Goal: Task Accomplishment & Management: Complete application form

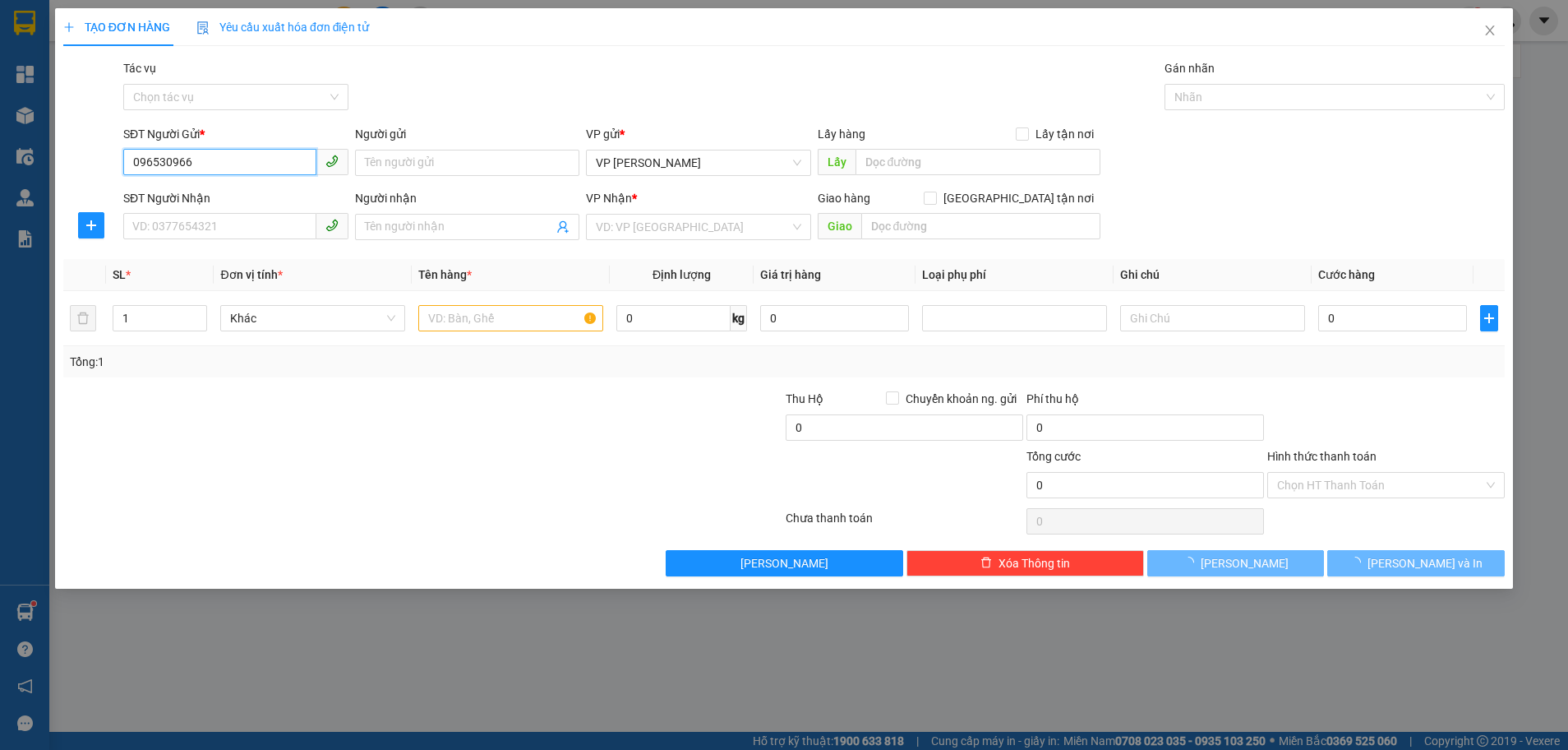
type input "0965309666"
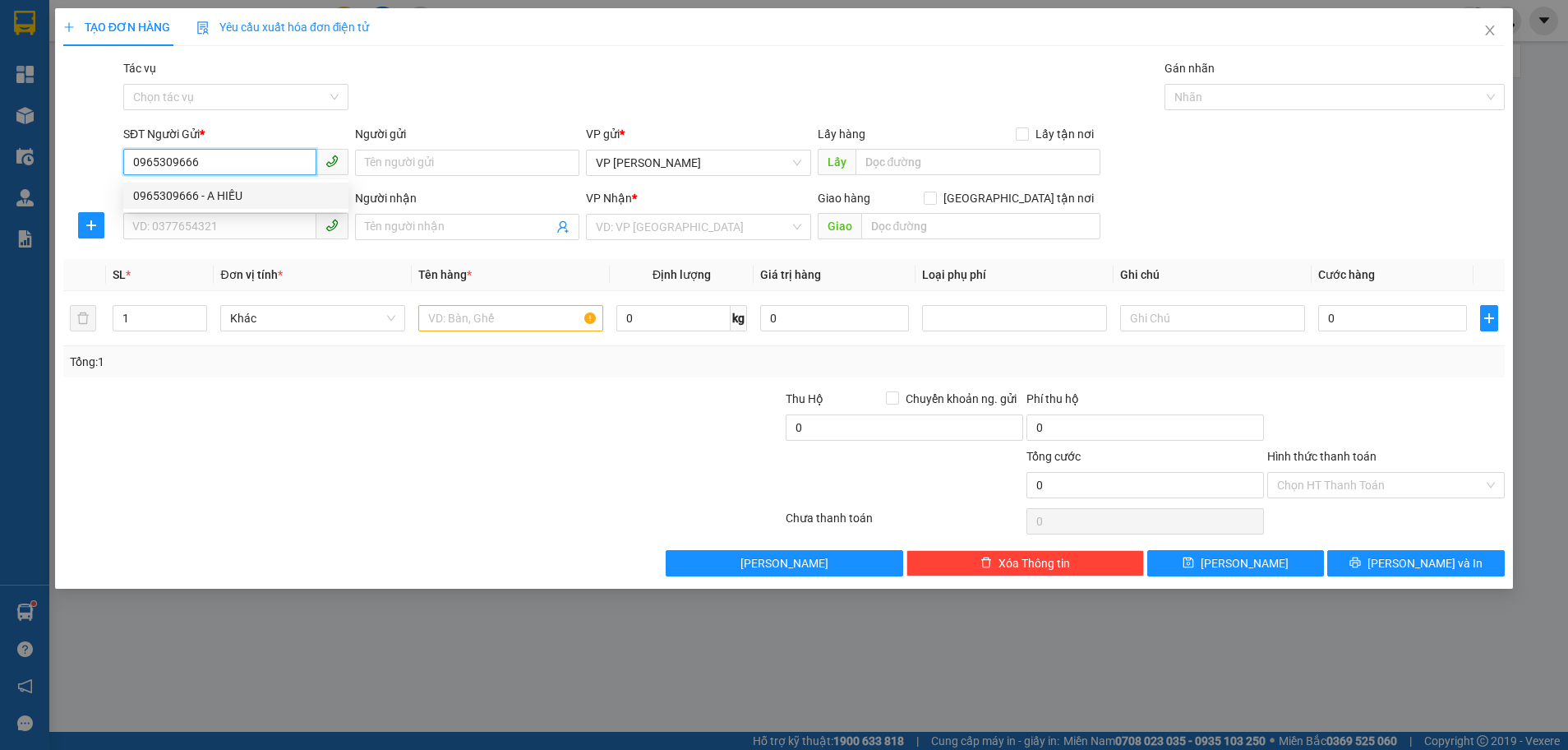
click at [195, 194] on div "0965309666 - A HIẾU" at bounding box center [236, 195] width 205 height 18
type input "A HIẾU"
type input "0969520389"
type input "C THỦY"
type input "VP [PERSON_NAME]"
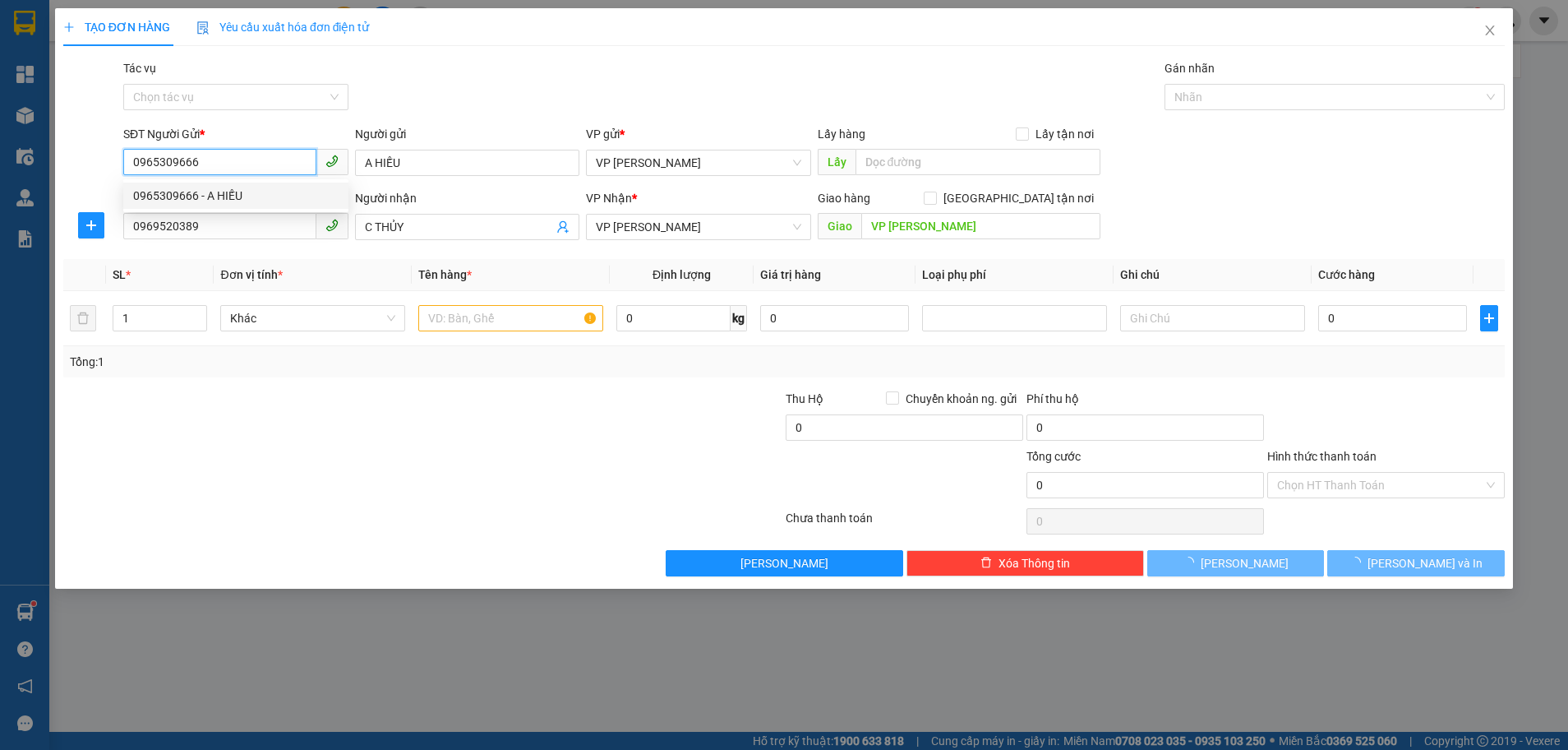
type input "400.000"
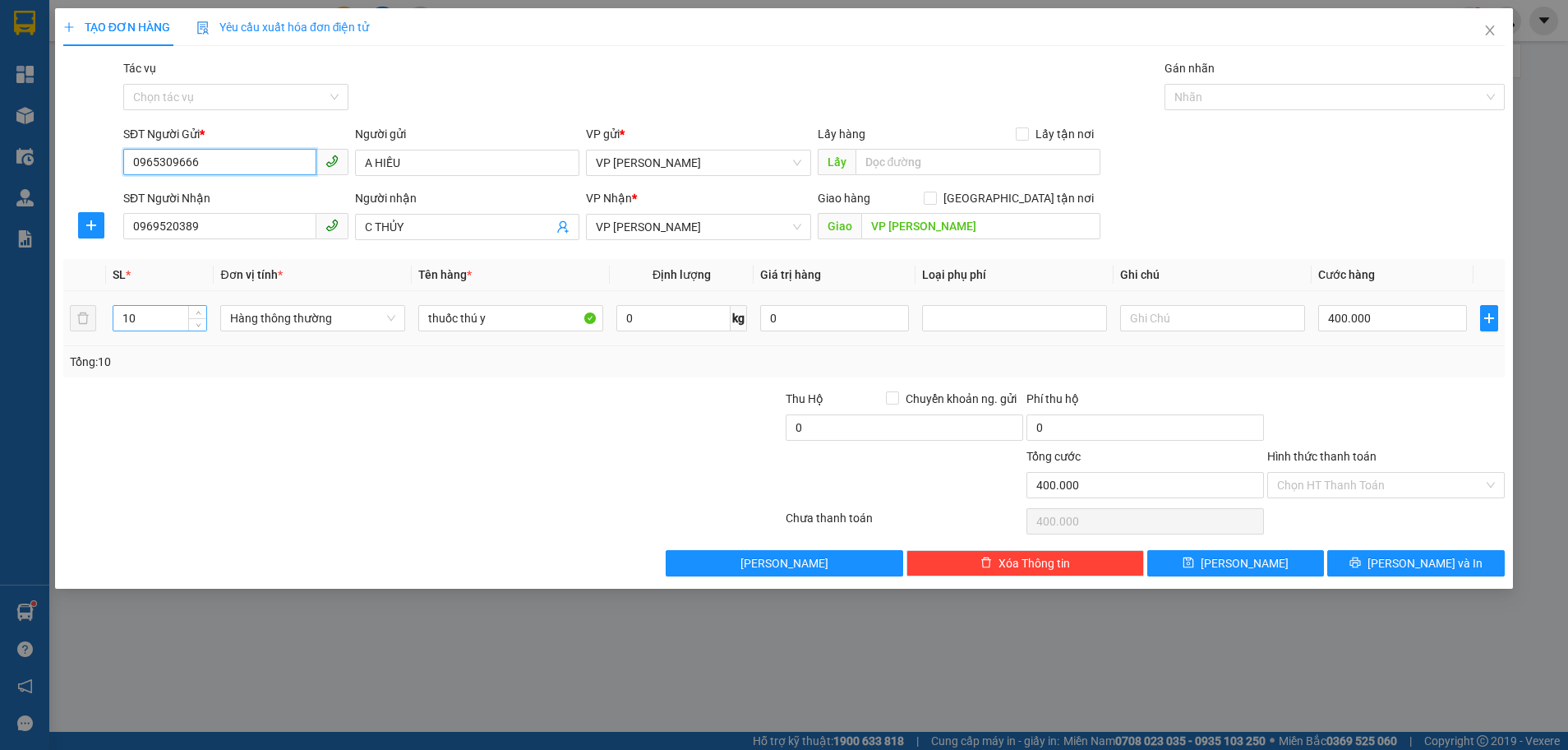
type input "0965309666"
click at [135, 328] on input "10" at bounding box center [160, 318] width 93 height 24
type input "1"
type input "2"
click at [1401, 322] on input "400.000" at bounding box center [1394, 318] width 149 height 26
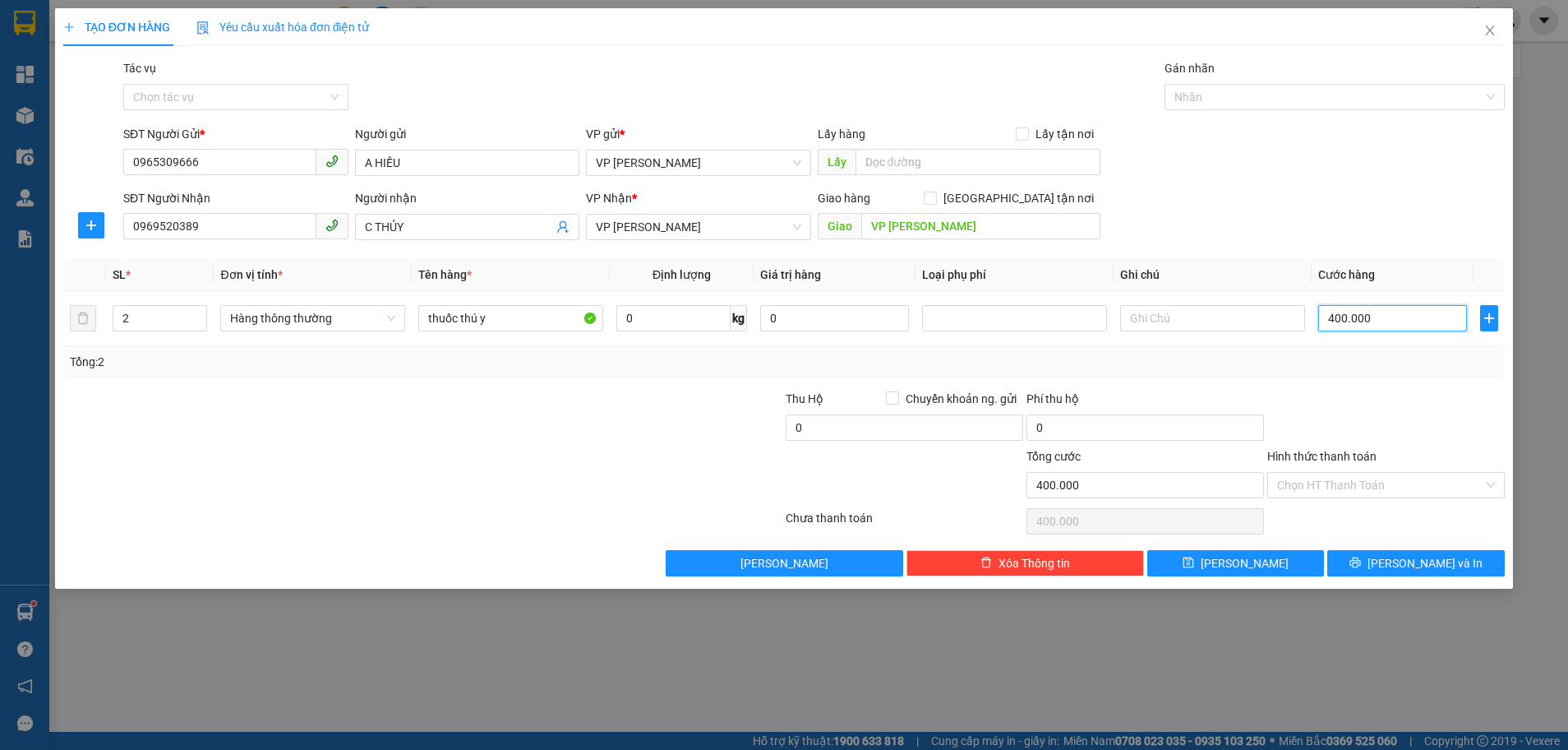
type input "0"
click at [1333, 315] on input "0" at bounding box center [1394, 318] width 149 height 26
type input "8"
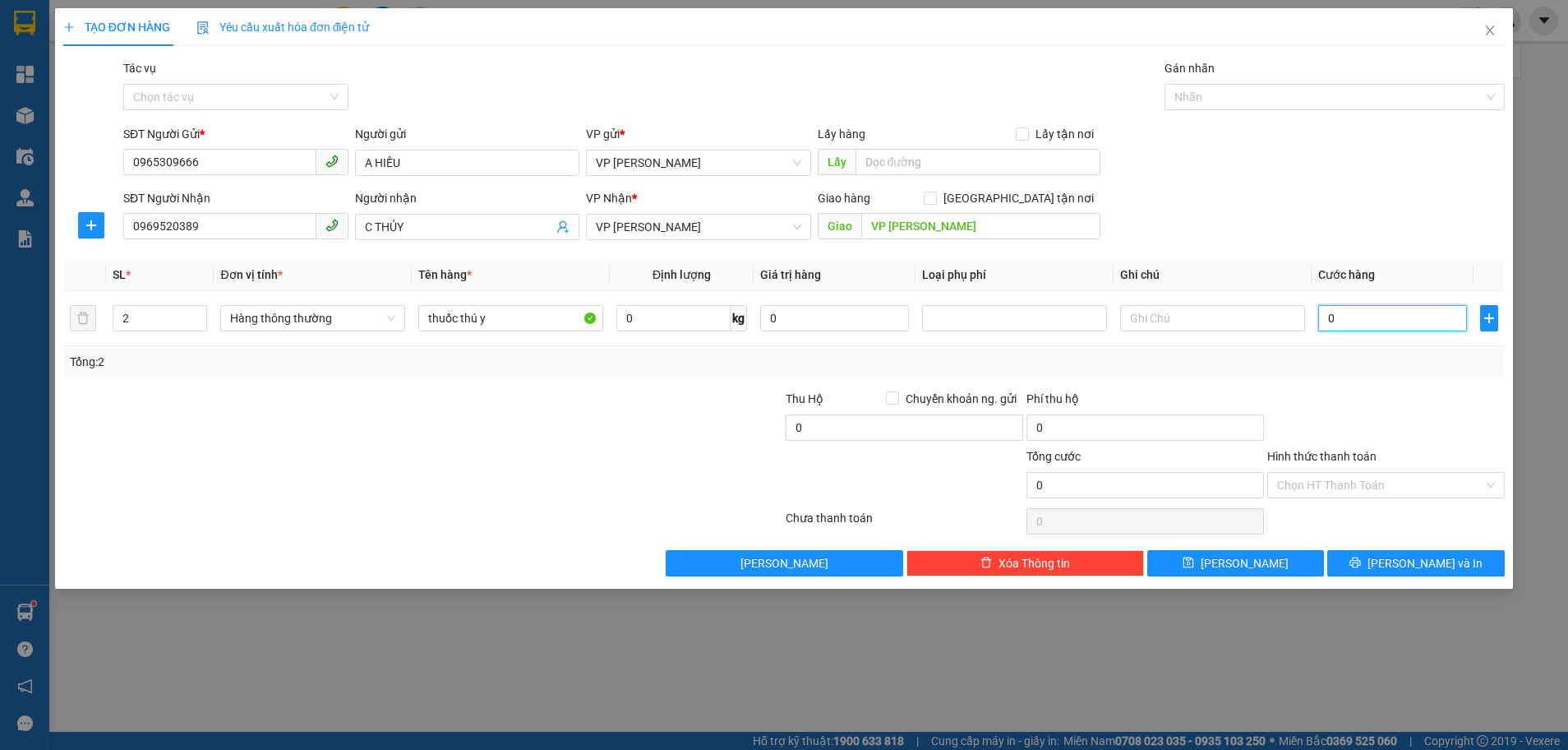
type input "8"
type input "0"
click at [1328, 312] on input "0" at bounding box center [1394, 318] width 149 height 26
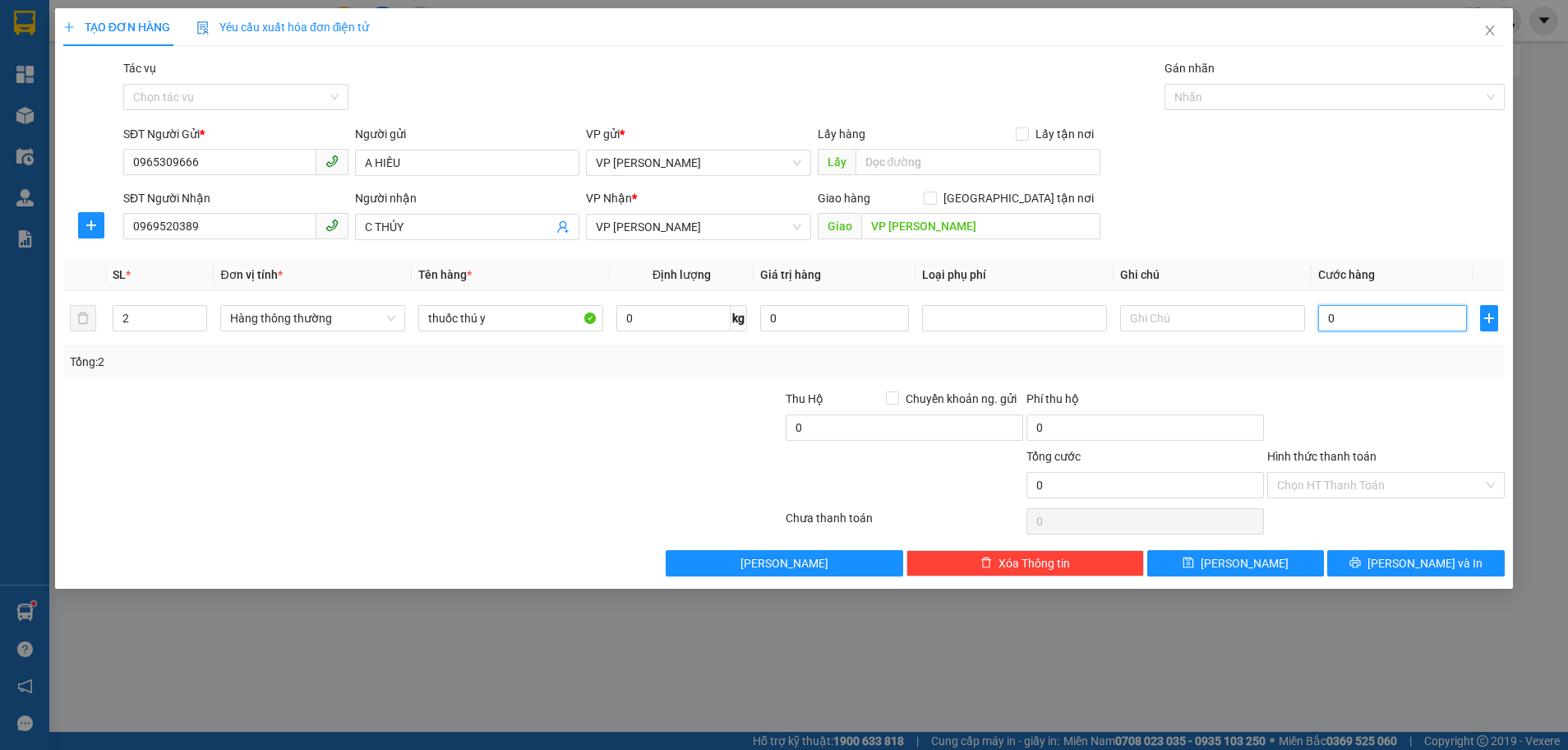
type input "80"
type input "800"
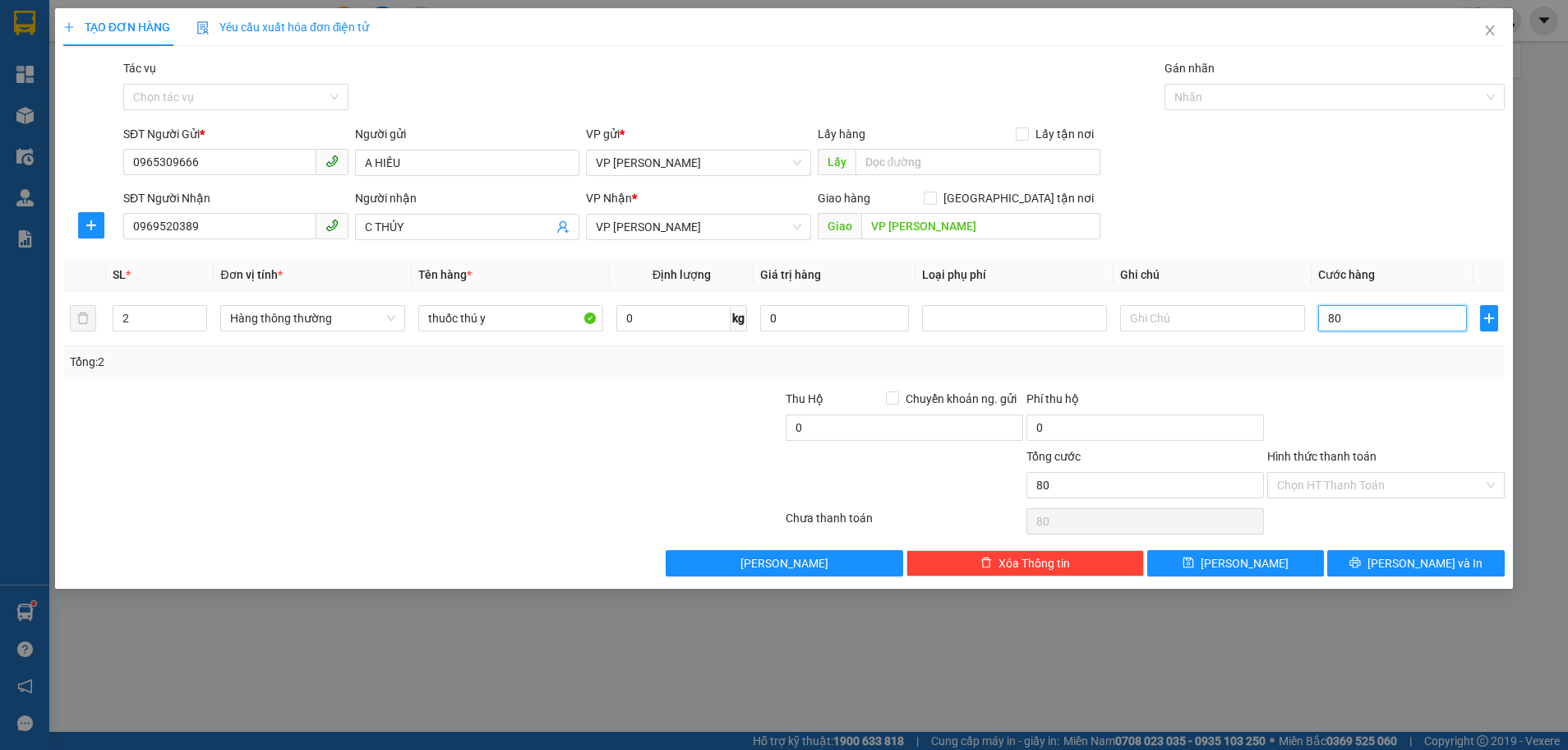
type input "800"
type input "80"
type input "80.000"
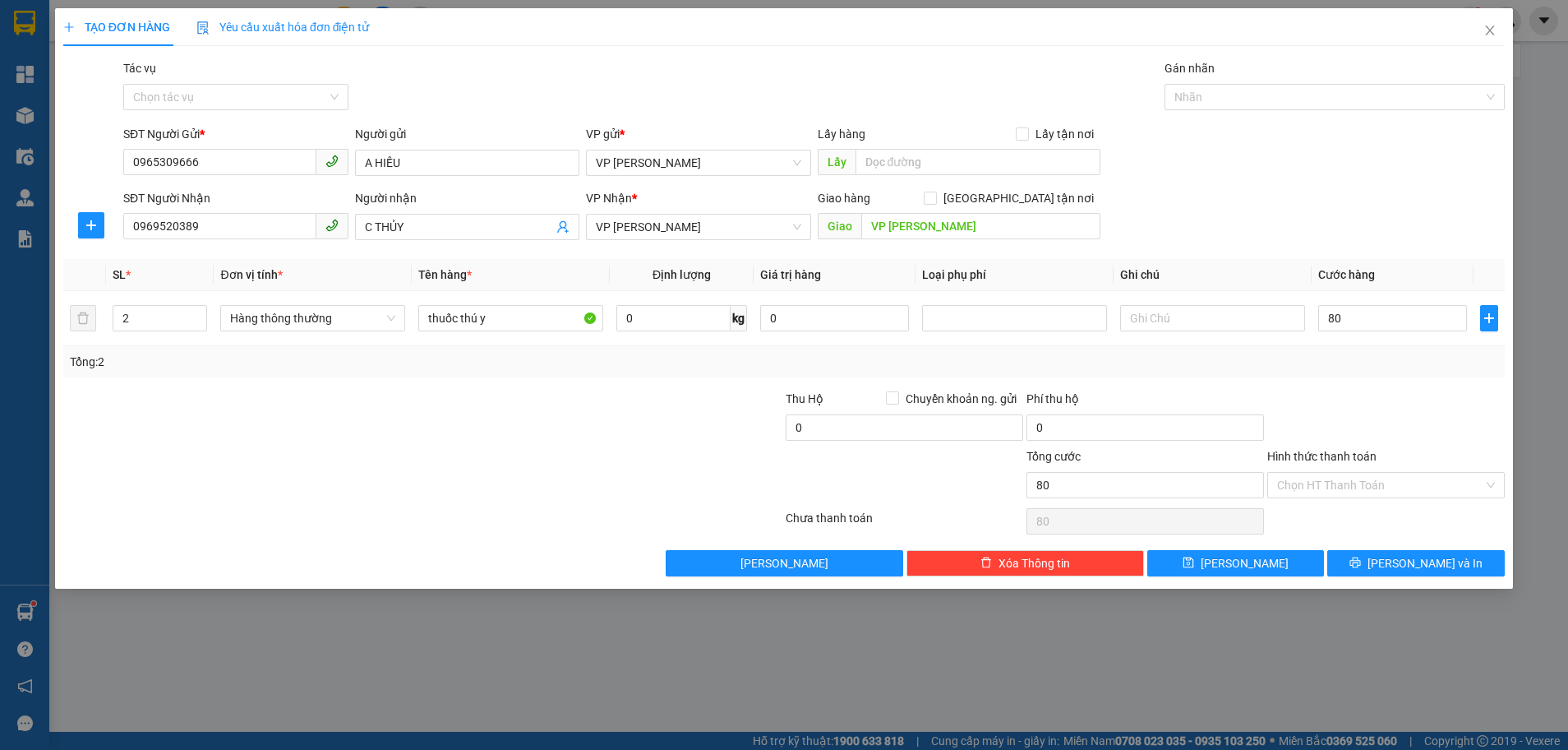
type input "80.000"
click at [1455, 396] on div at bounding box center [1386, 419] width 241 height 58
click at [1404, 481] on input "Hình thức thanh toán" at bounding box center [1380, 485] width 206 height 24
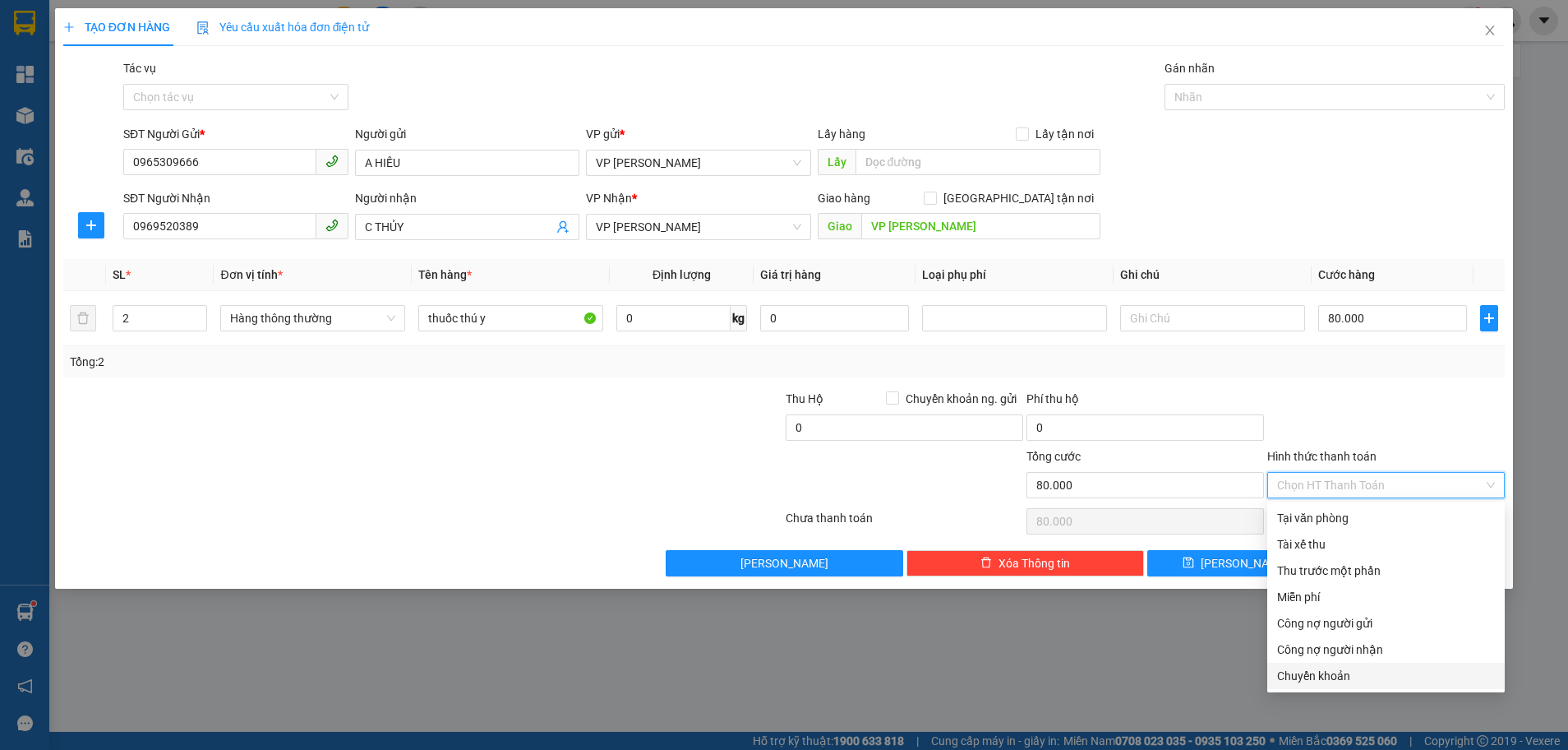
click at [1322, 679] on div "Chuyển khoản" at bounding box center [1386, 675] width 218 height 18
type input "0"
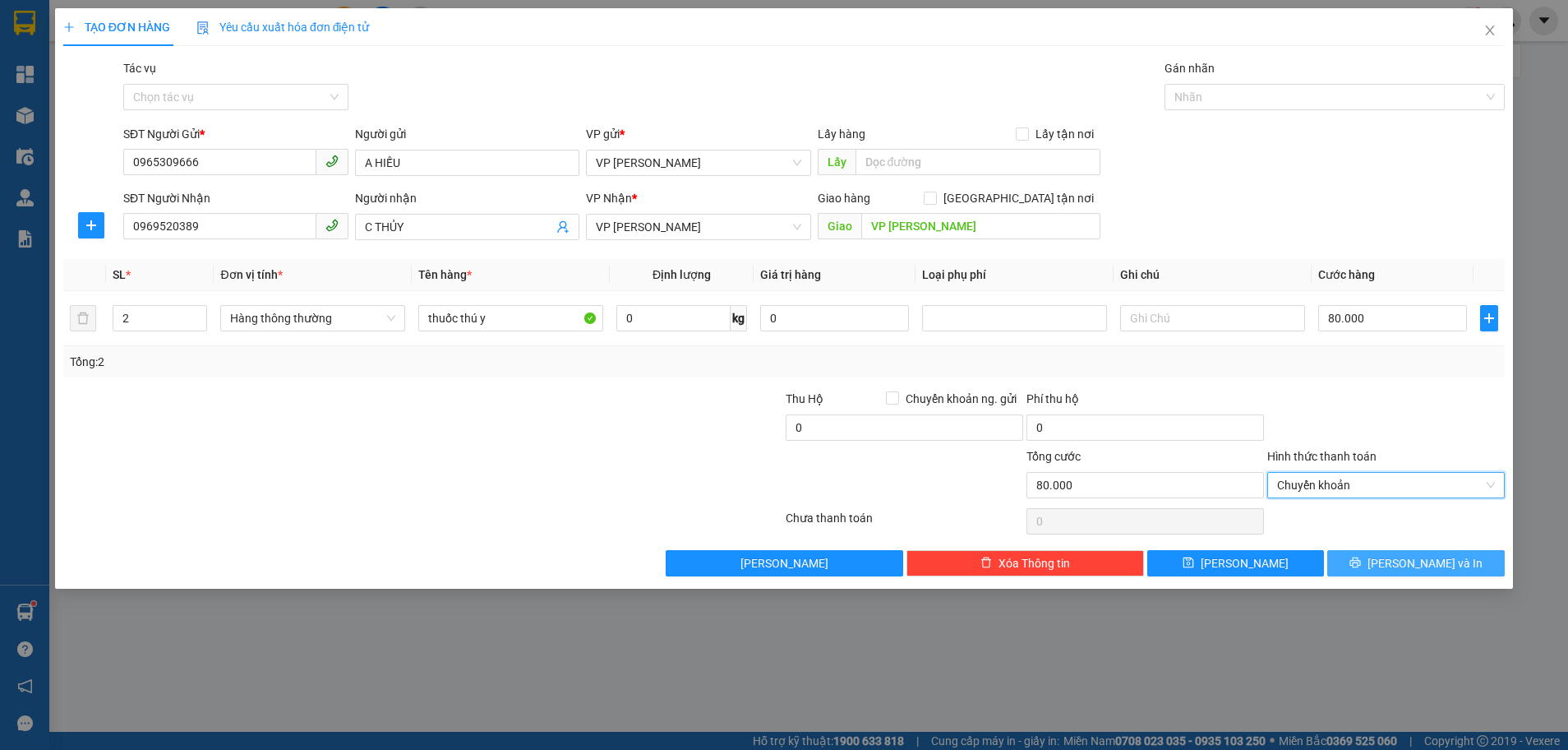
click at [1406, 566] on span "Lưu và In" at bounding box center [1424, 562] width 115 height 18
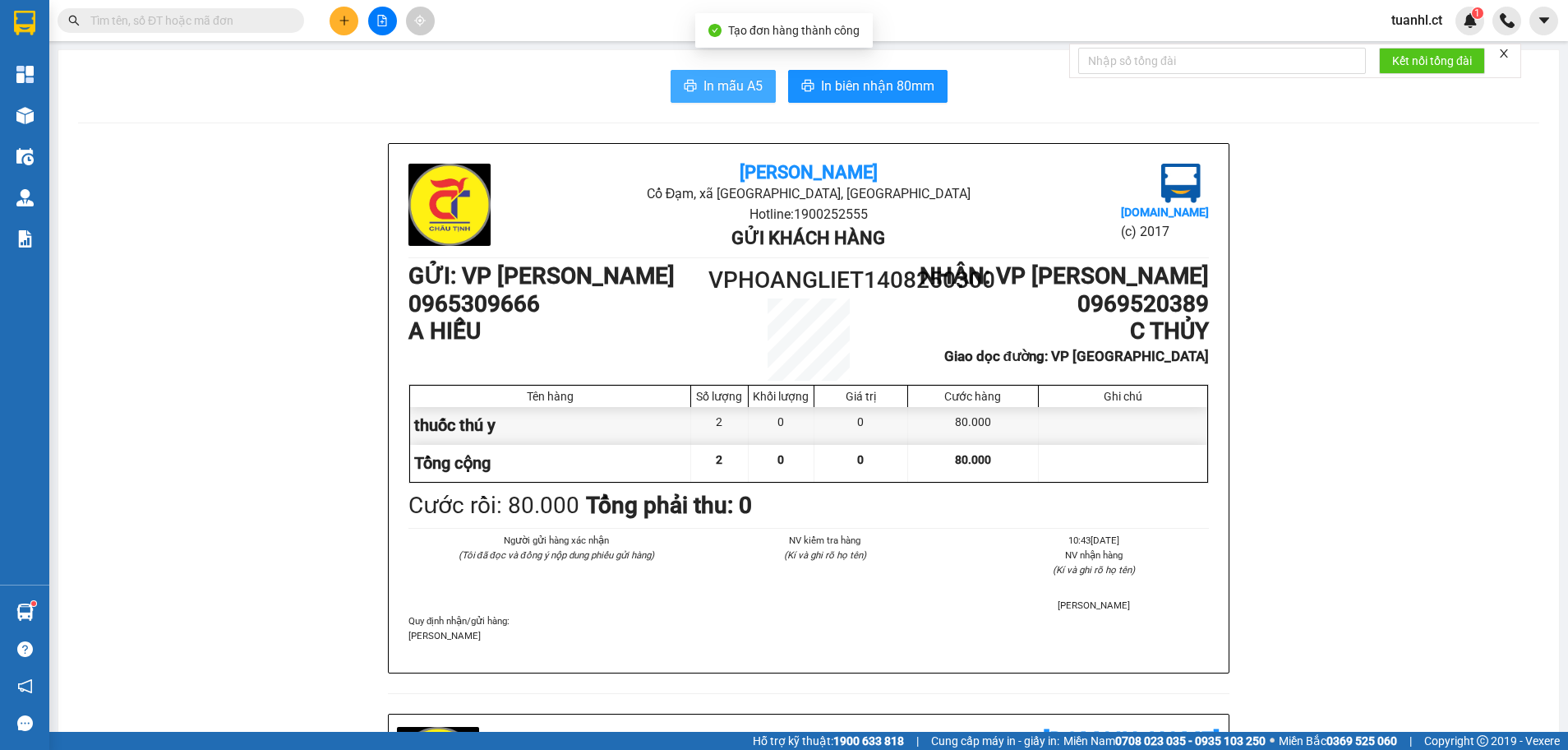
click at [734, 86] on span "In mẫu A5" at bounding box center [732, 86] width 59 height 21
click at [728, 87] on span "In mẫu A5" at bounding box center [732, 86] width 59 height 21
click at [354, 27] on button at bounding box center [343, 21] width 29 height 29
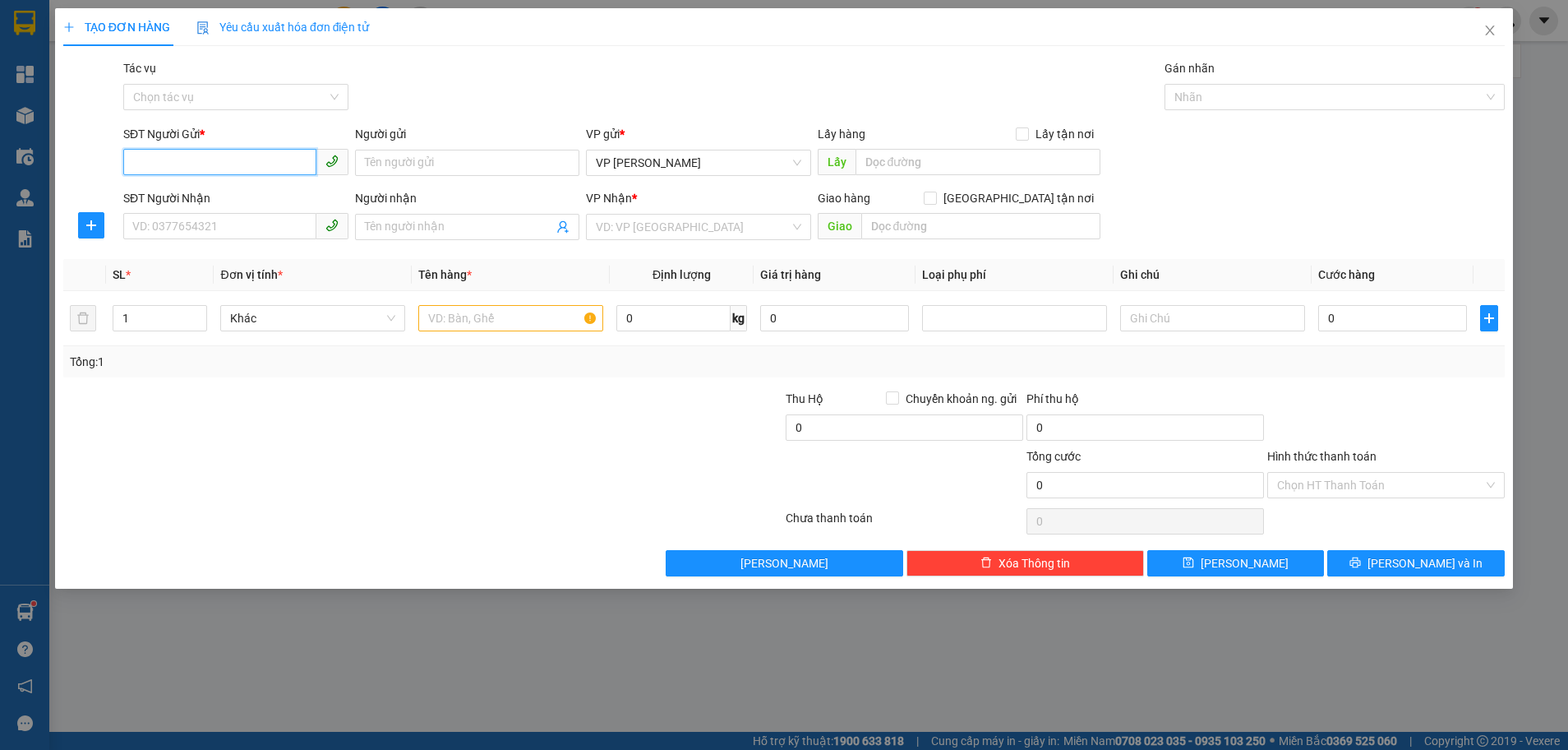
click at [234, 163] on input "SĐT Người Gửi *" at bounding box center [219, 162] width 193 height 26
type input "0989483298"
click at [557, 166] on input "Người gửi" at bounding box center [467, 162] width 225 height 26
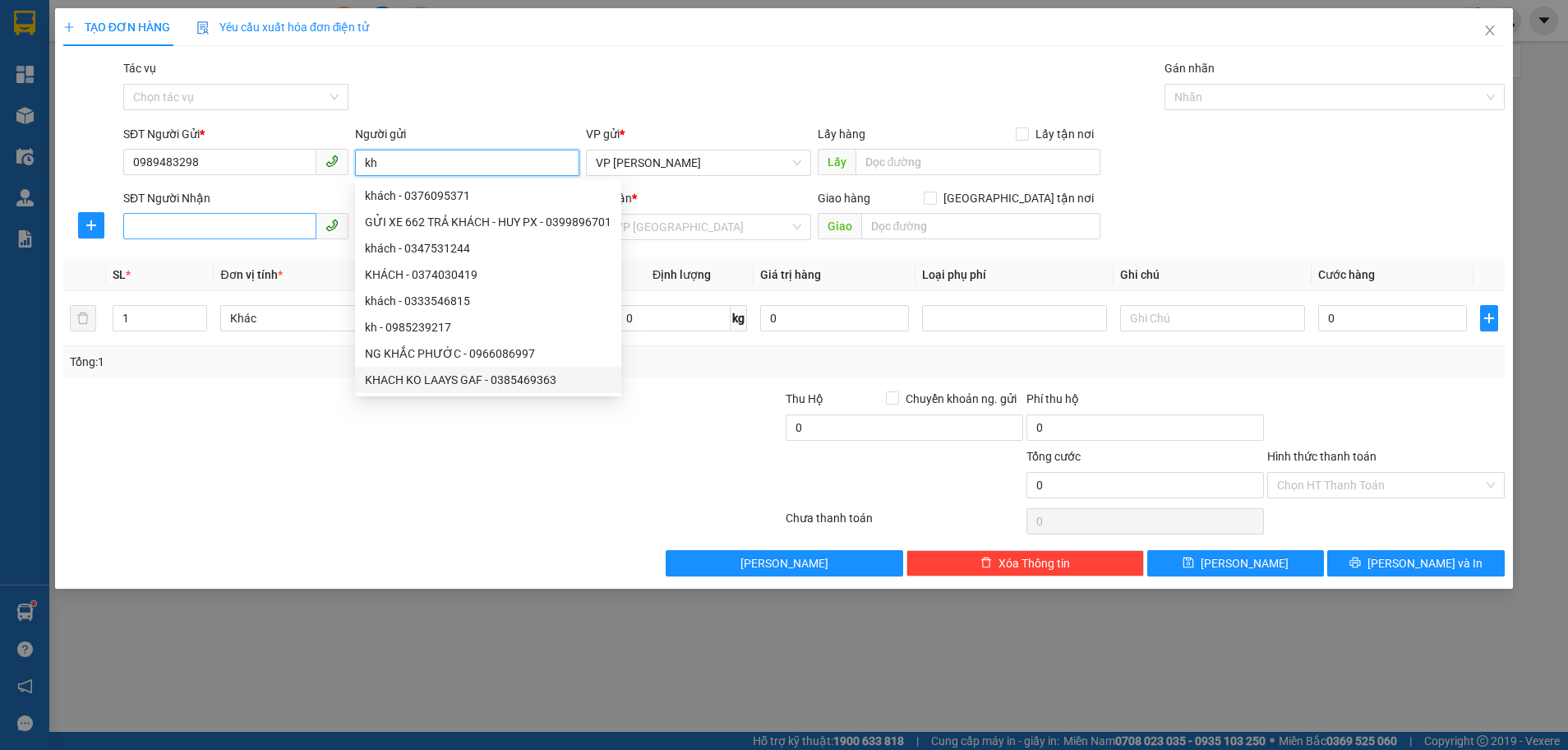
type input "kh"
click at [186, 221] on input "SĐT Người Nhận" at bounding box center [219, 226] width 193 height 26
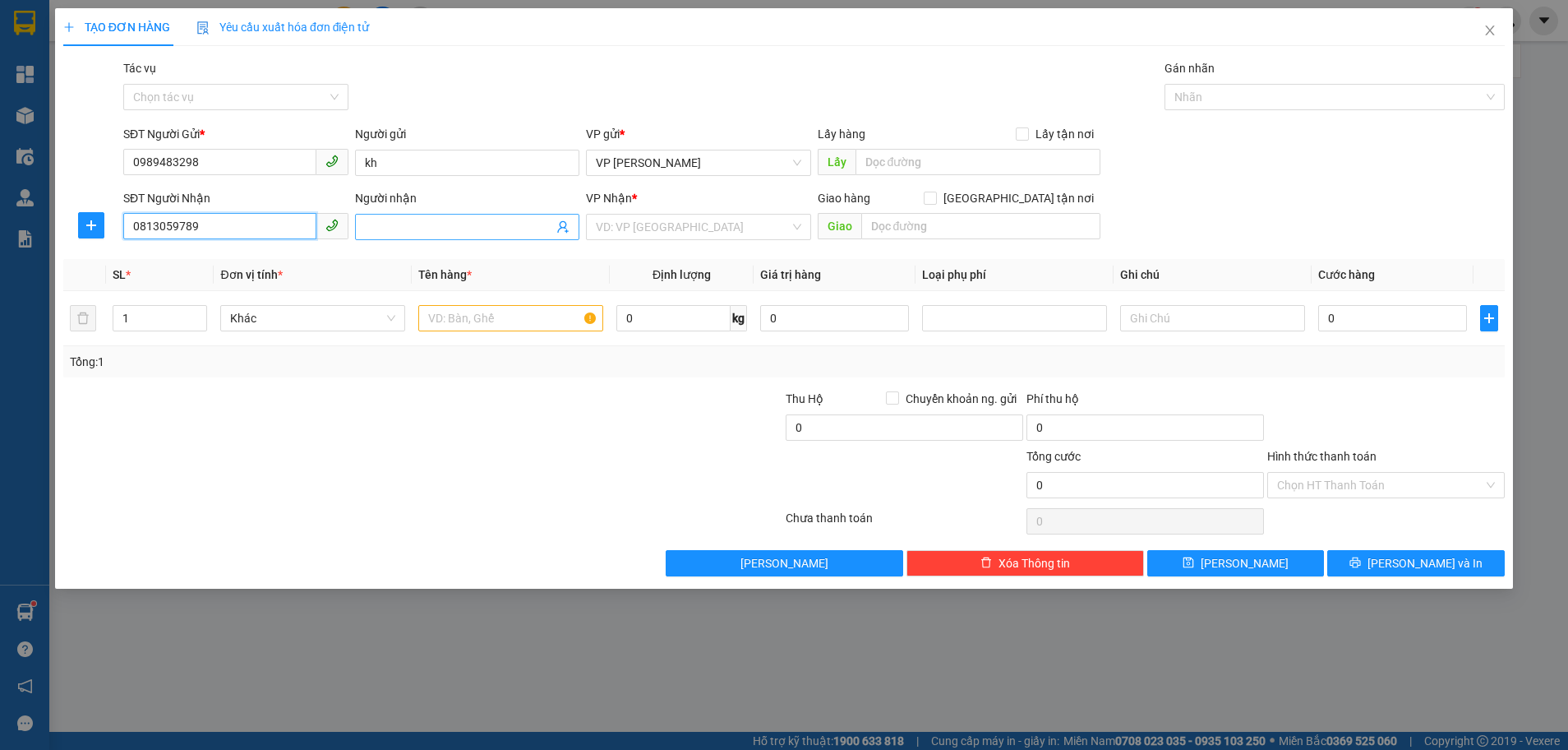
type input "0813059789"
click at [494, 221] on input "Người nhận" at bounding box center [459, 227] width 189 height 18
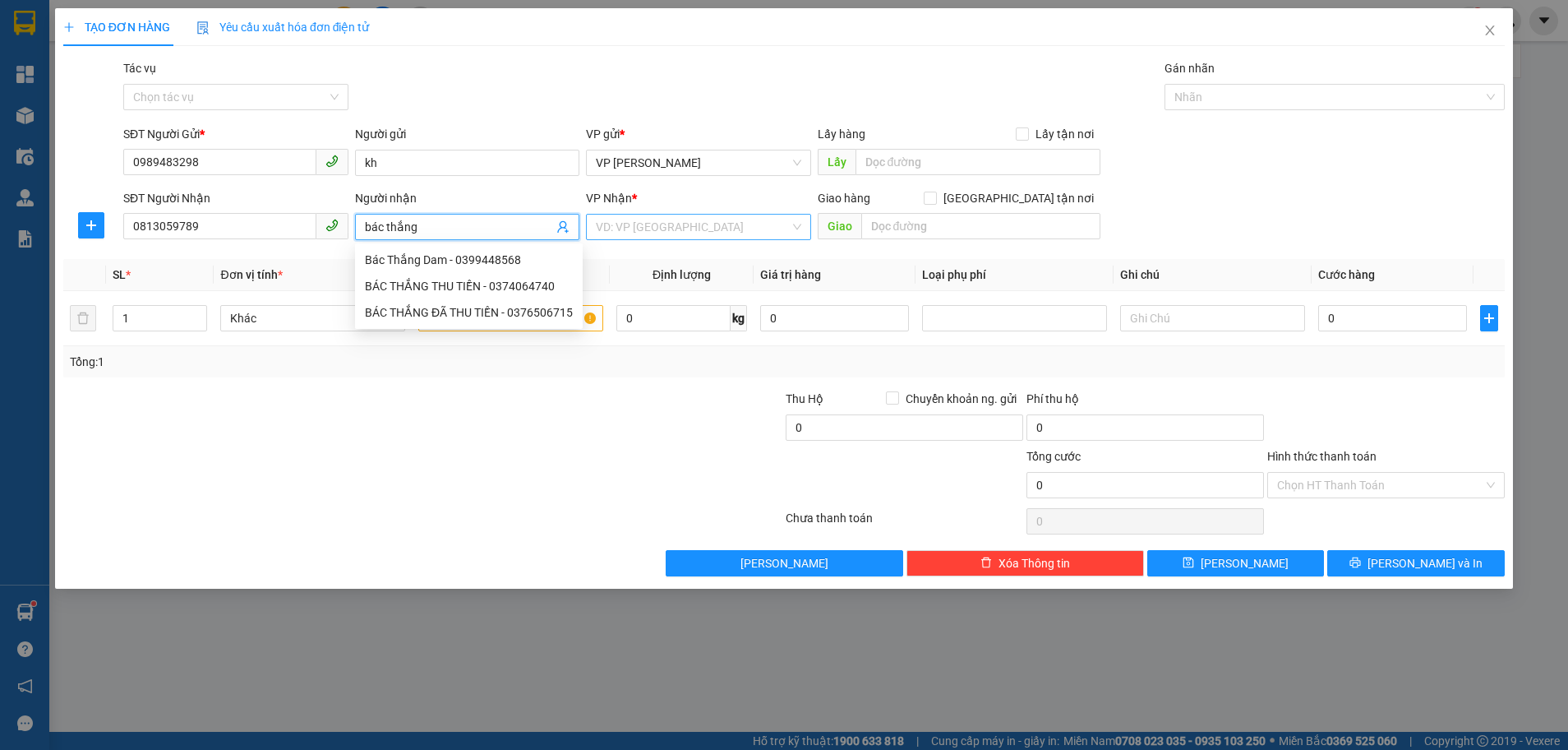
type input "bác thắng"
click at [721, 230] on input "search" at bounding box center [693, 227] width 194 height 24
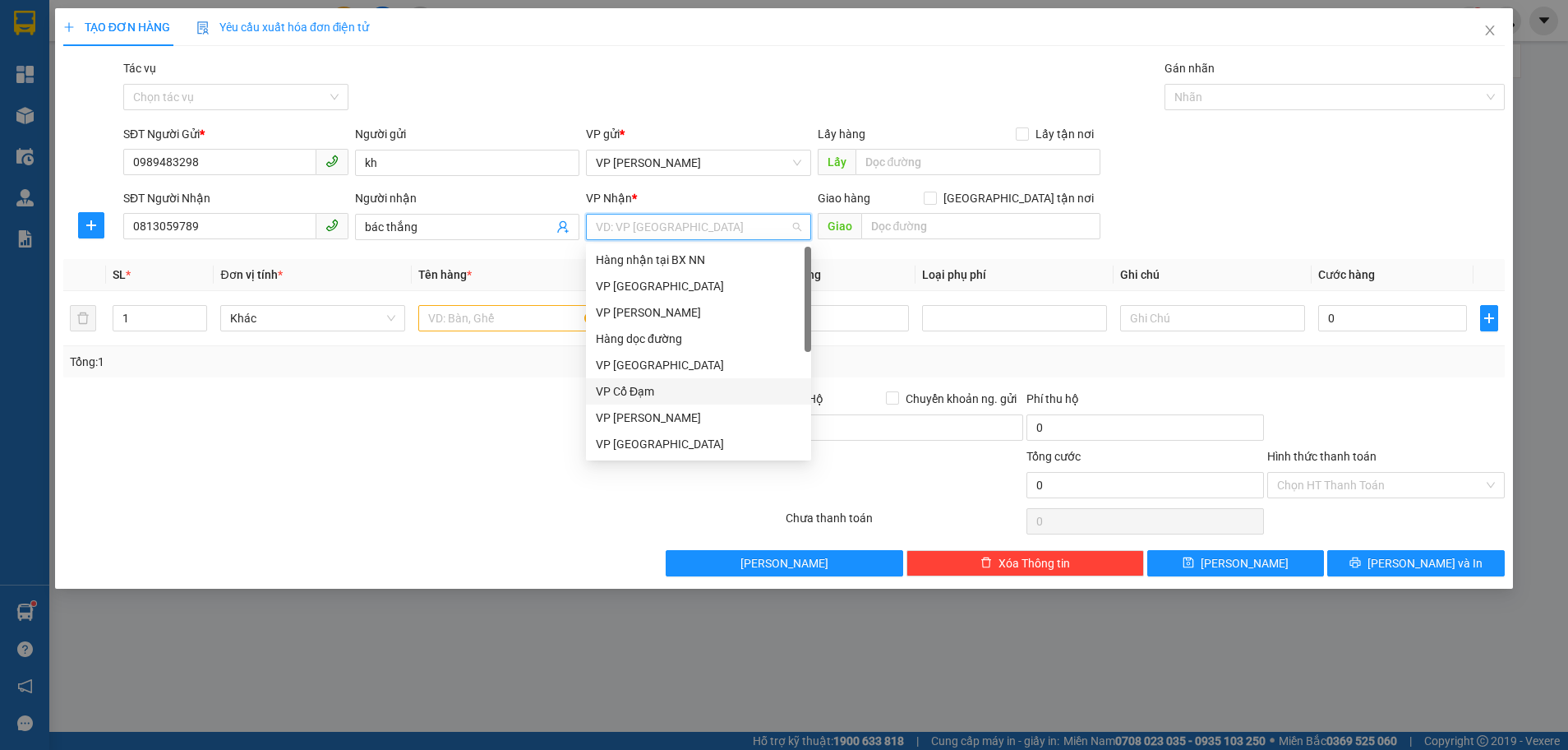
click at [670, 387] on div "VP Cổ Đạm" at bounding box center [699, 391] width 205 height 18
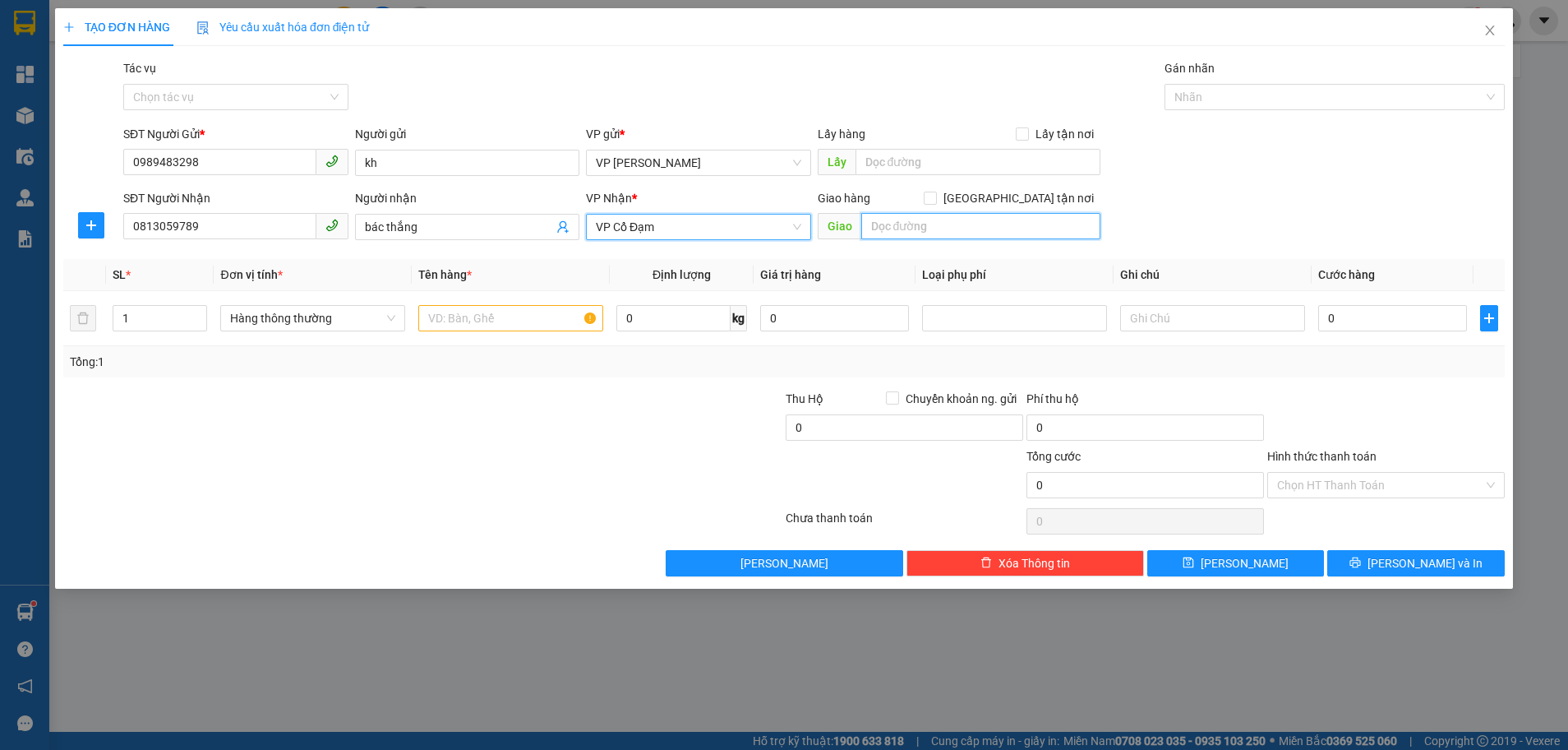
click at [882, 222] on input "text" at bounding box center [981, 226] width 239 height 26
type input "binhg lộc"
click at [490, 309] on input "text" at bounding box center [511, 318] width 185 height 26
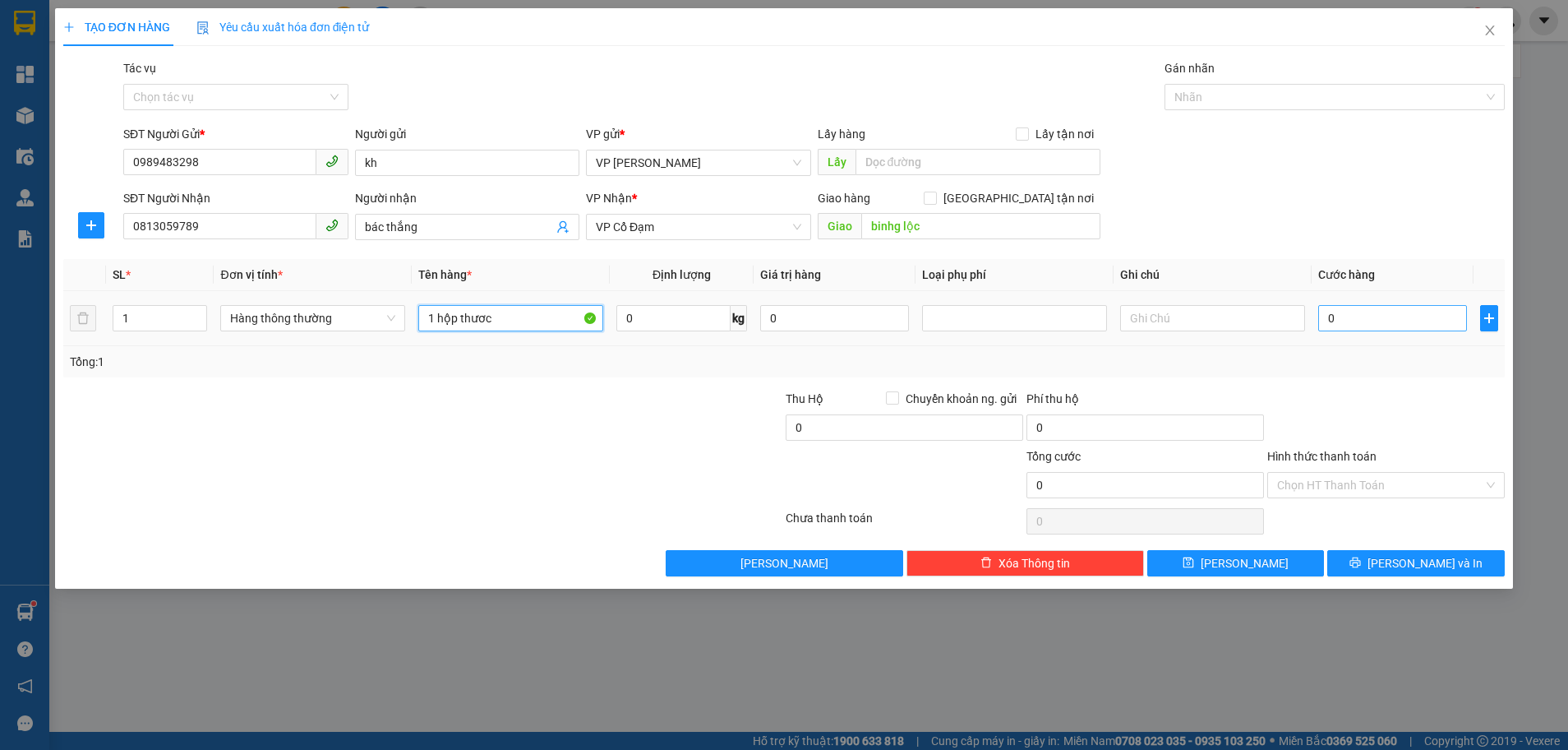
type input "1 hộp thươc"
type input "3"
type input "30"
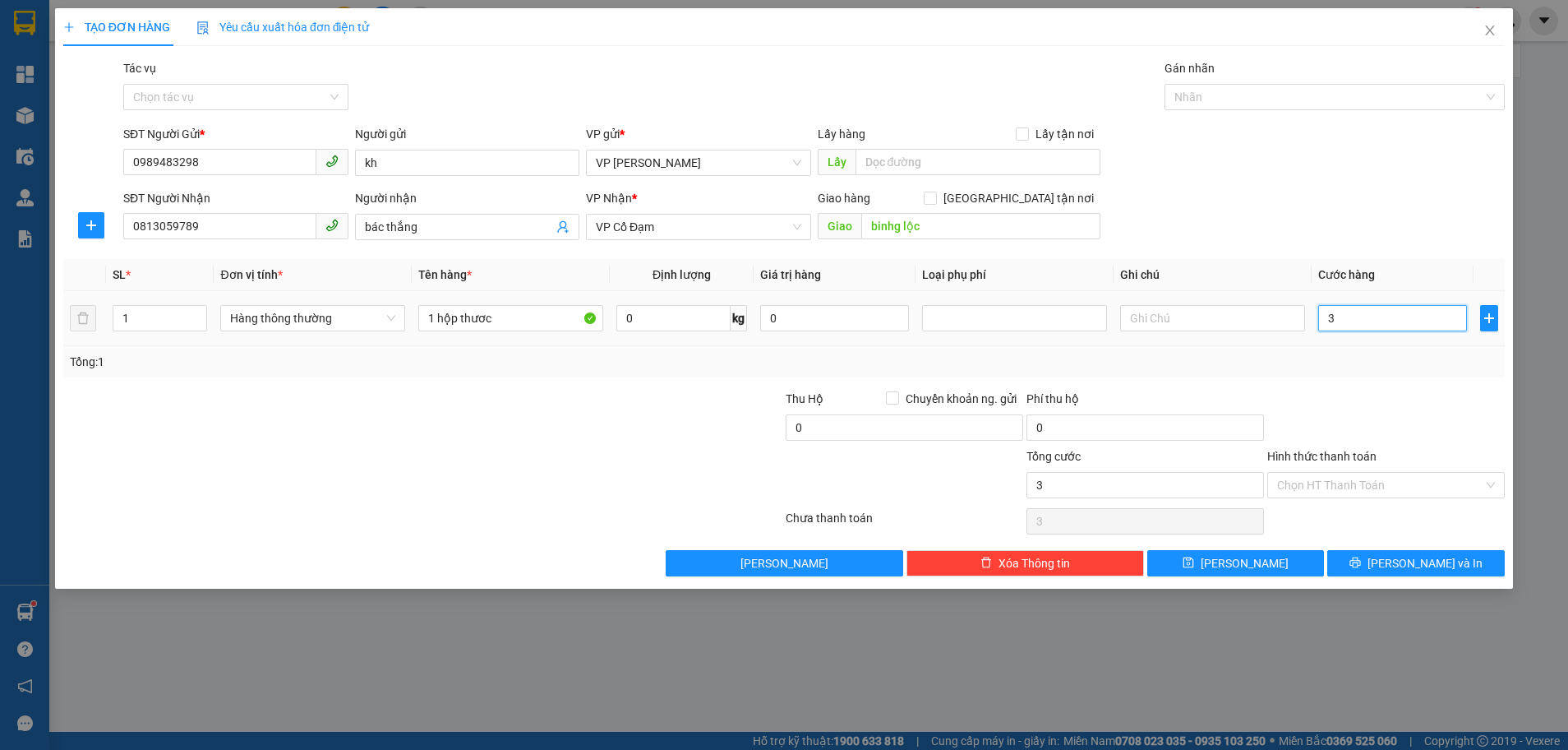
type input "30"
type input "30.000"
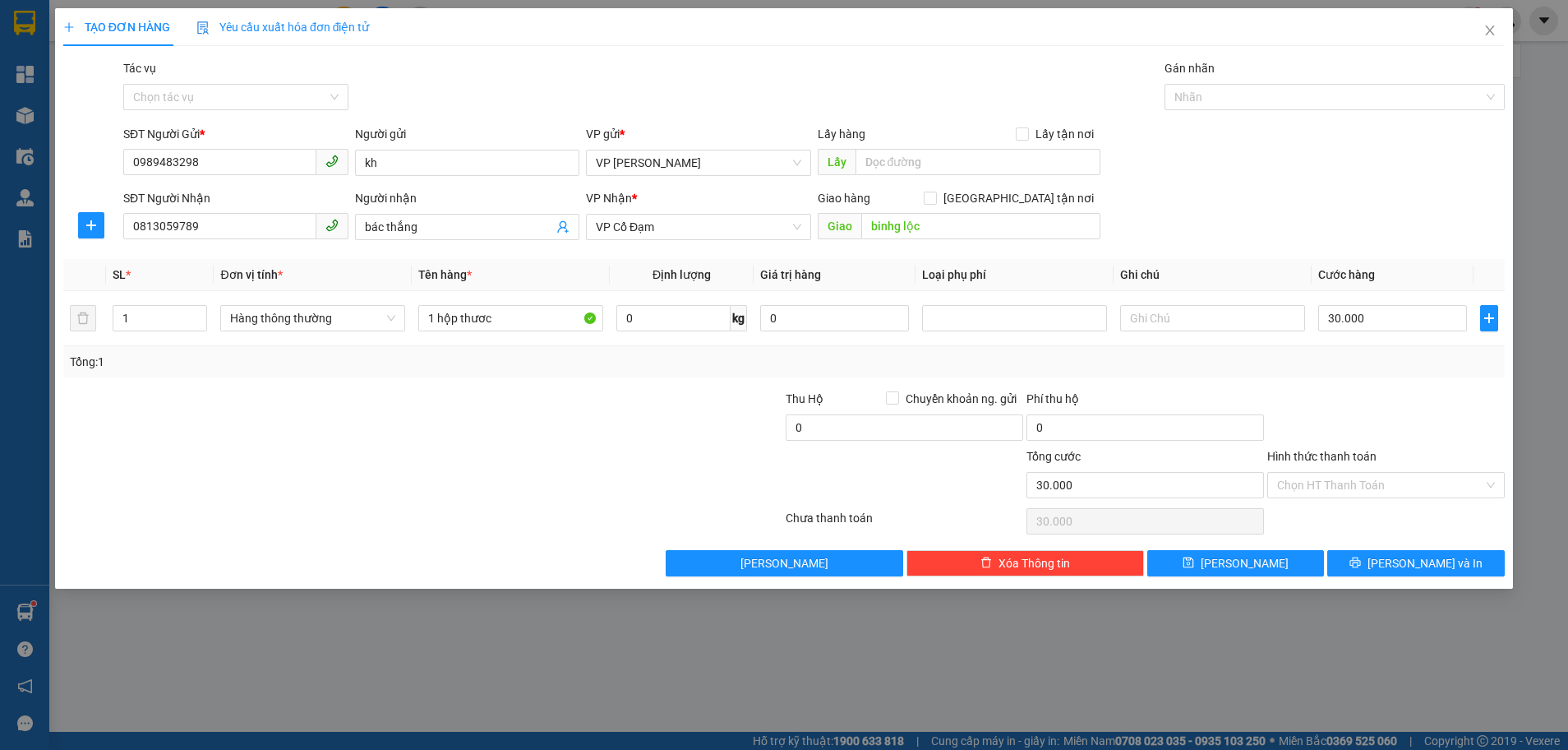
click at [1398, 375] on div "Tổng: 1" at bounding box center [784, 361] width 1442 height 31
click at [1408, 568] on span "Lưu và In" at bounding box center [1424, 562] width 115 height 18
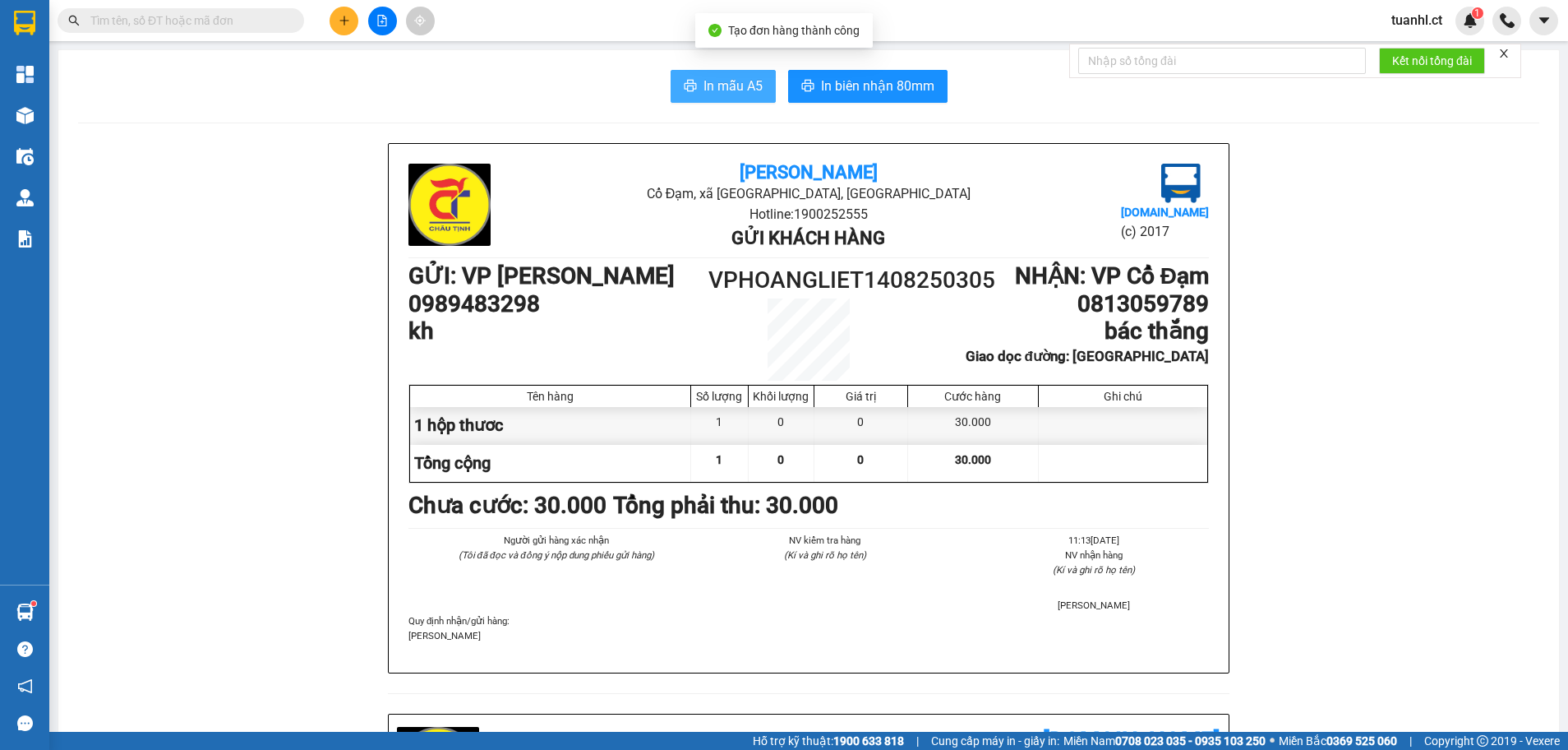
click at [731, 84] on span "In mẫu A5" at bounding box center [732, 86] width 59 height 21
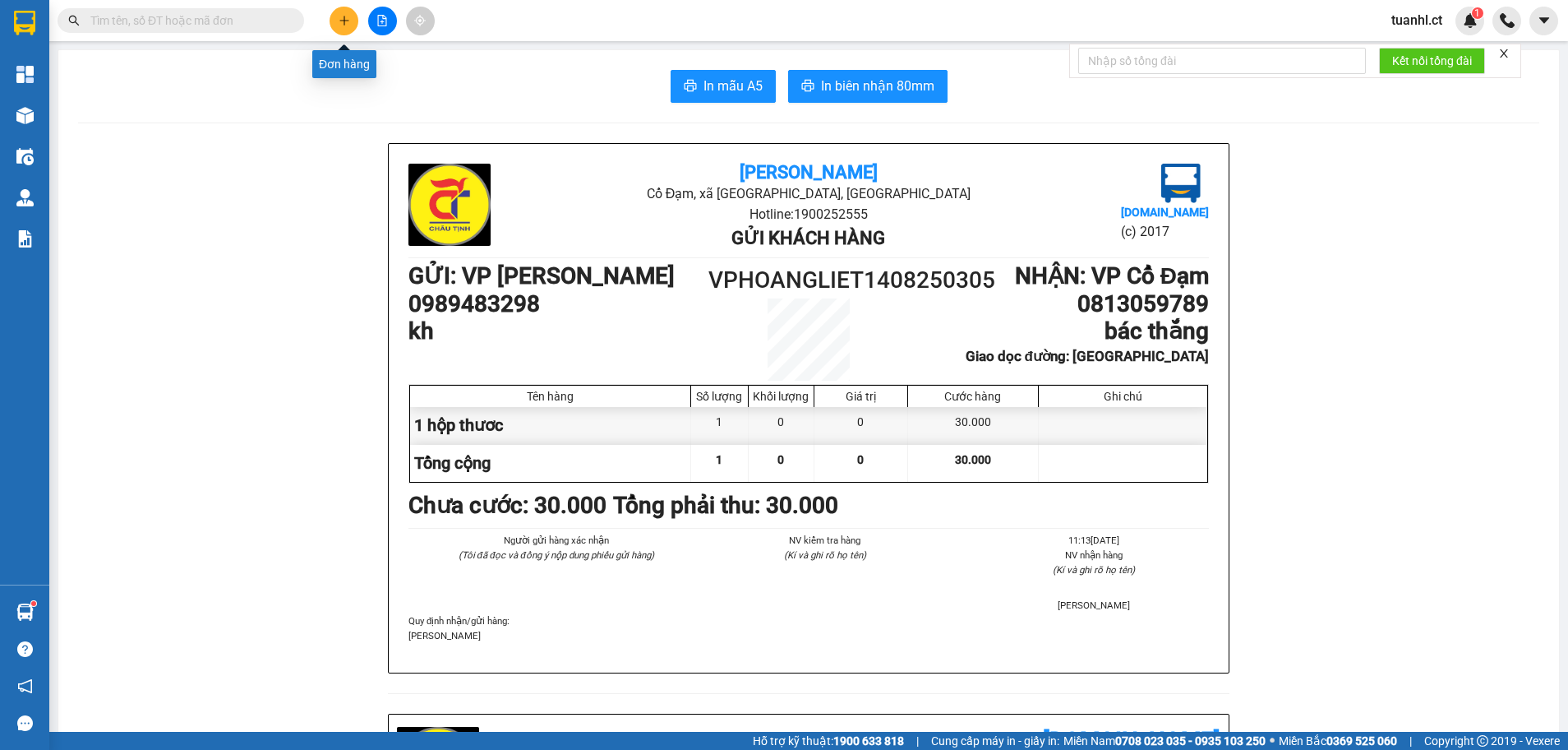
click at [352, 15] on button at bounding box center [343, 21] width 29 height 29
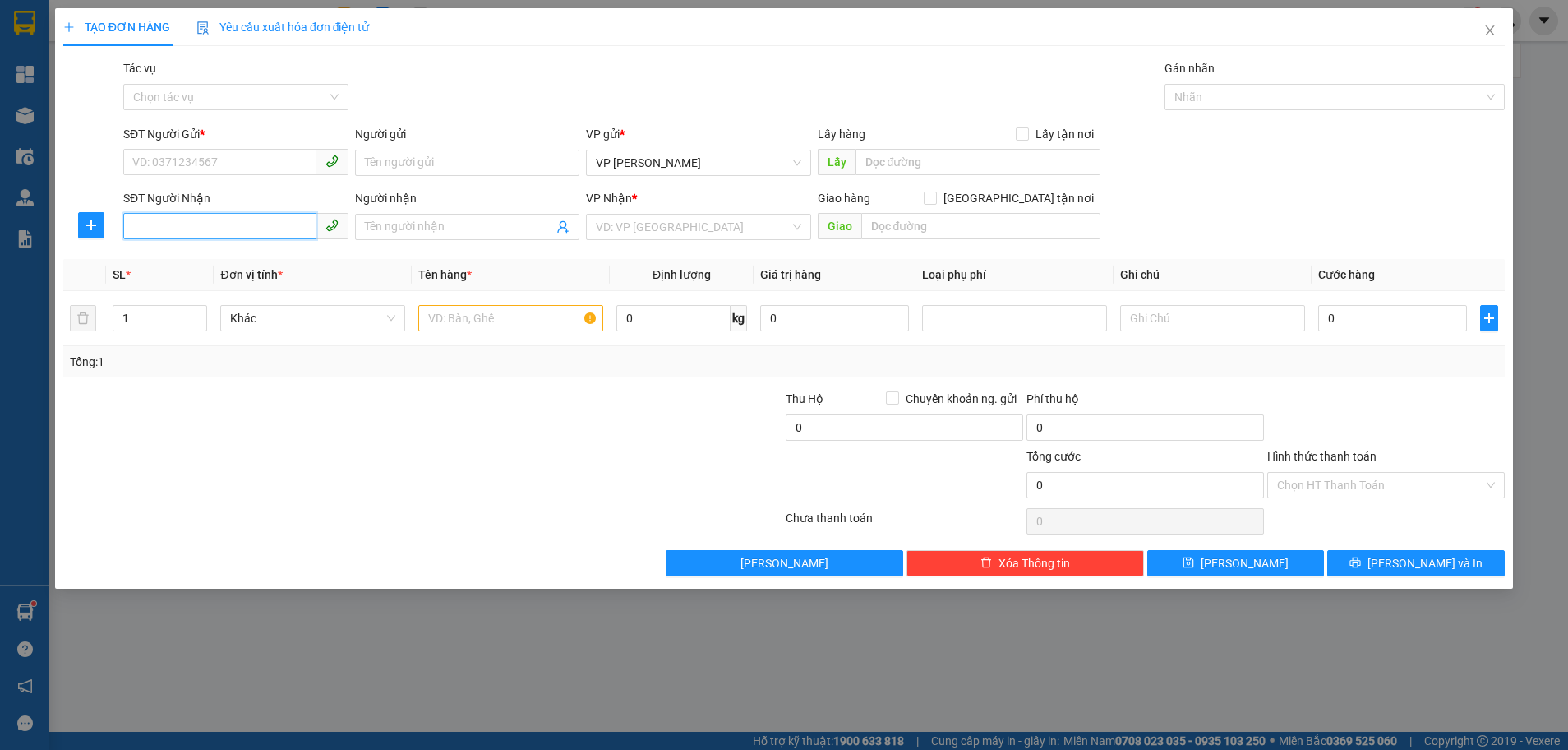
click at [162, 229] on input "SĐT Người Nhận" at bounding box center [219, 226] width 193 height 26
type input "0914966626"
click at [176, 267] on div "0914966626 - a hung" at bounding box center [236, 259] width 205 height 18
type input "a hung"
type input "hồng lĩnh"
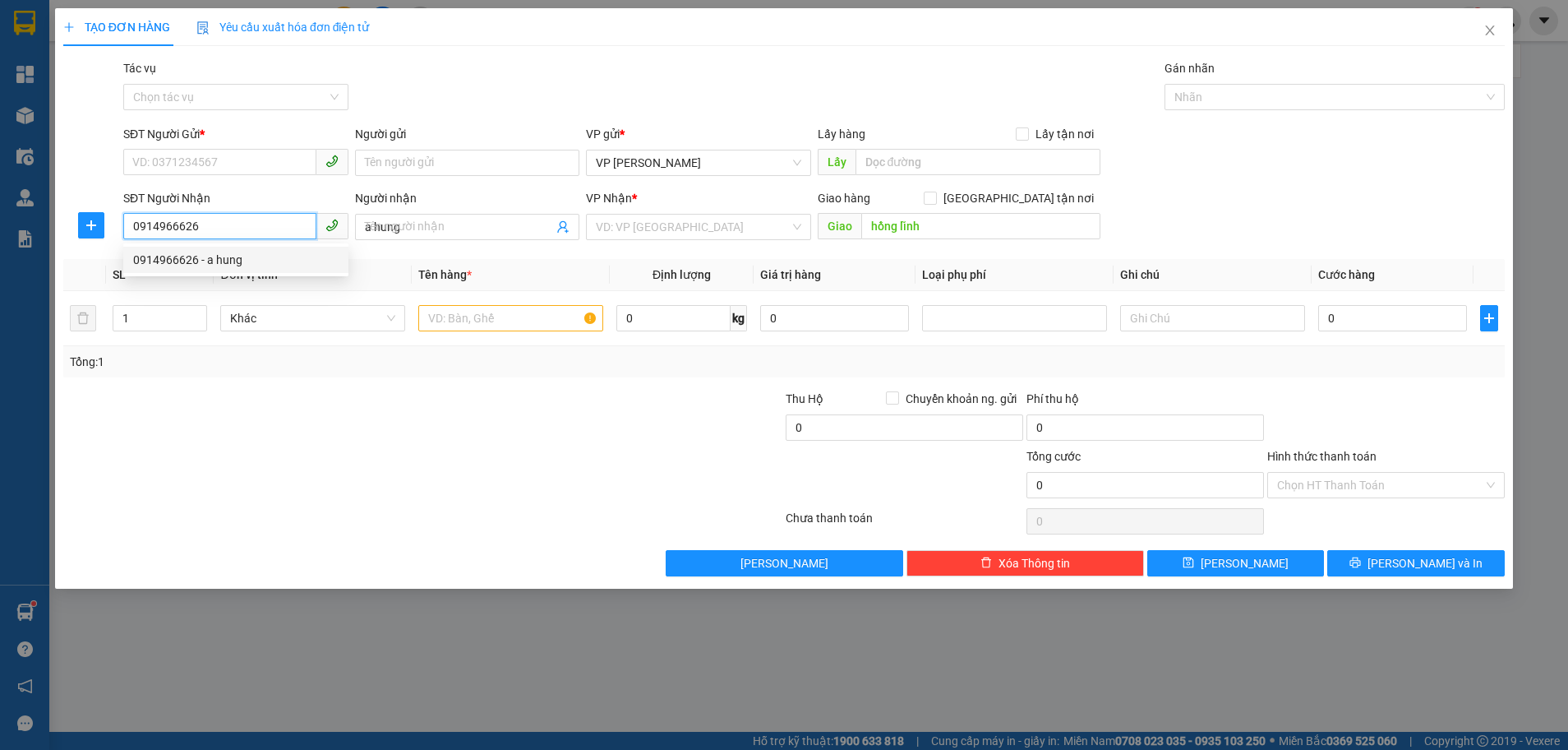
type input "80.000"
type input "0914966626"
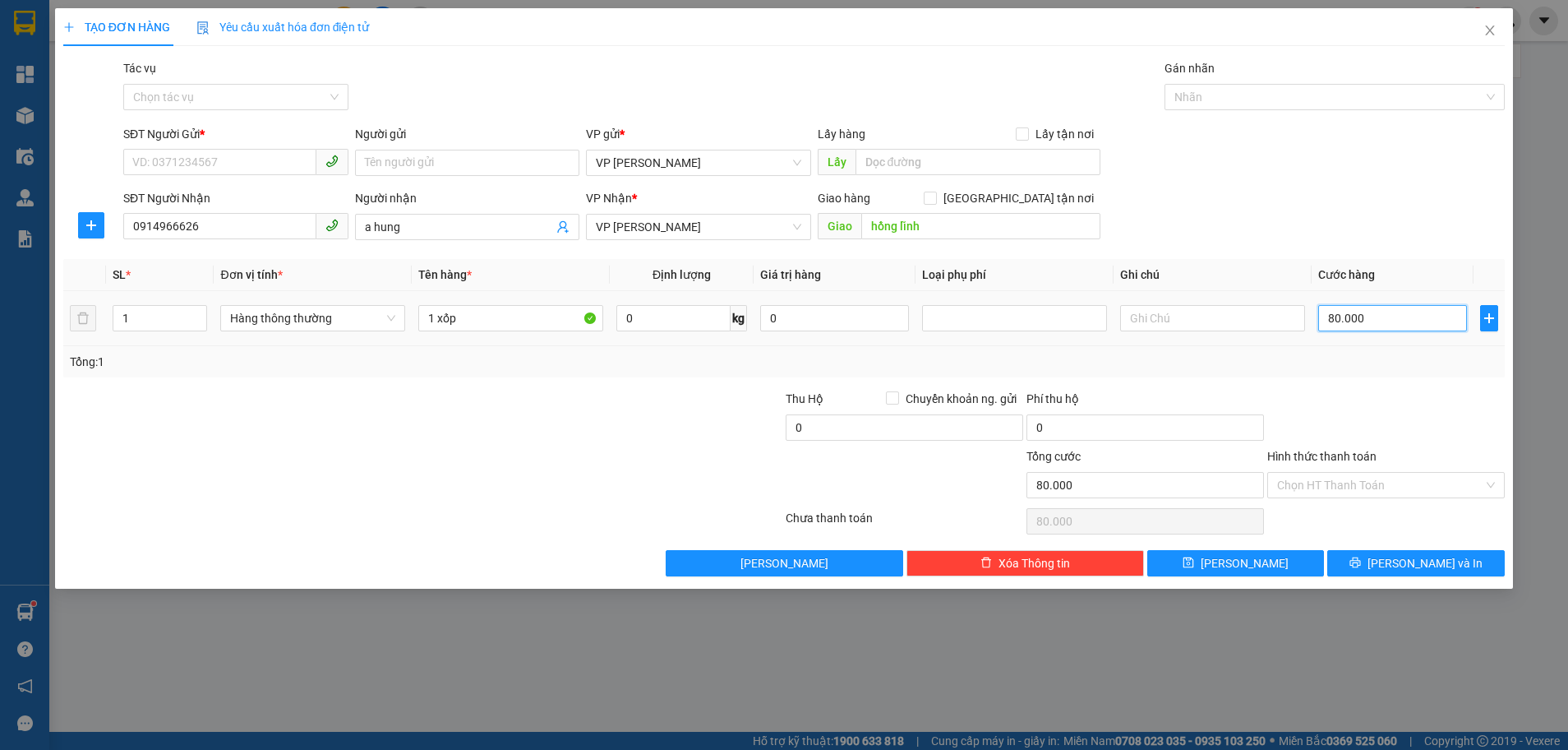
click at [1358, 326] on input "80.000" at bounding box center [1394, 318] width 149 height 26
type input "0"
type input "1"
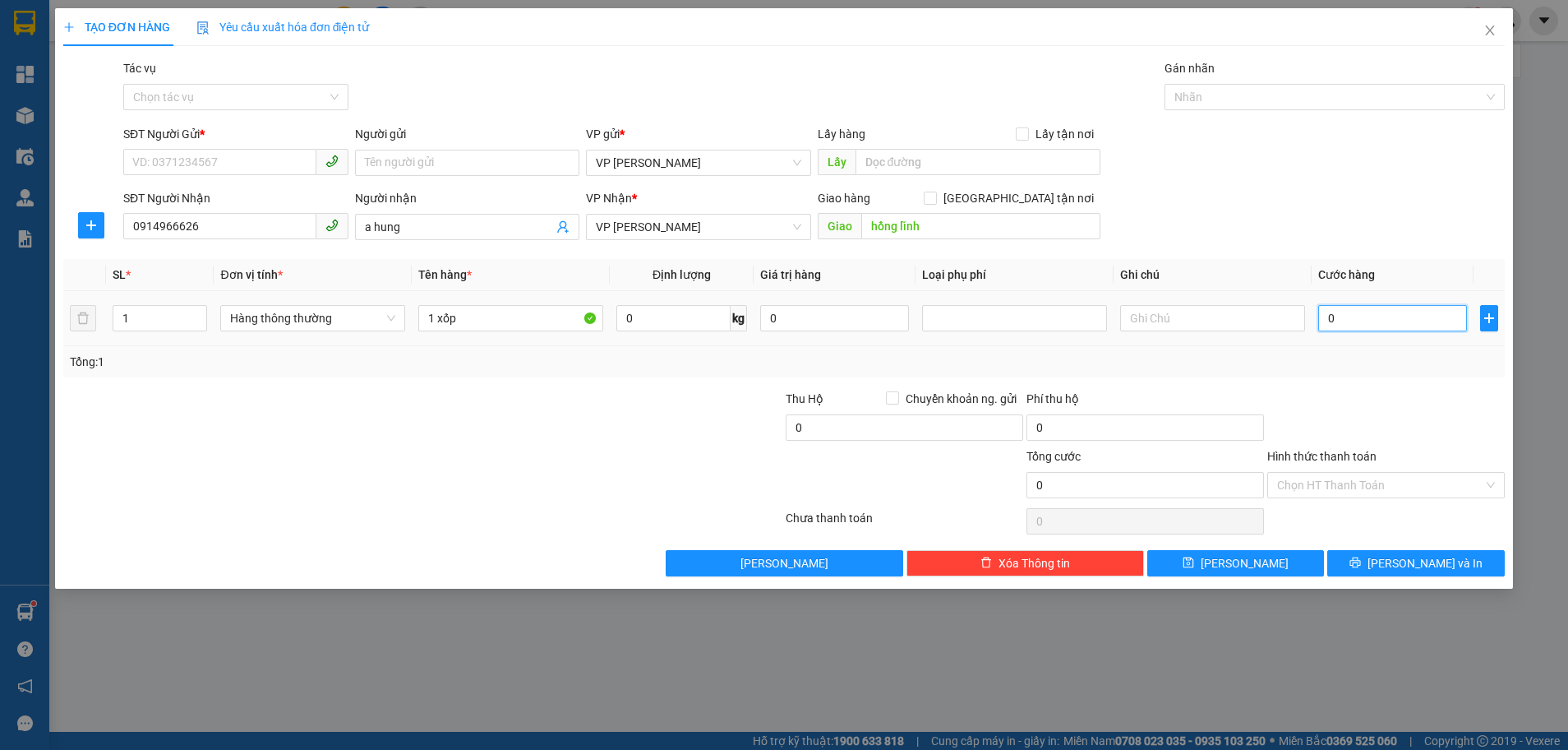
type input "1"
type input "01"
type input "16"
type input "016"
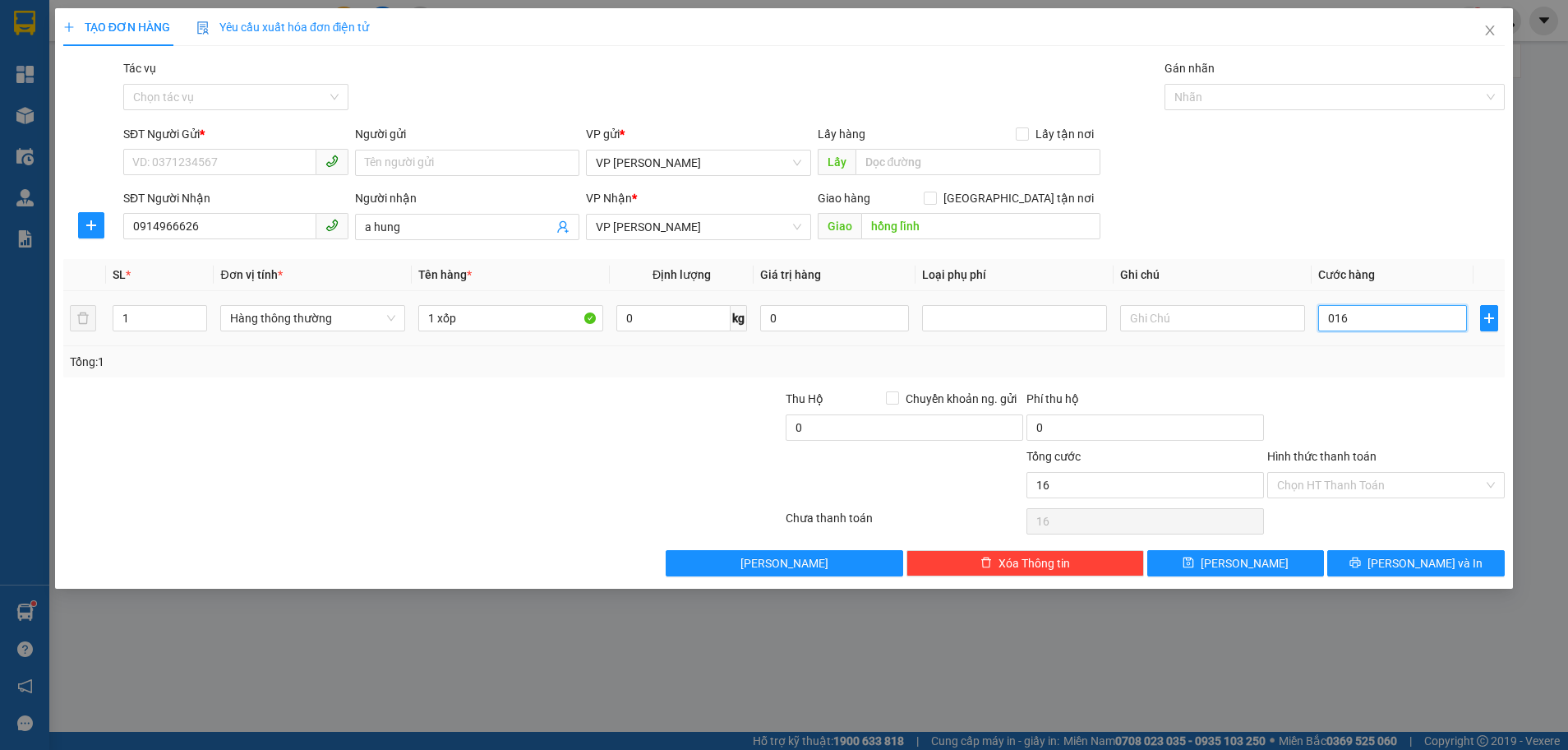
type input "1"
type input "01"
type input "0"
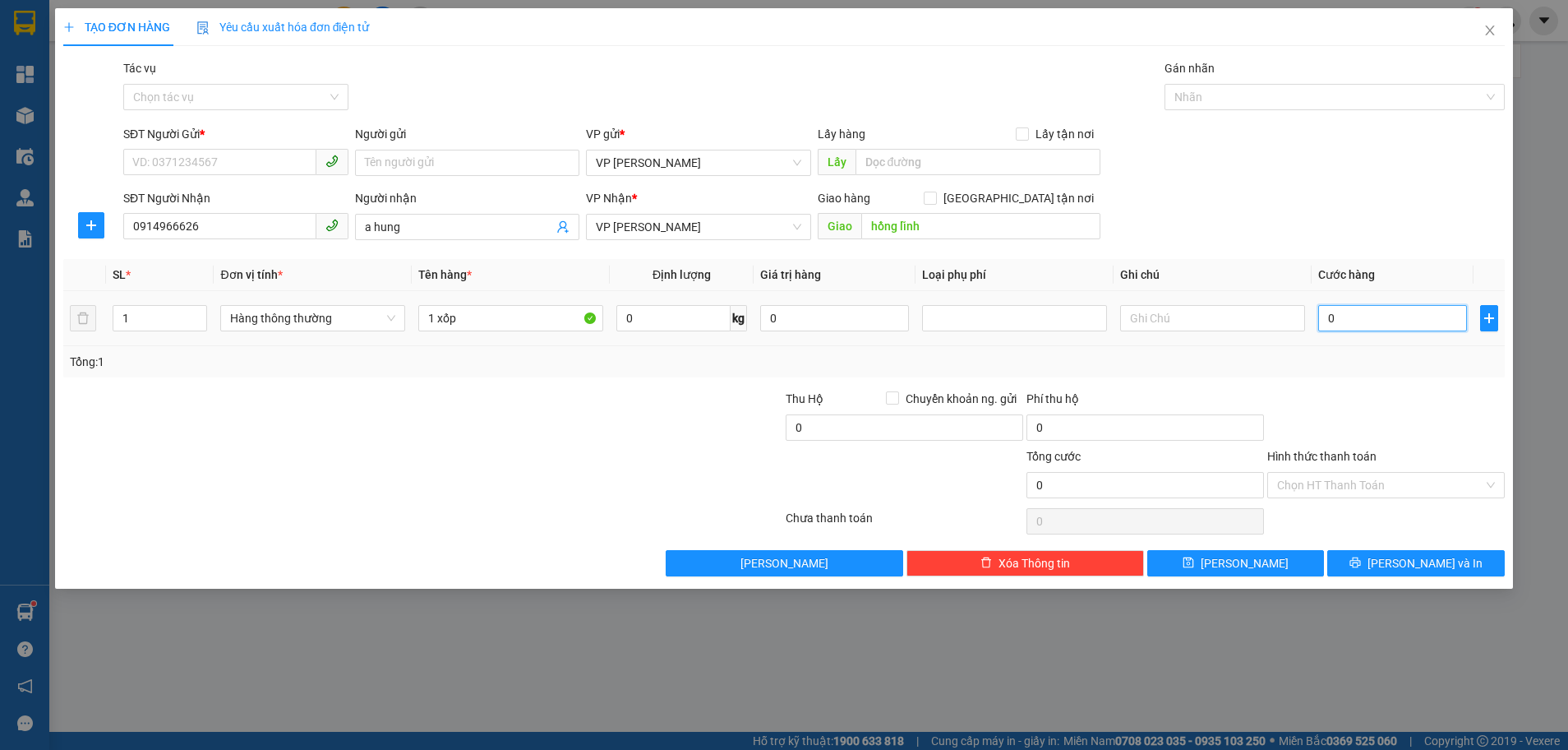
type input "0"
click at [1325, 312] on input "0" at bounding box center [1394, 318] width 149 height 26
type input "10"
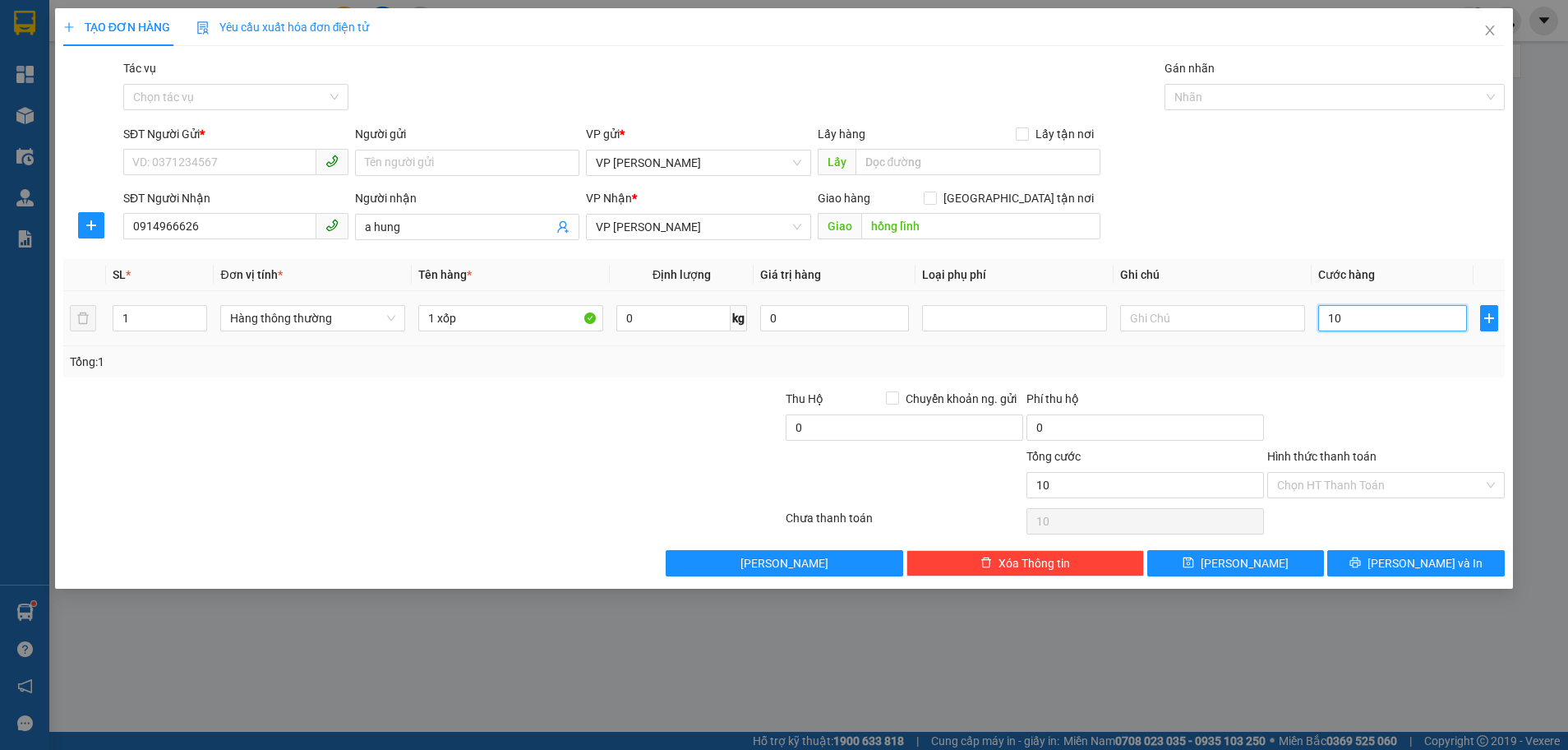
type input "160"
type input "1.600"
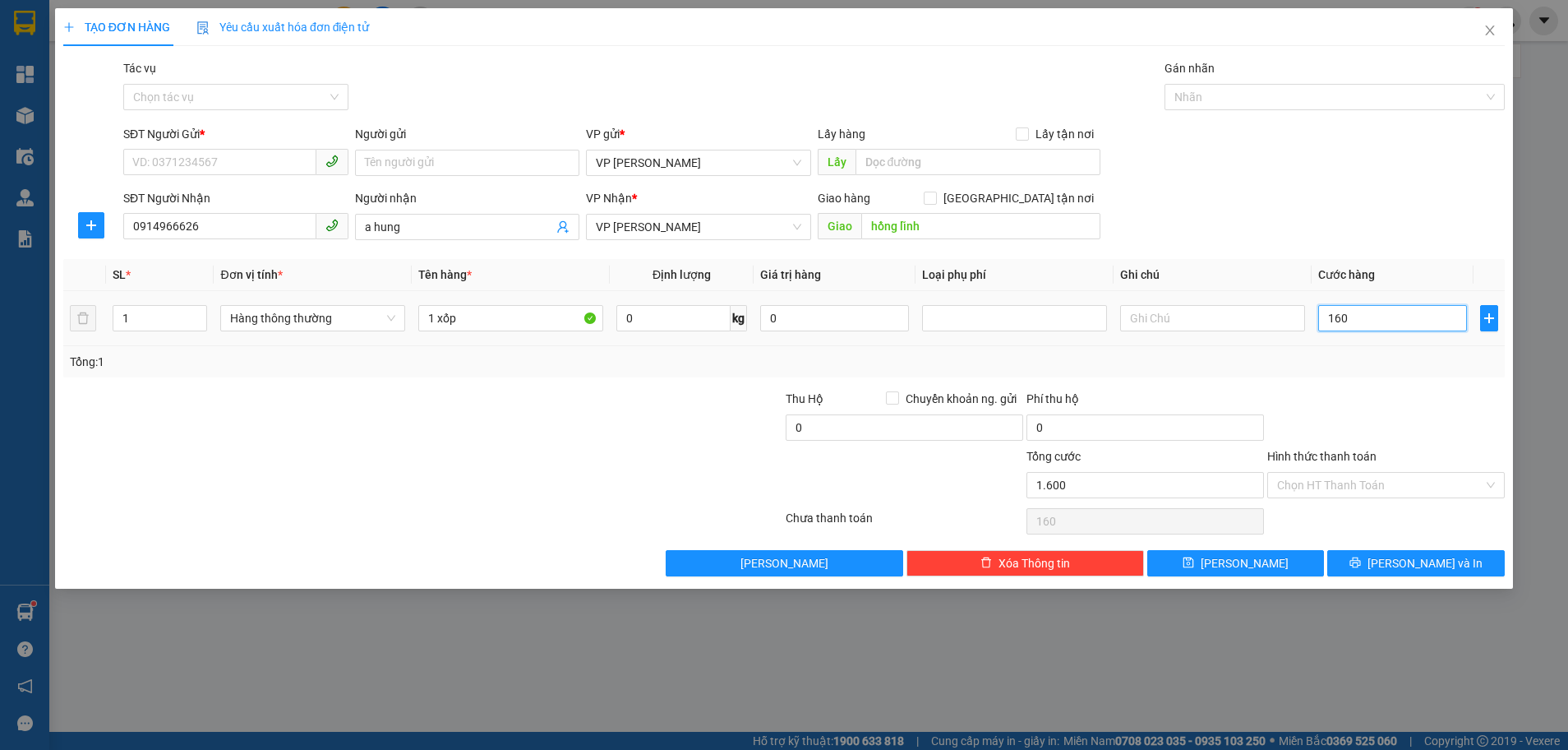
type input "1.600"
type input "160"
type input "160.000"
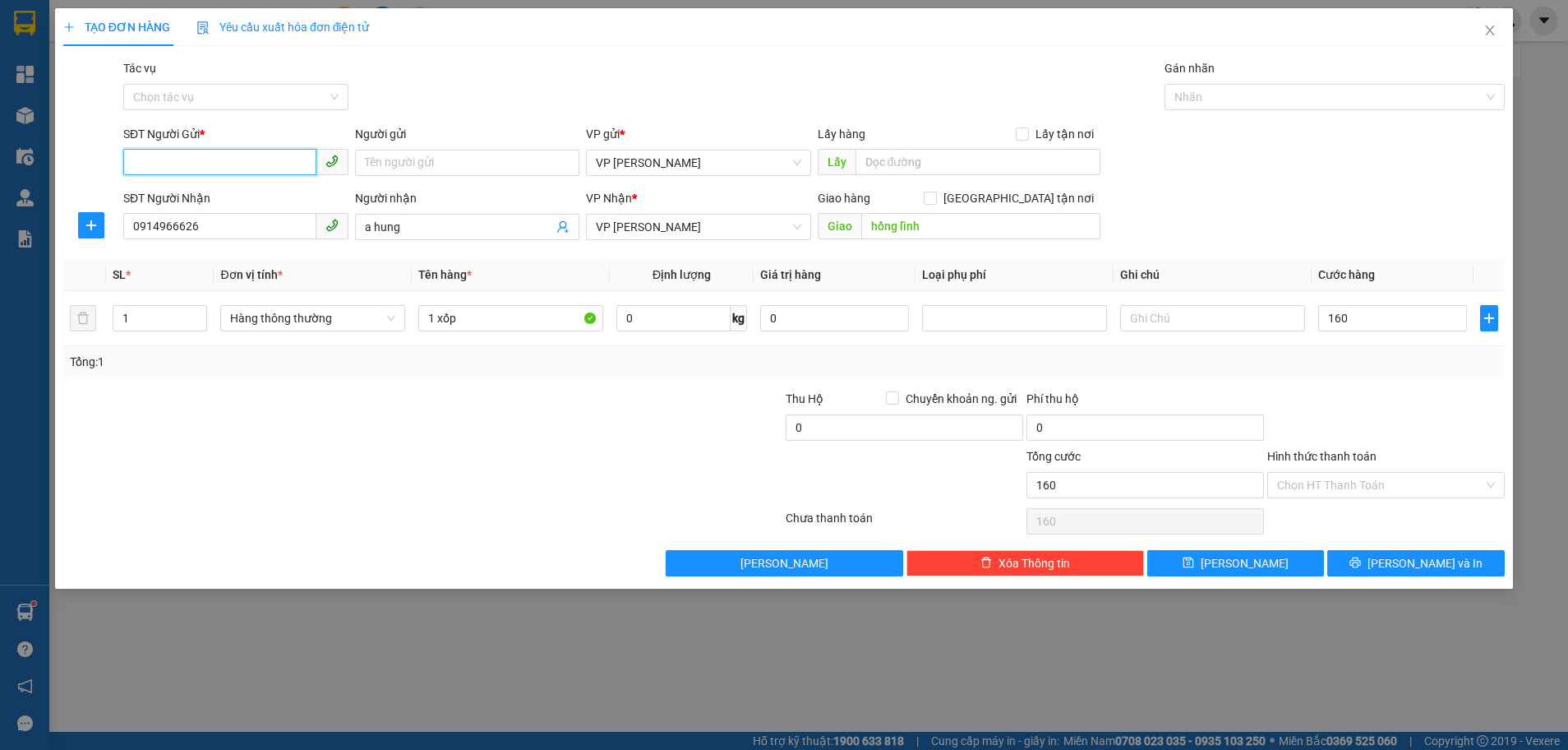
type input "160.000"
click at [260, 158] on input "SĐT Người Gửi *" at bounding box center [219, 162] width 193 height 26
type input "0000000000"
click at [137, 325] on input "1" at bounding box center [160, 318] width 93 height 24
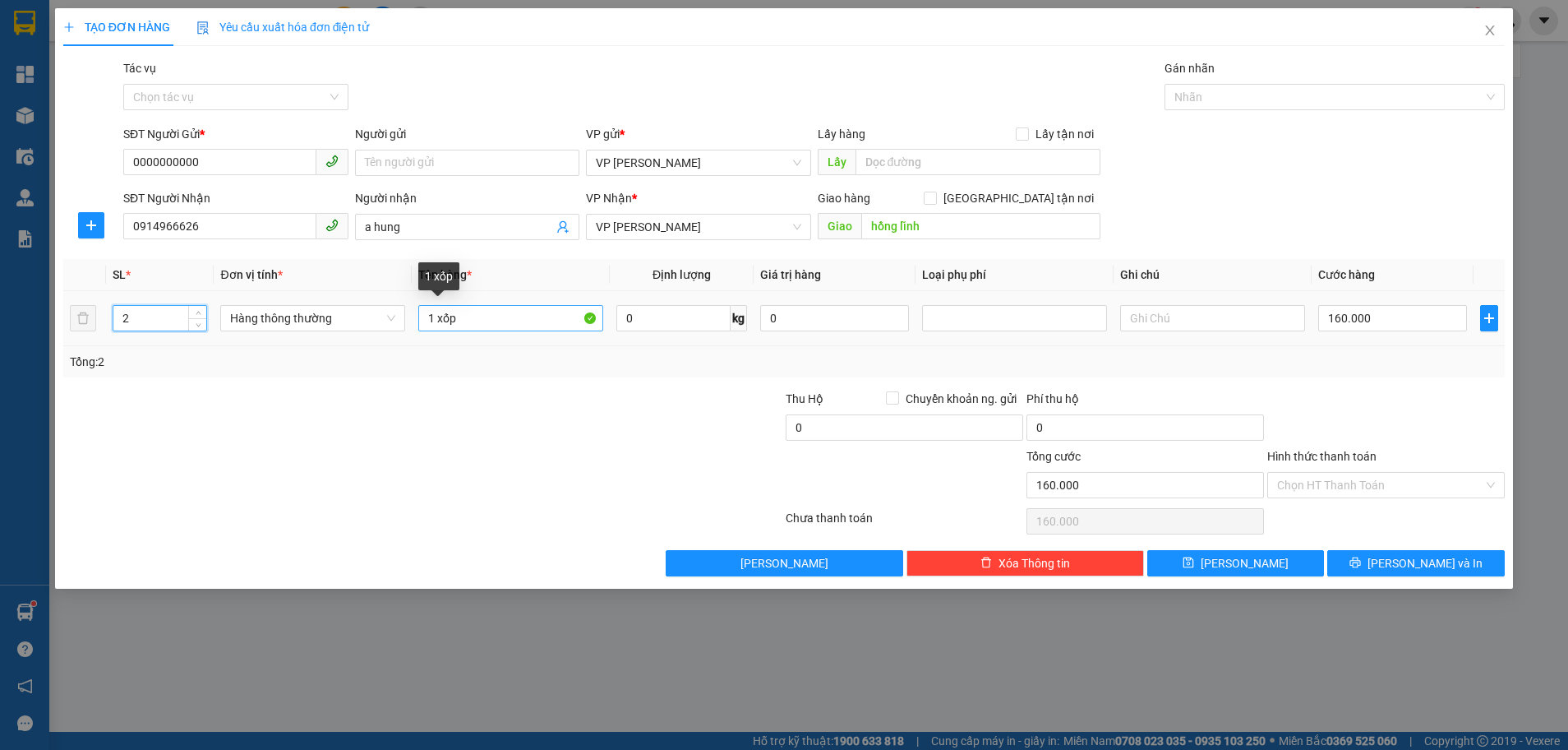
type input "2"
click at [434, 317] on input "1 xốp" at bounding box center [511, 318] width 185 height 26
type input "2 xốp"
click at [687, 441] on div at bounding box center [663, 419] width 241 height 58
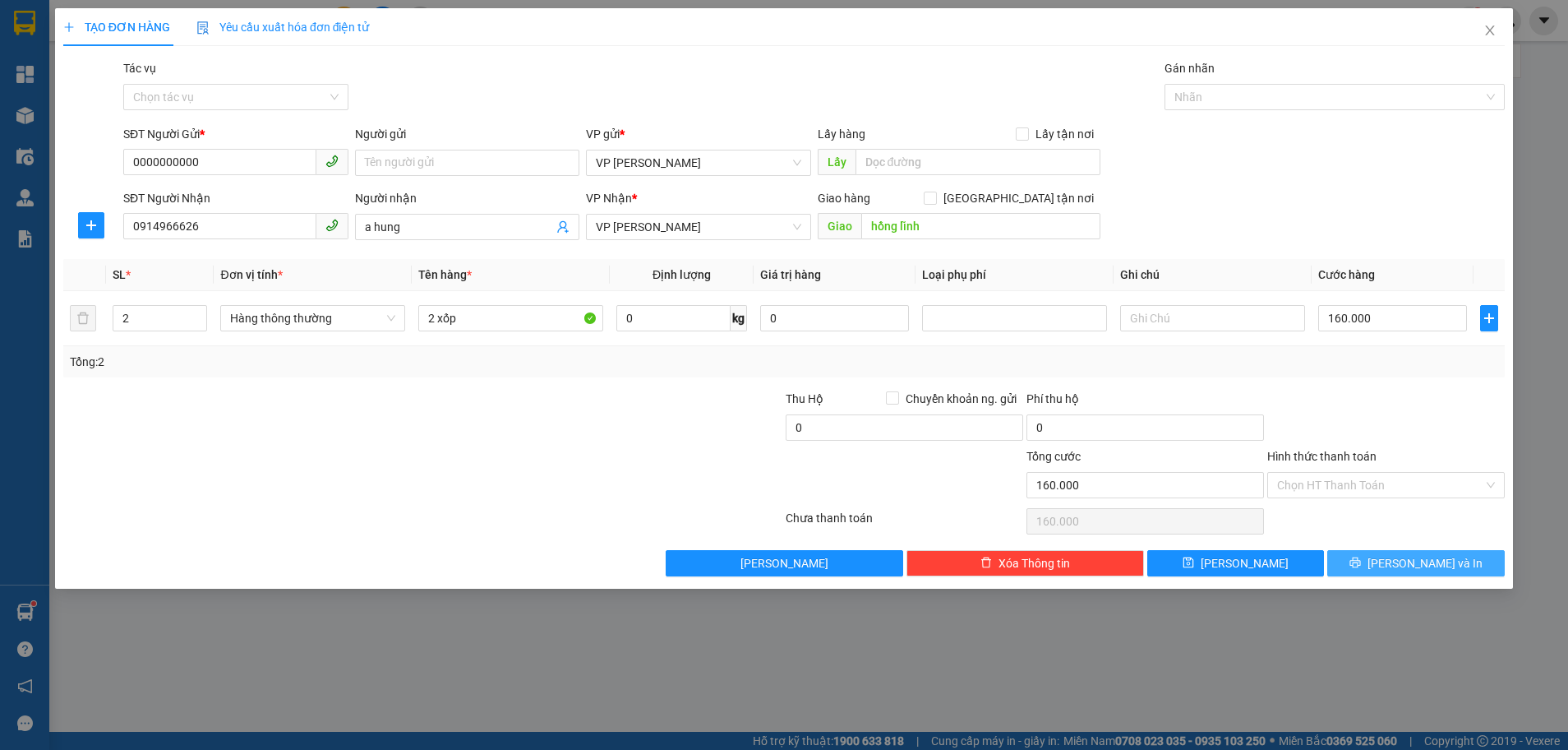
click at [1443, 566] on span "Lưu và In" at bounding box center [1424, 562] width 115 height 18
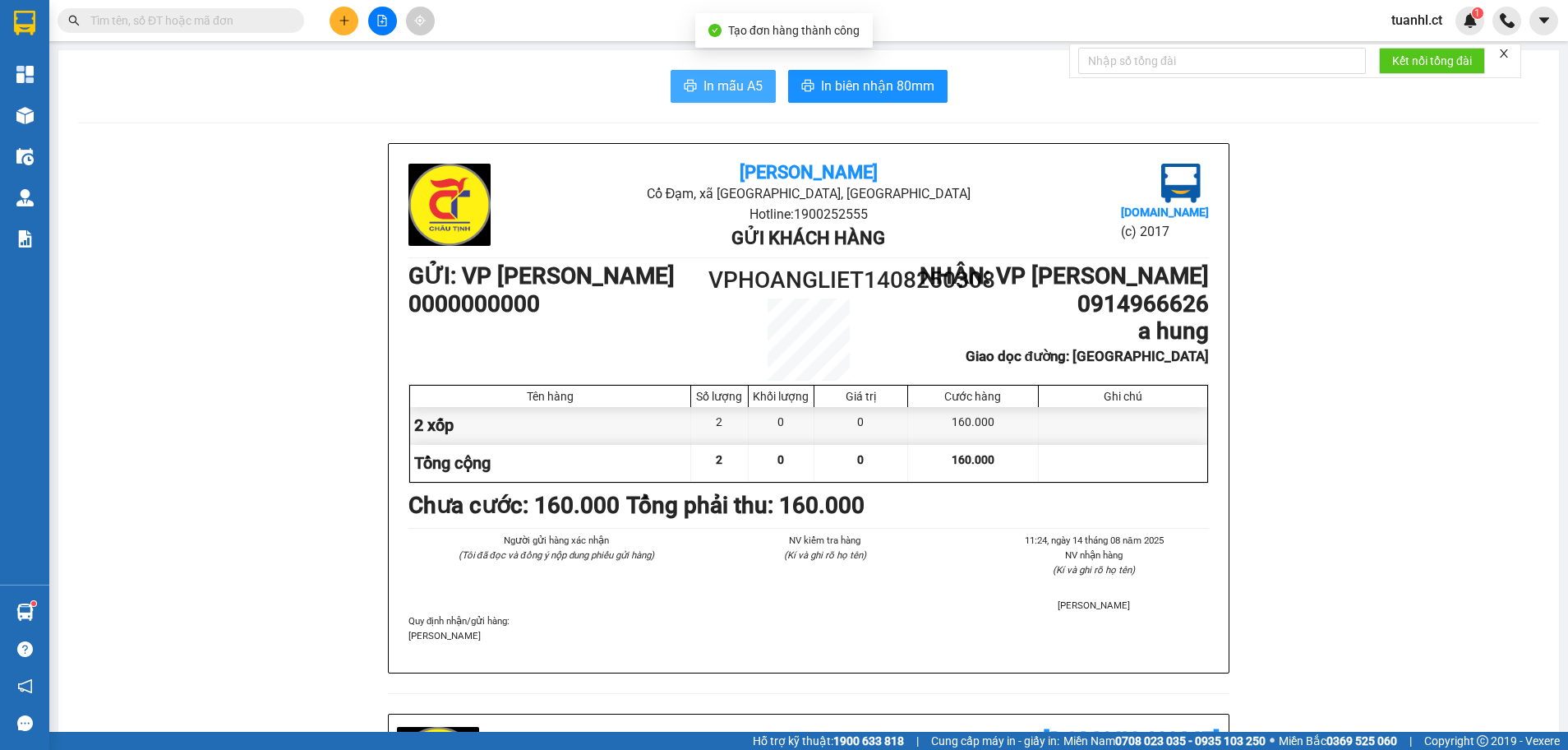
click at [736, 86] on span "In mẫu A5" at bounding box center [732, 86] width 59 height 21
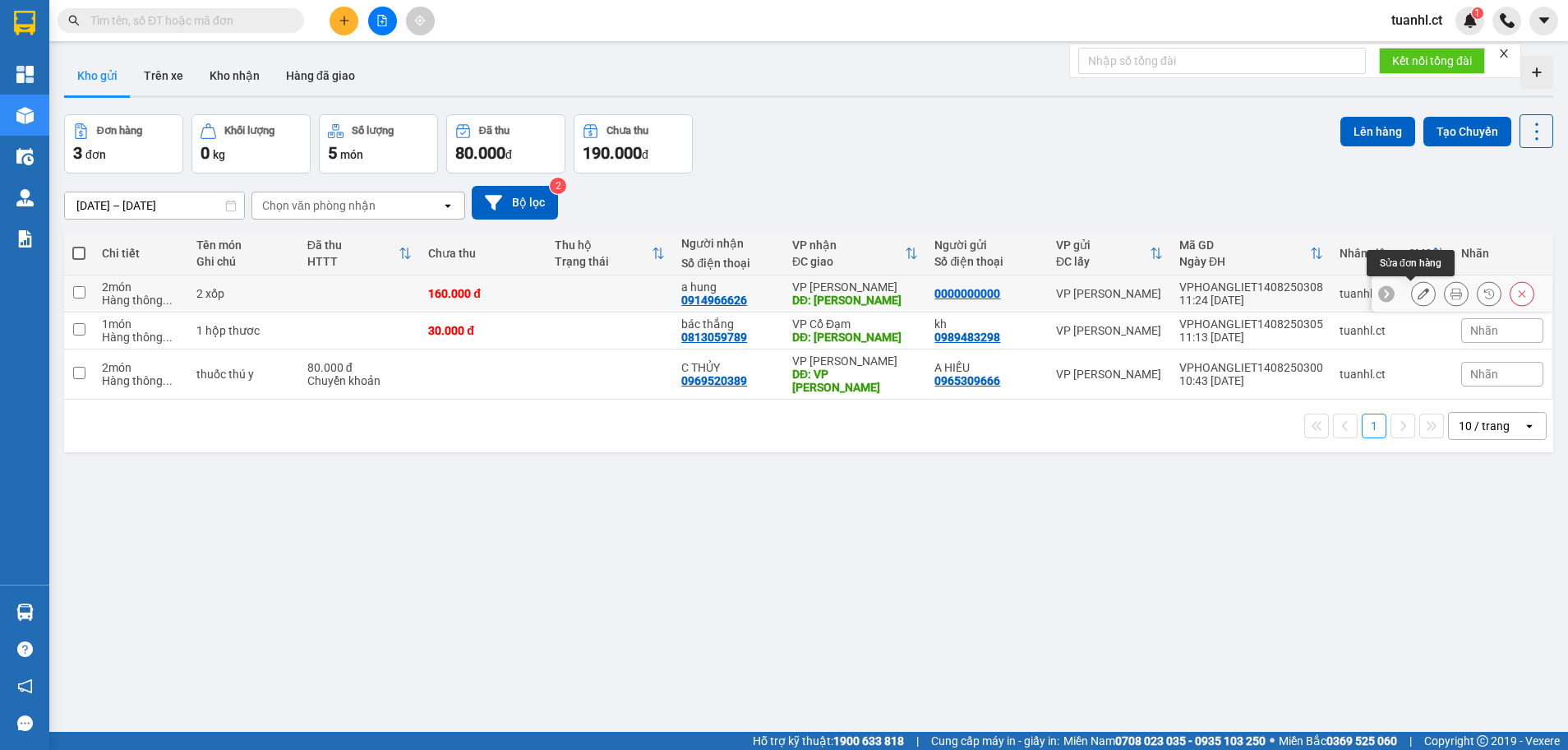
click at [1418, 296] on icon at bounding box center [1423, 293] width 11 height 11
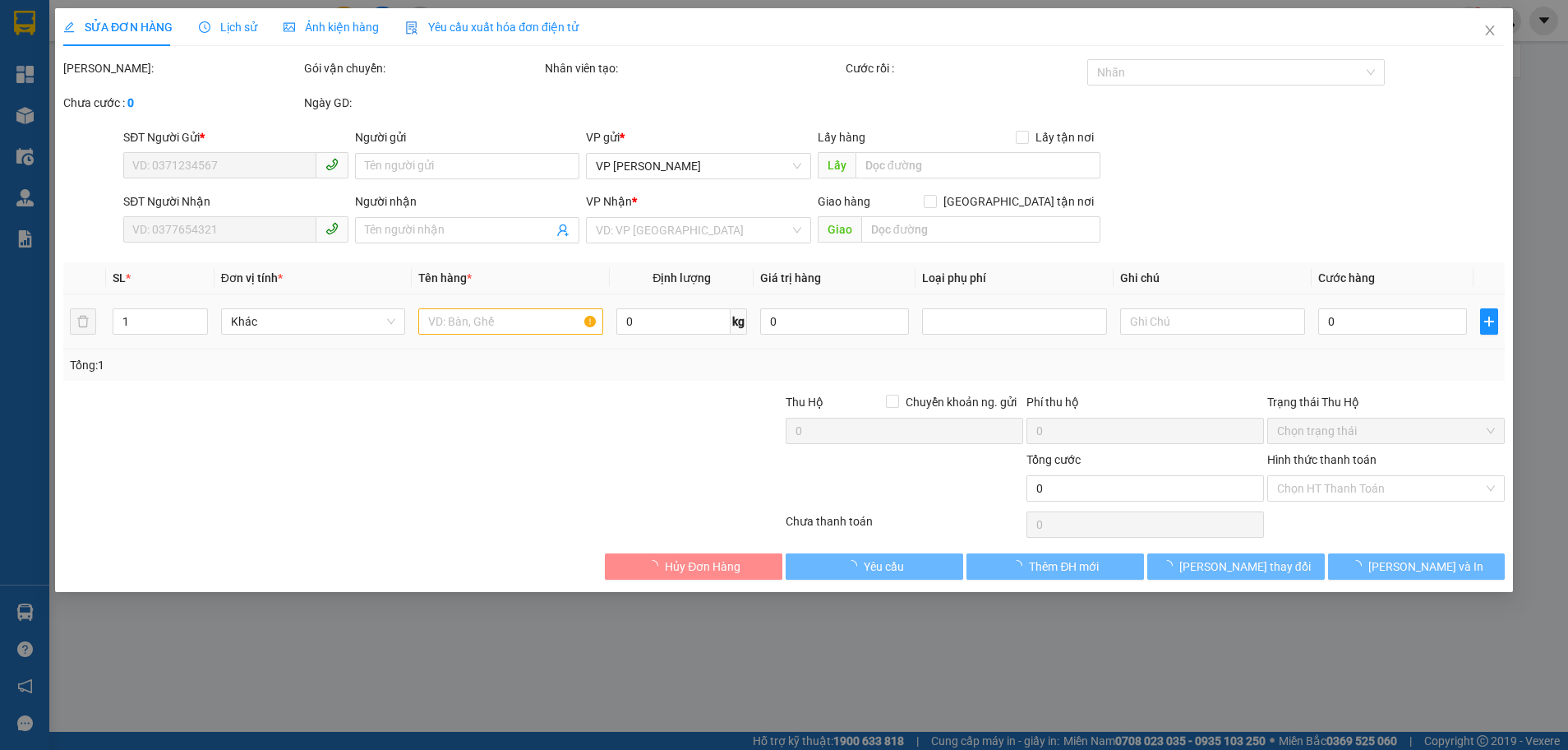
type input "0000000000"
type input "0914966626"
type input "a hung"
type input "hồng lĩnh"
type input "160.000"
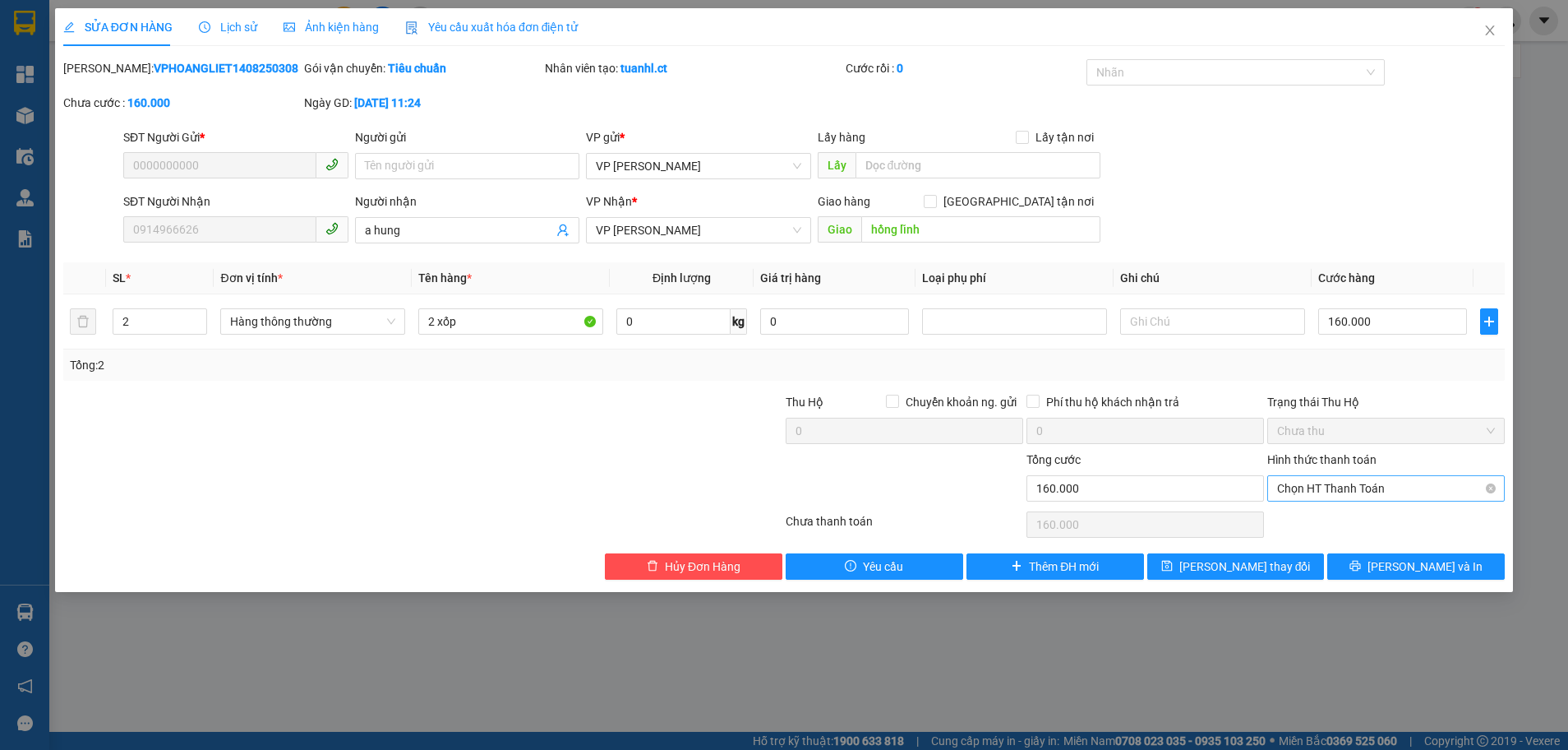
click at [1383, 480] on span "Chọn HT Thanh Toán" at bounding box center [1386, 488] width 218 height 24
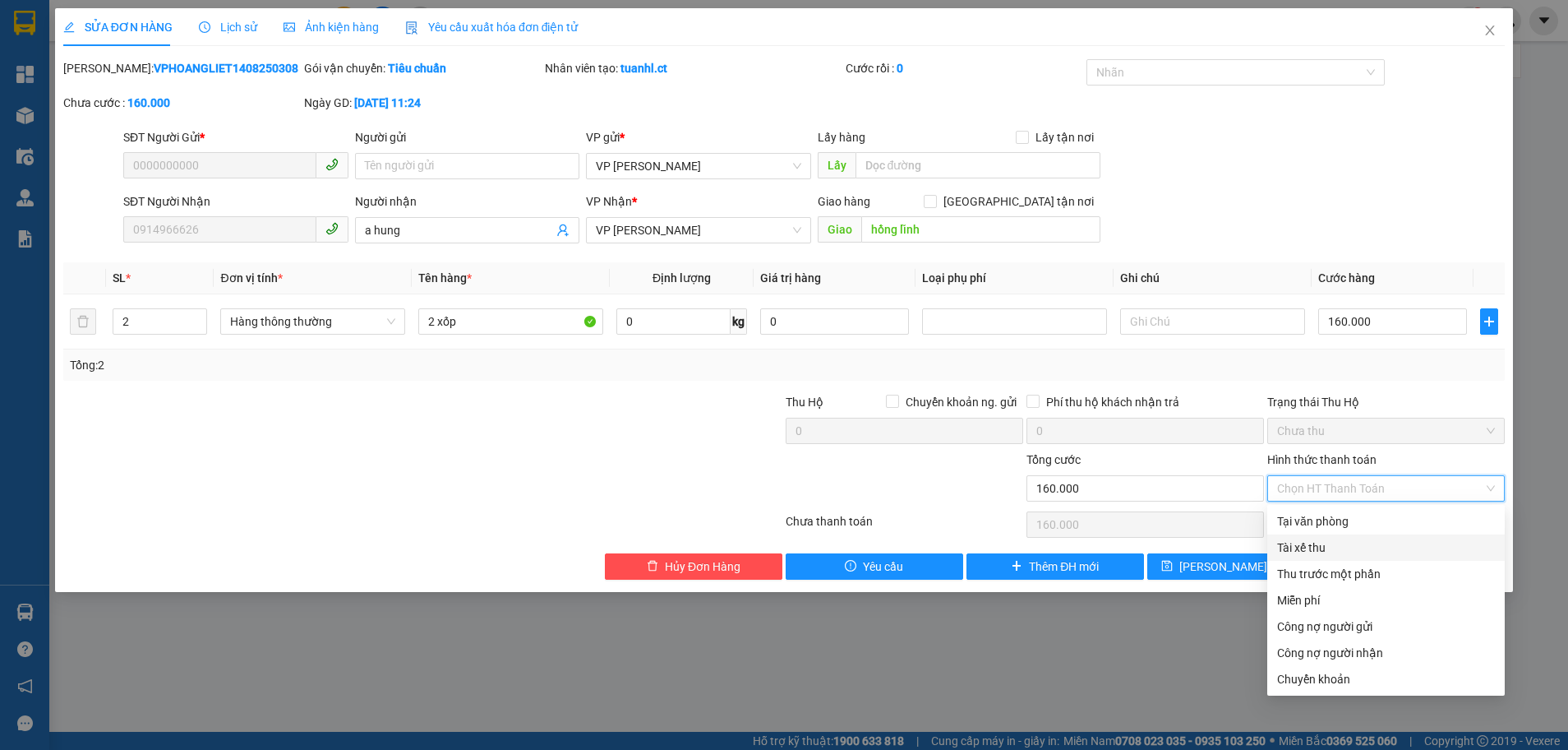
click at [1350, 543] on div "Tài xế thu" at bounding box center [1386, 547] width 218 height 18
type input "0"
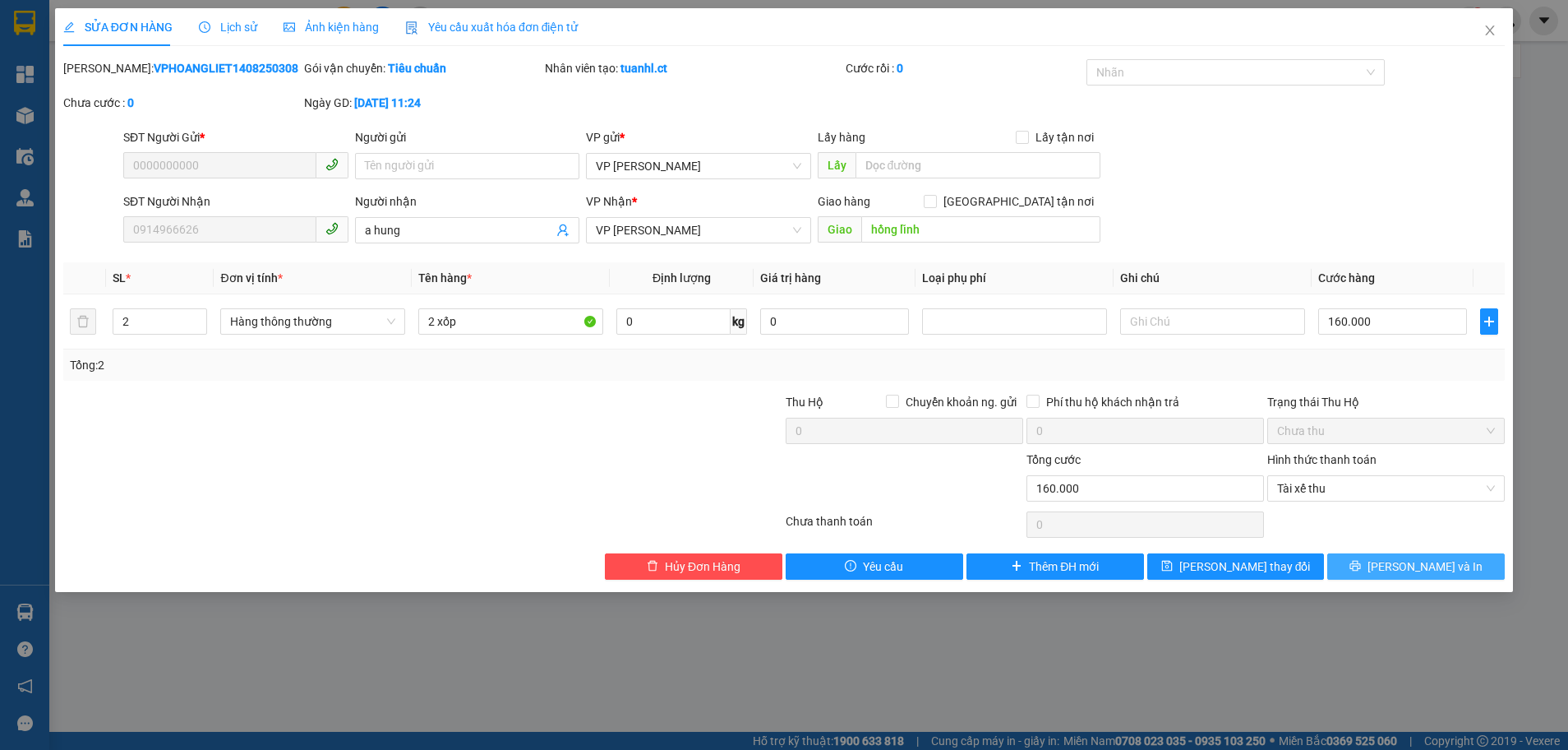
click at [1361, 564] on icon "printer" at bounding box center [1355, 565] width 11 height 11
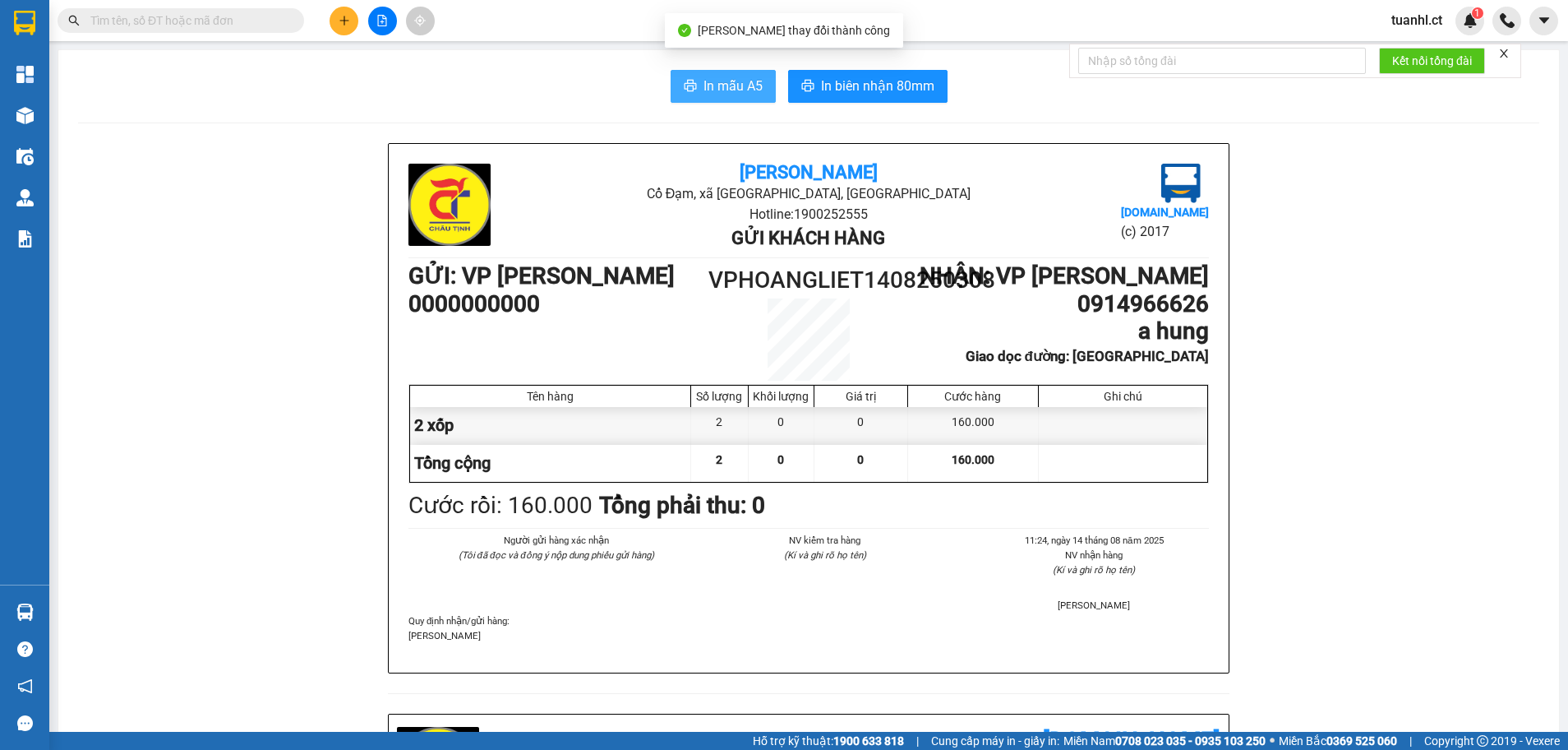
click at [737, 73] on button "In mẫu A5" at bounding box center [723, 86] width 105 height 33
click at [580, 83] on div "In mẫu A5 In biên nhận 80mm" at bounding box center [809, 86] width 1462 height 33
click at [344, 19] on icon "plus" at bounding box center [343, 21] width 1 height 9
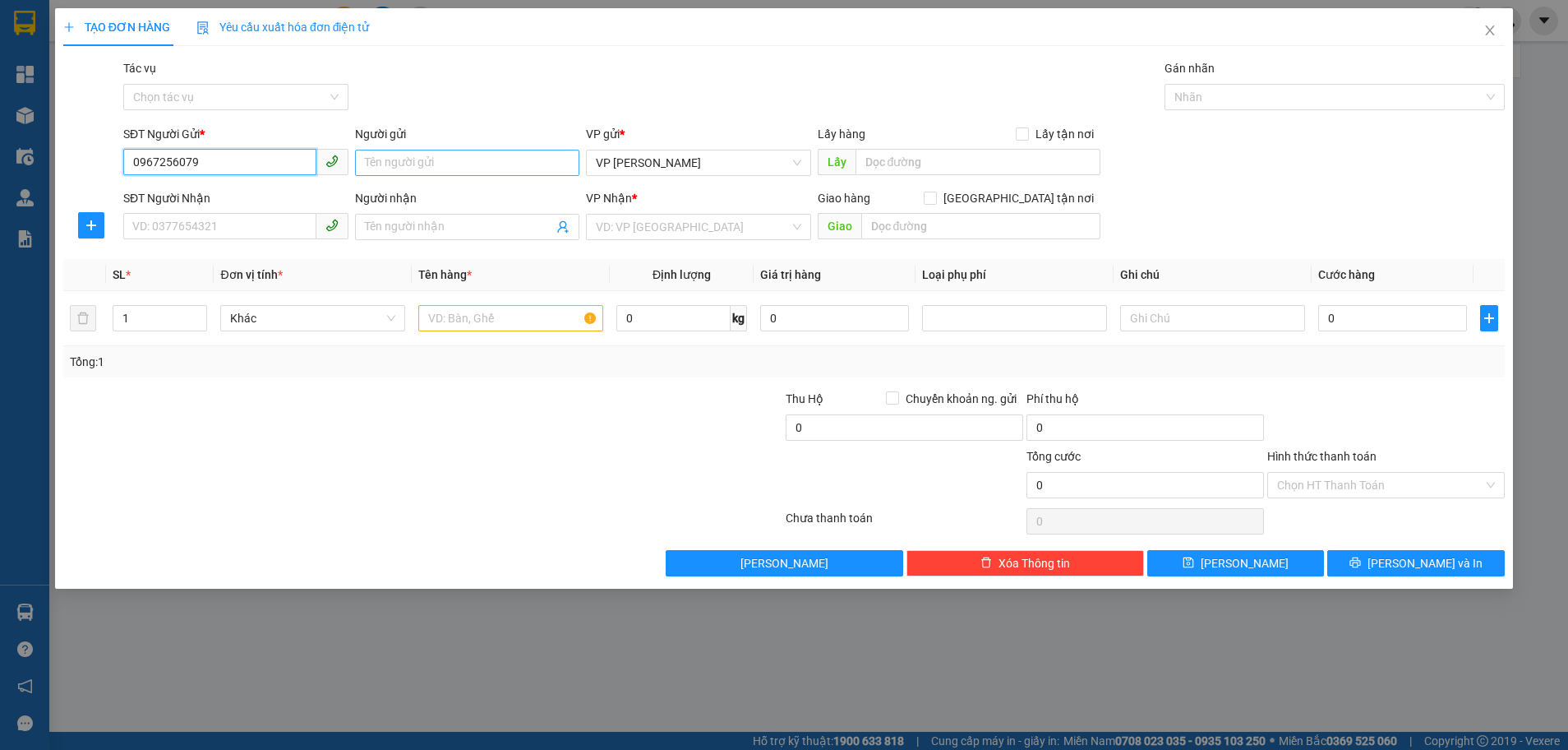
type input "0967256079"
click at [395, 163] on input "Người gửi" at bounding box center [467, 162] width 225 height 26
click at [239, 239] on input "SĐT Người Nhận" at bounding box center [219, 226] width 193 height 26
type input "0868986437"
click at [449, 229] on input "Người nhận" at bounding box center [459, 227] width 189 height 18
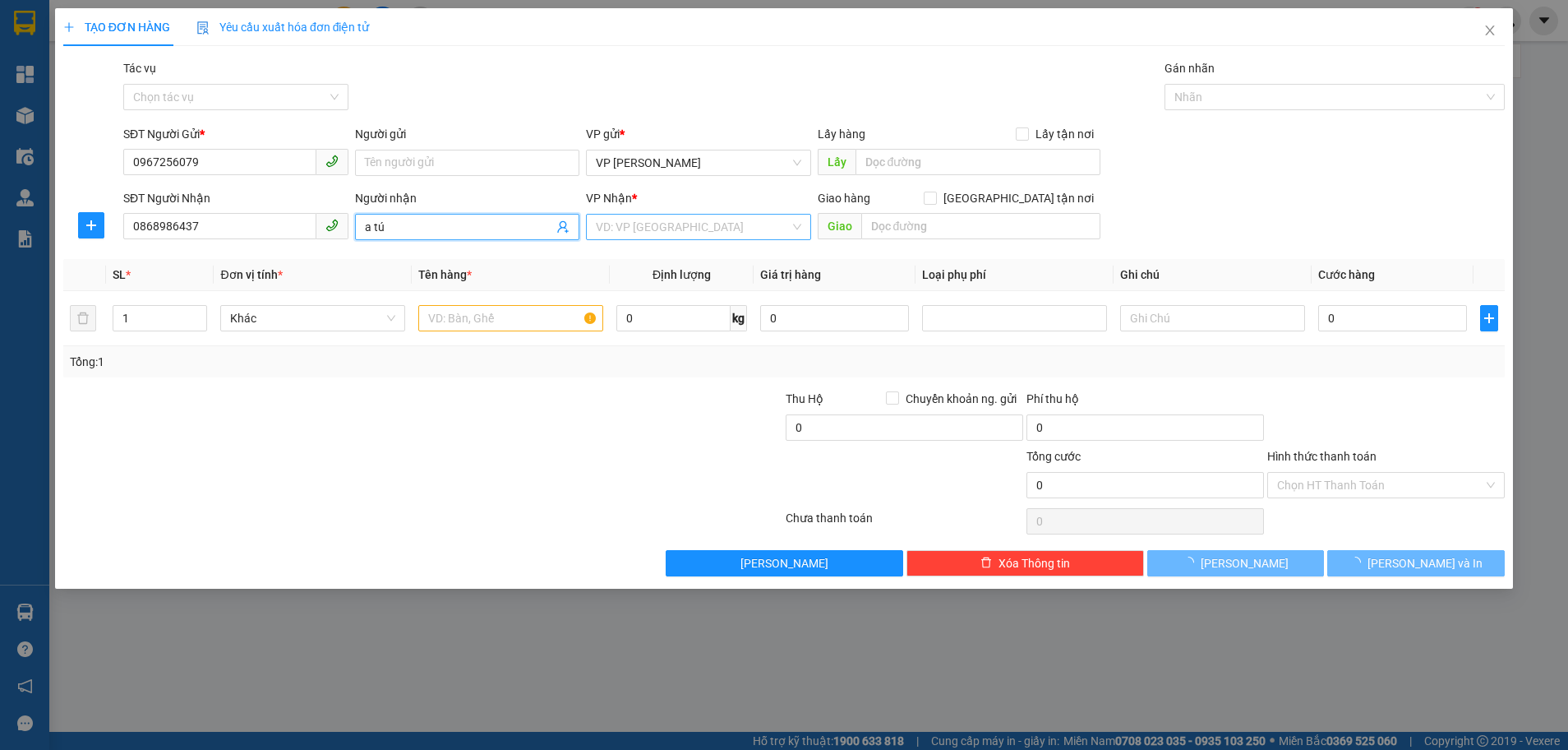
type input "a tú"
click at [655, 227] on input "search" at bounding box center [693, 227] width 194 height 24
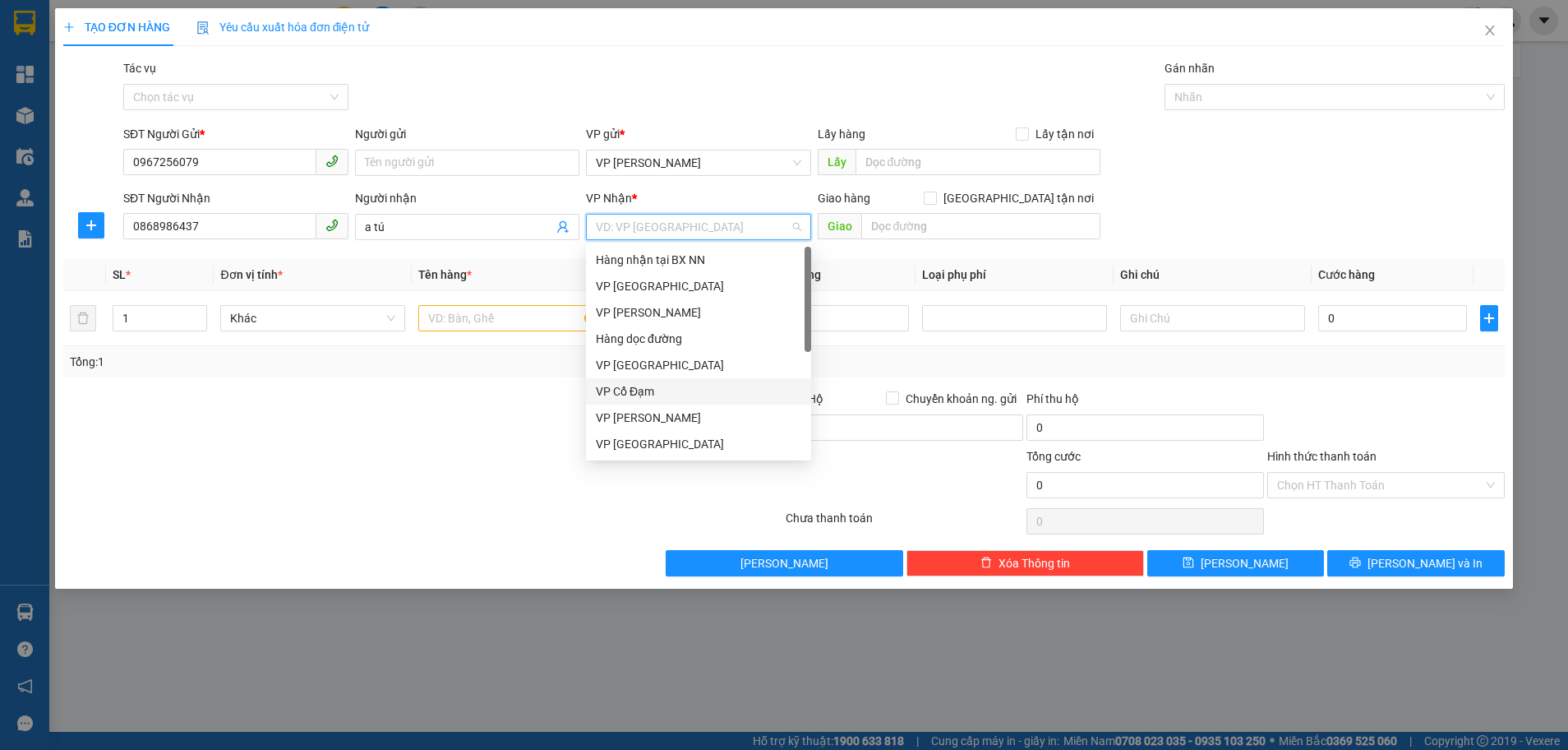
click at [647, 397] on div "VP Cổ Đạm" at bounding box center [699, 391] width 205 height 18
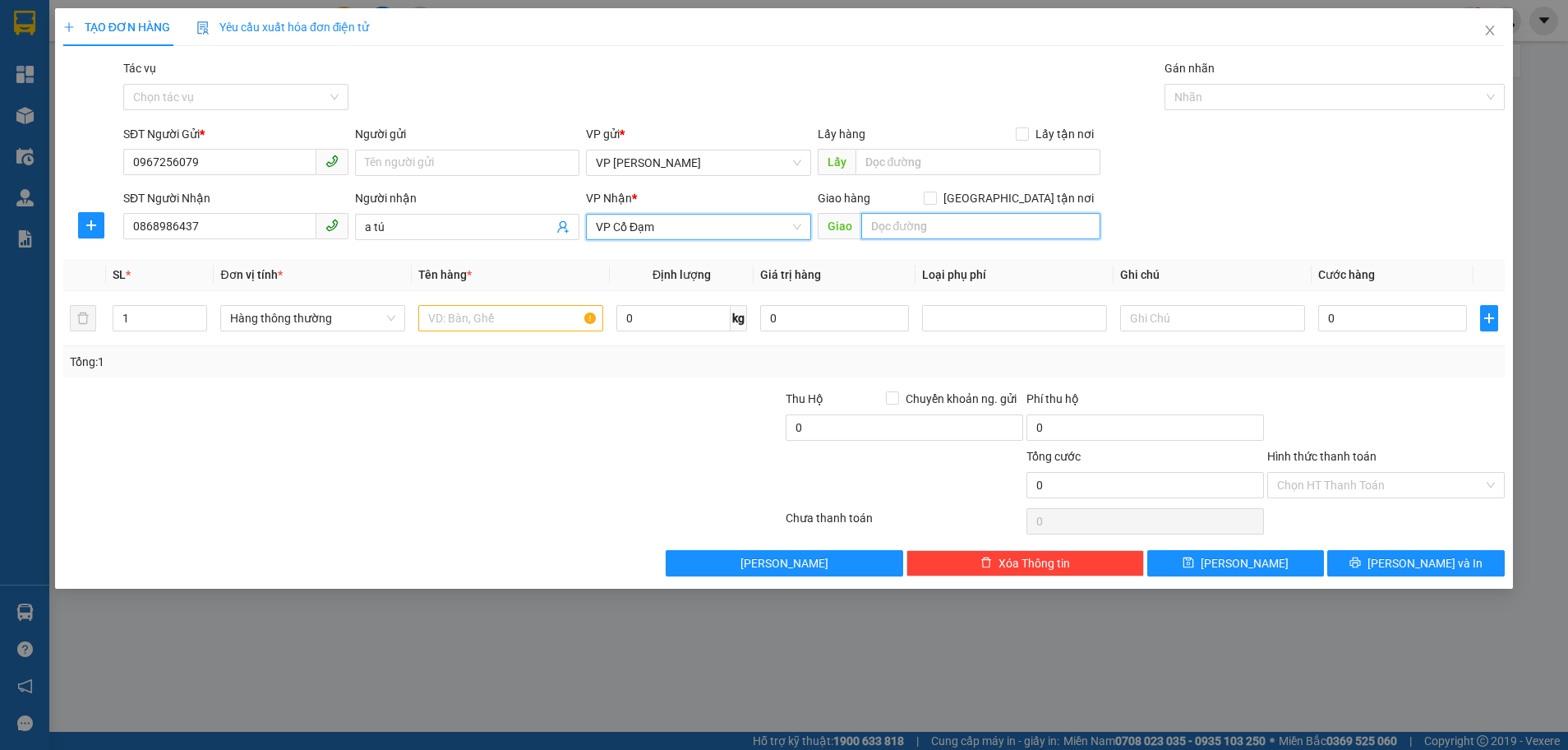
click at [931, 232] on input "text" at bounding box center [981, 226] width 239 height 26
type input "i"
type input "ích hậu"
click at [483, 326] on input "text" at bounding box center [511, 318] width 185 height 26
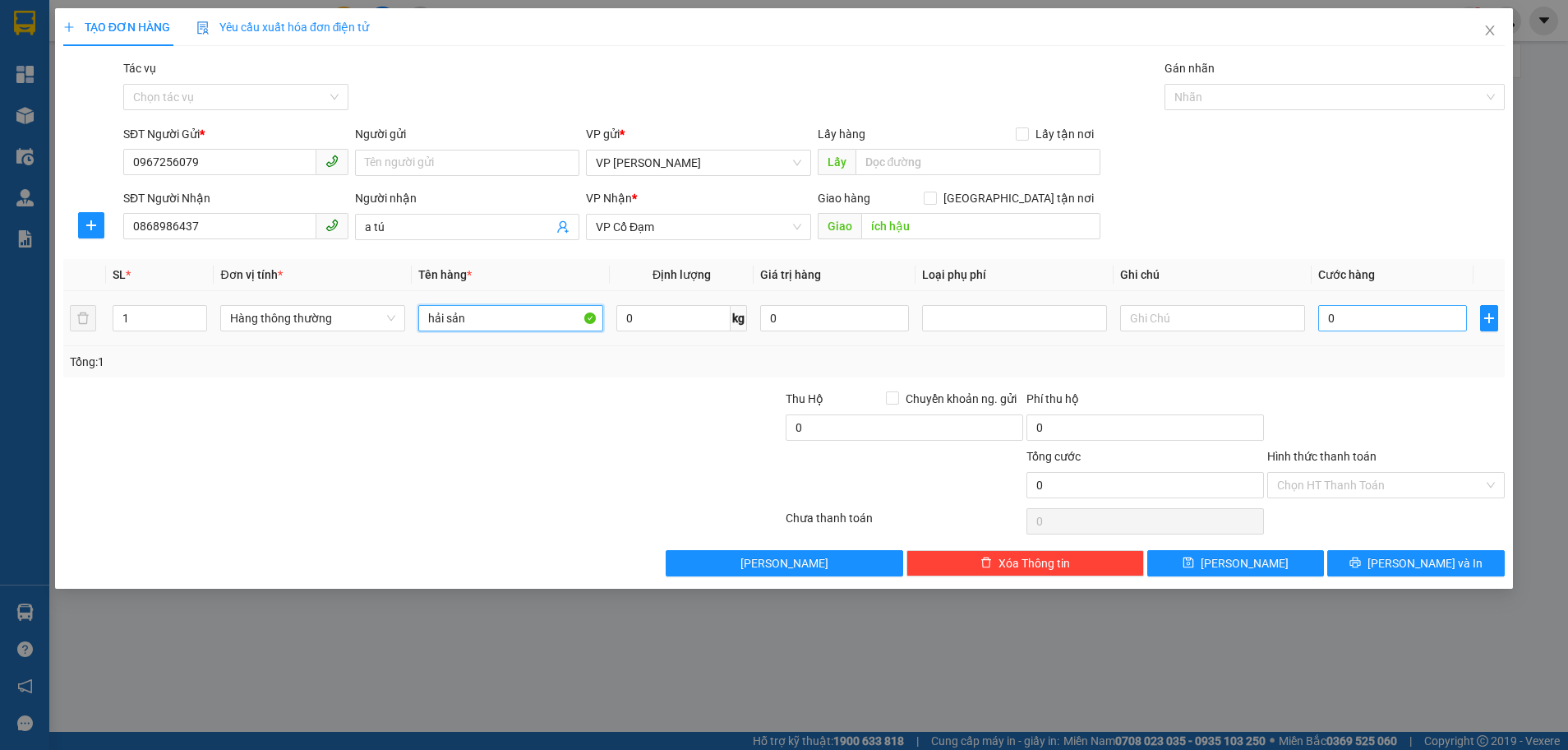
type input "hải sản"
click at [1325, 324] on input "0" at bounding box center [1394, 318] width 149 height 26
type input "5"
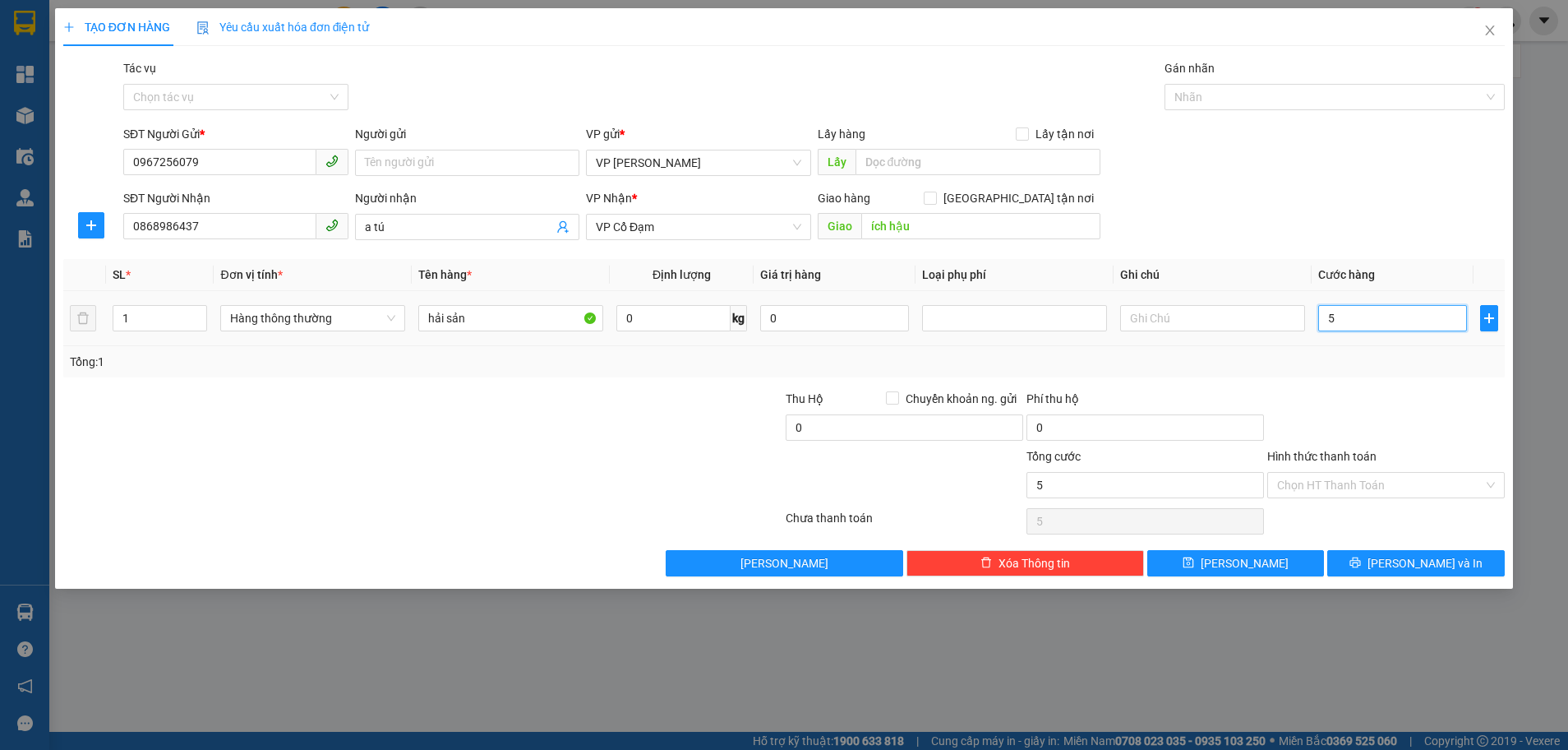
type input "50"
type input "50.000"
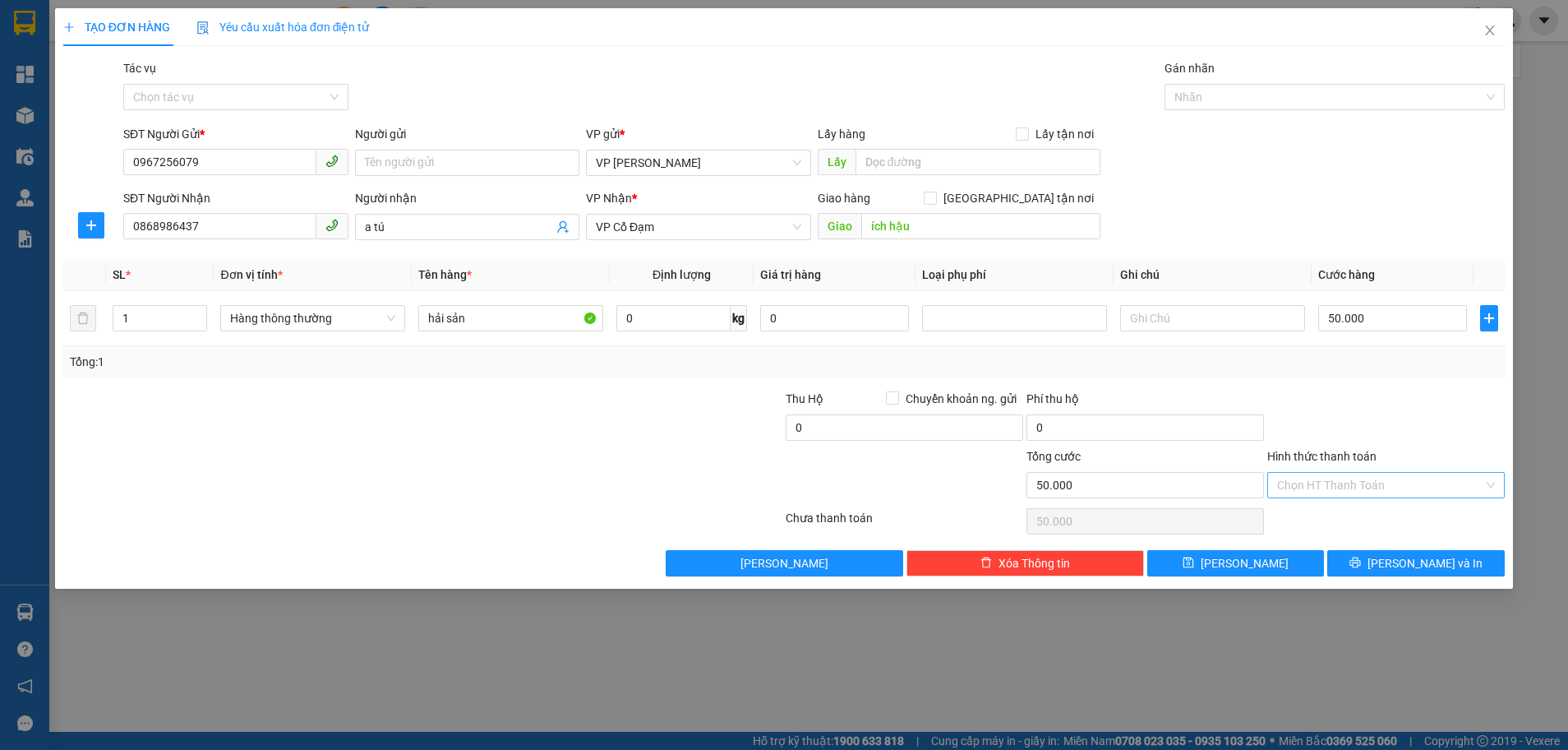
click at [1357, 479] on input "Hình thức thanh toán" at bounding box center [1380, 485] width 206 height 24
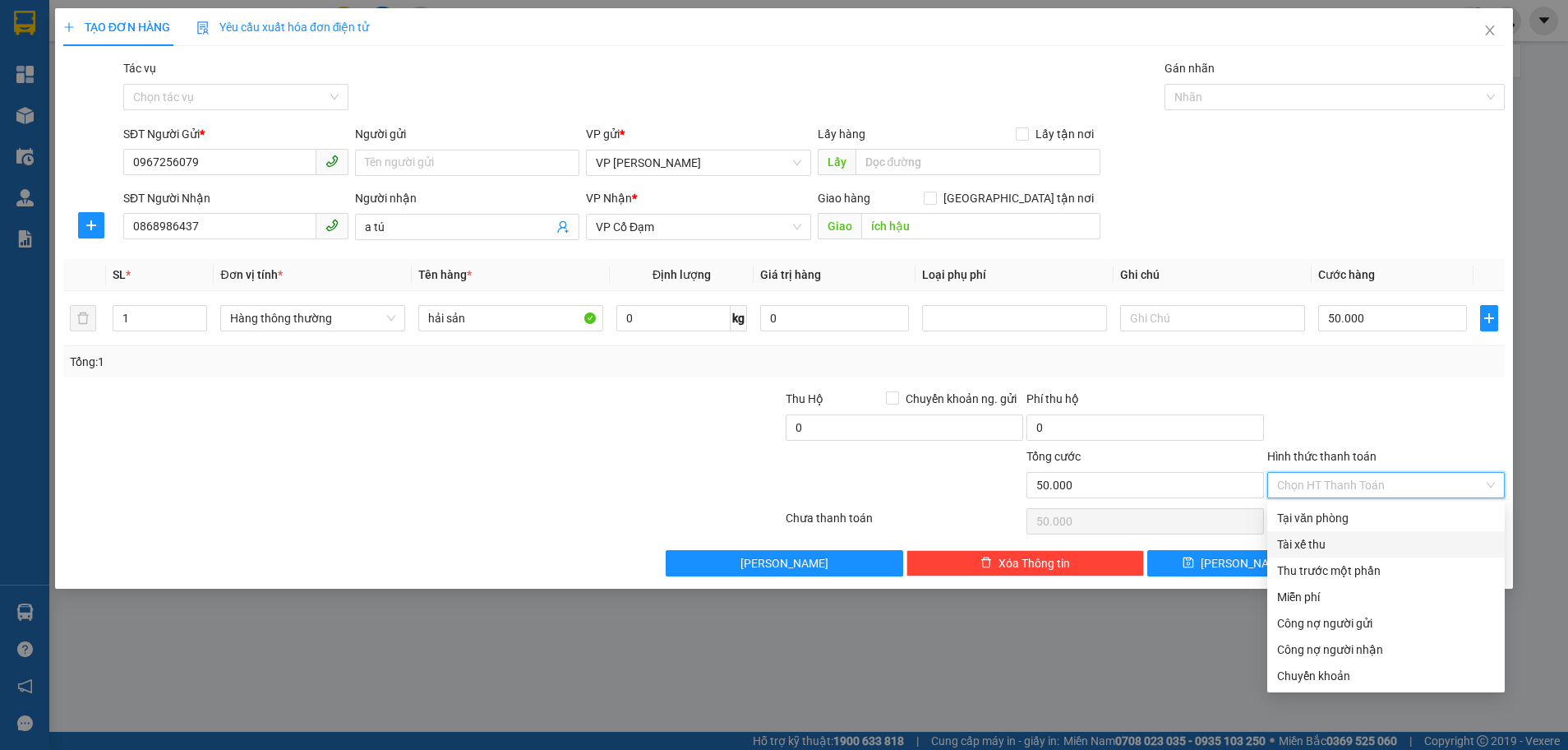
click at [1329, 540] on div "Tài xế thu" at bounding box center [1386, 544] width 218 height 18
type input "0"
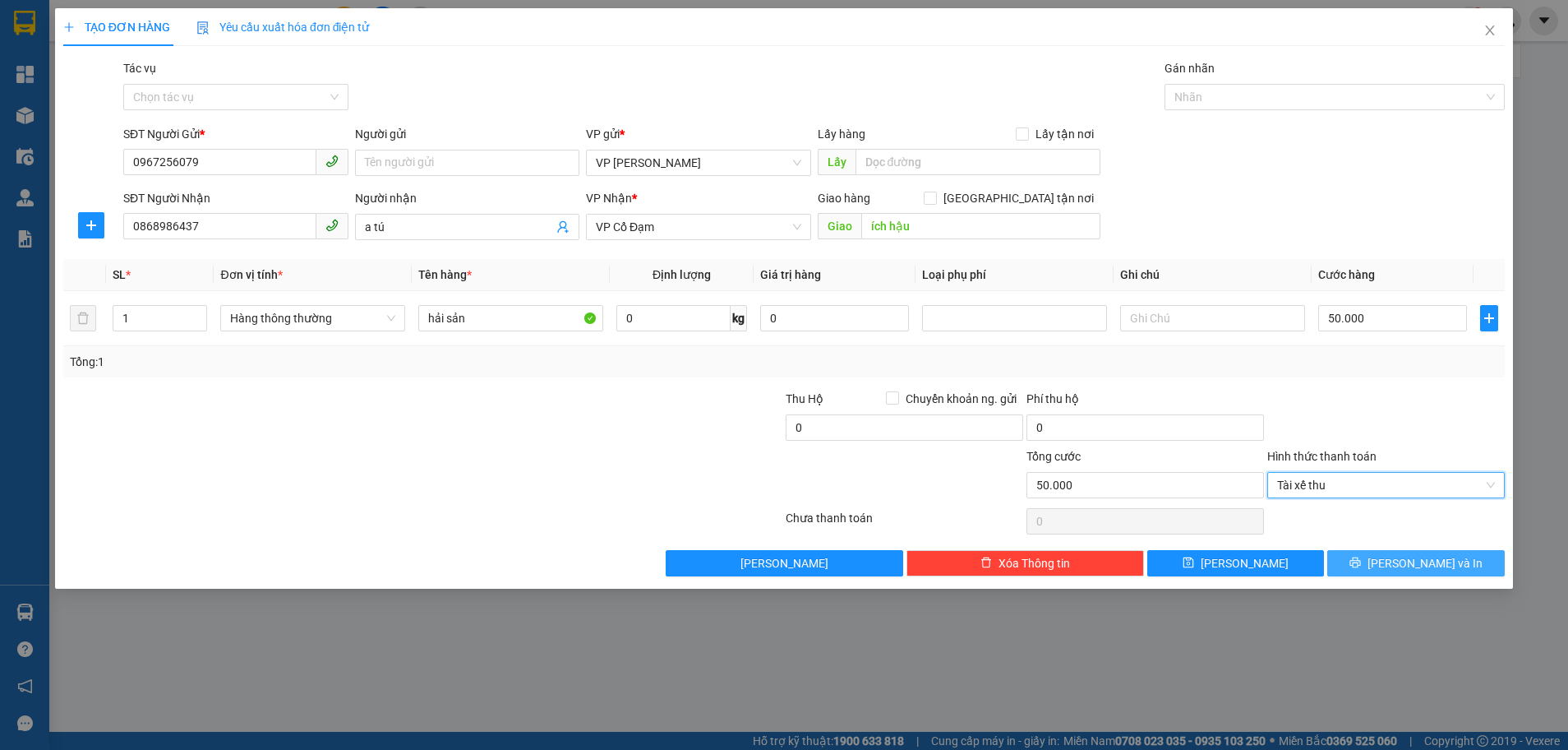
click at [1357, 557] on button "Lưu và In" at bounding box center [1416, 563] width 177 height 26
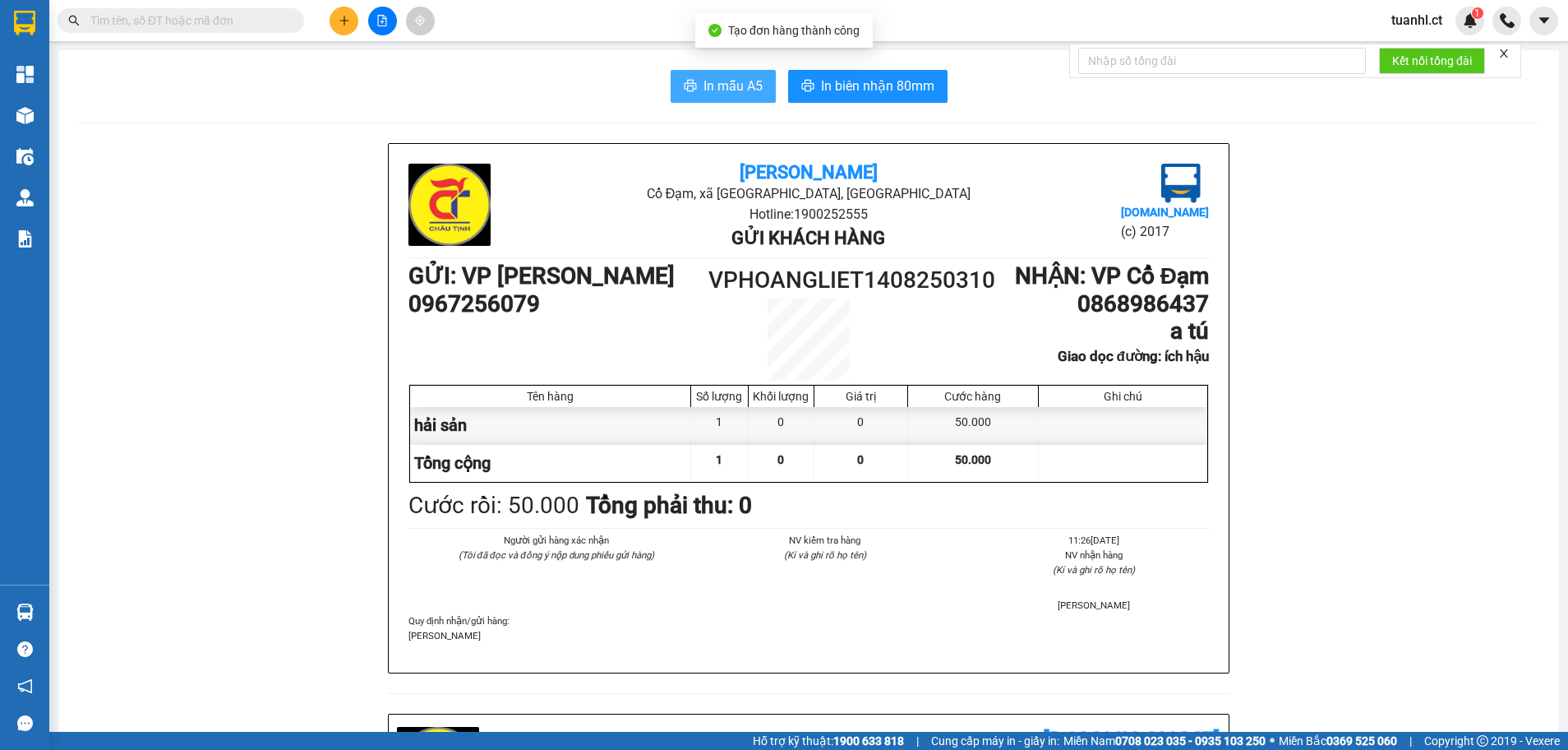
click at [705, 77] on span "In mẫu A5" at bounding box center [732, 86] width 59 height 21
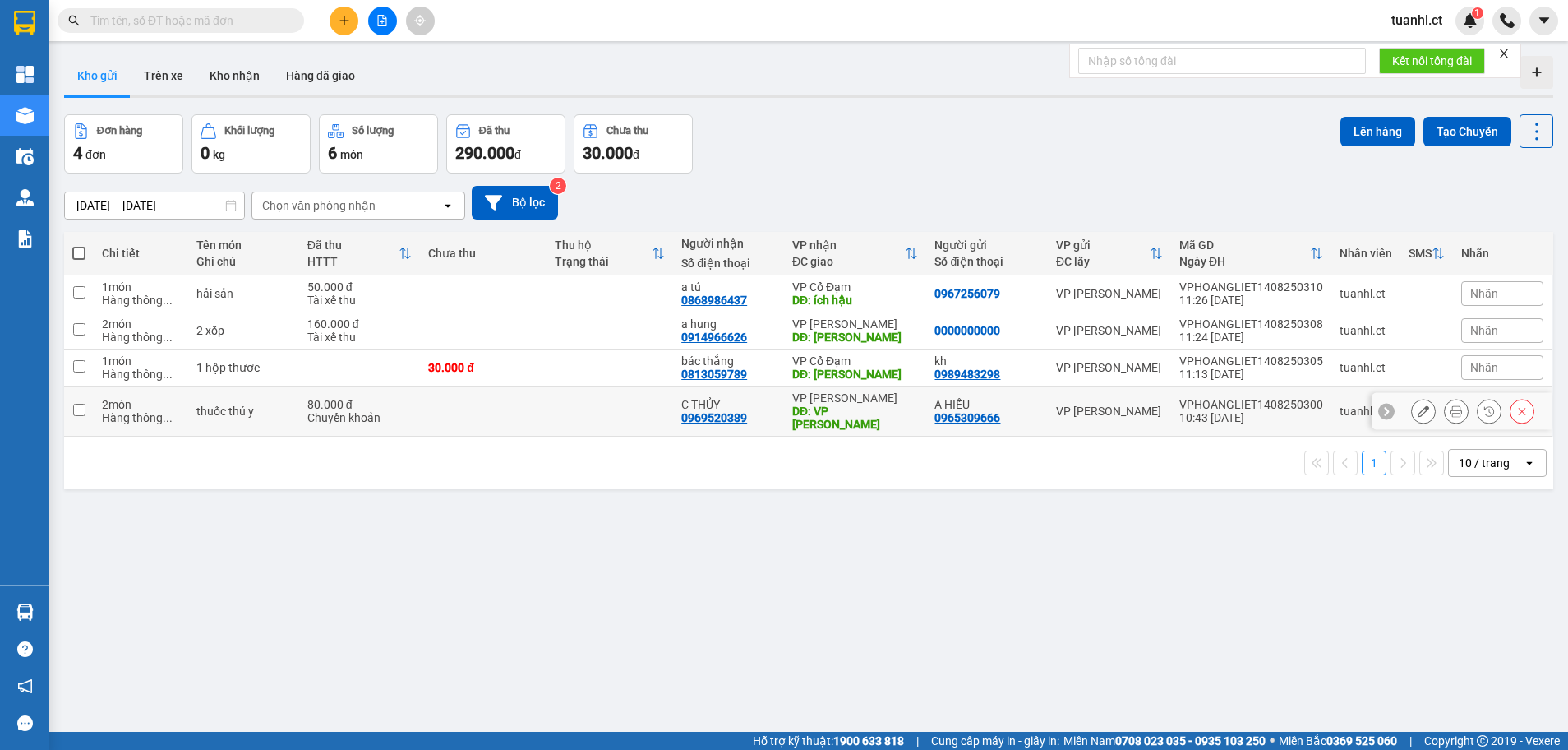
drag, startPoint x: 83, startPoint y: 417, endPoint x: 83, endPoint y: 404, distance: 13.0
click at [83, 410] on td at bounding box center [79, 411] width 30 height 50
checkbox input "true"
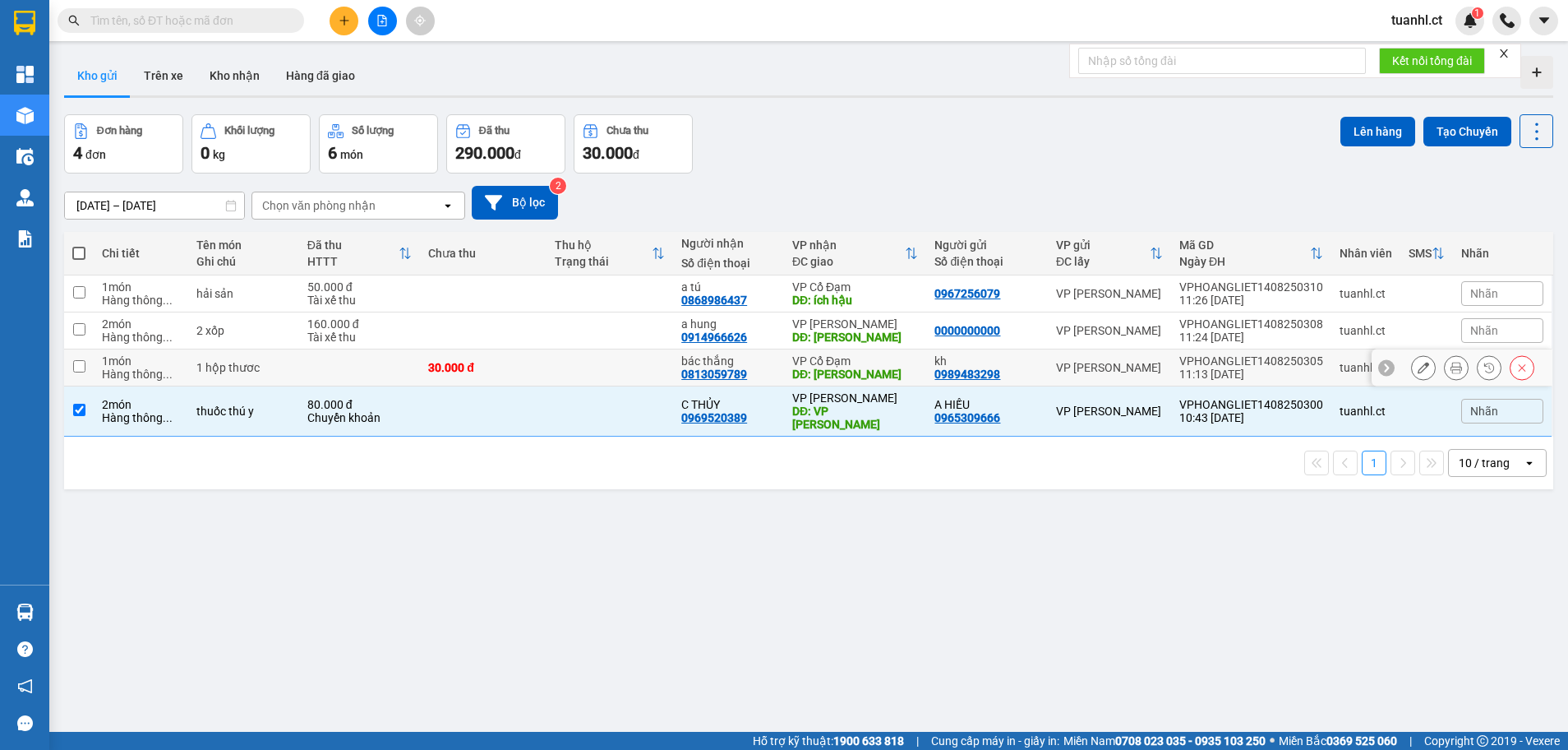
click at [81, 379] on td at bounding box center [79, 368] width 30 height 37
checkbox input "true"
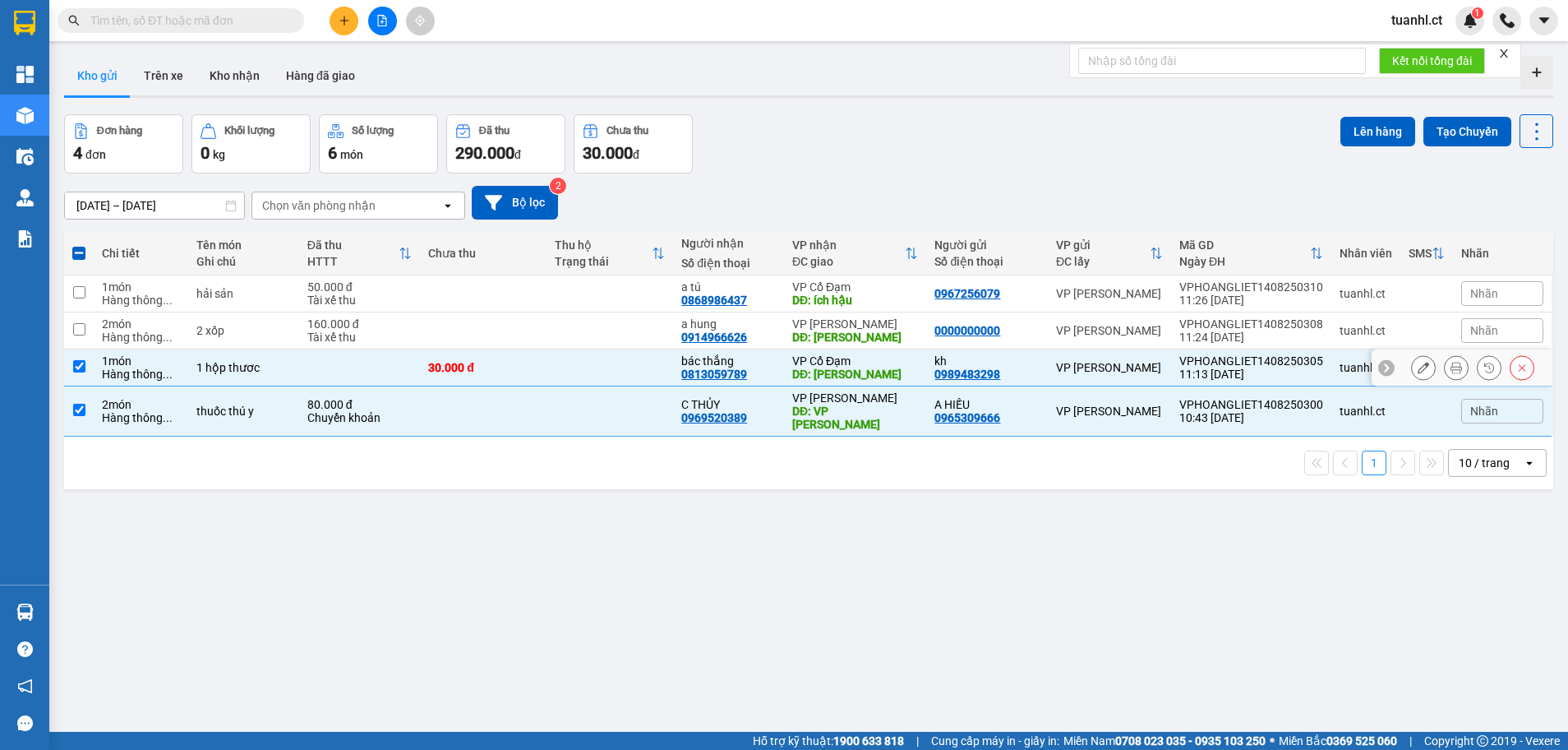
drag, startPoint x: 78, startPoint y: 344, endPoint x: 77, endPoint y: 321, distance: 23.0
click at [78, 339] on td at bounding box center [79, 331] width 30 height 37
checkbox input "true"
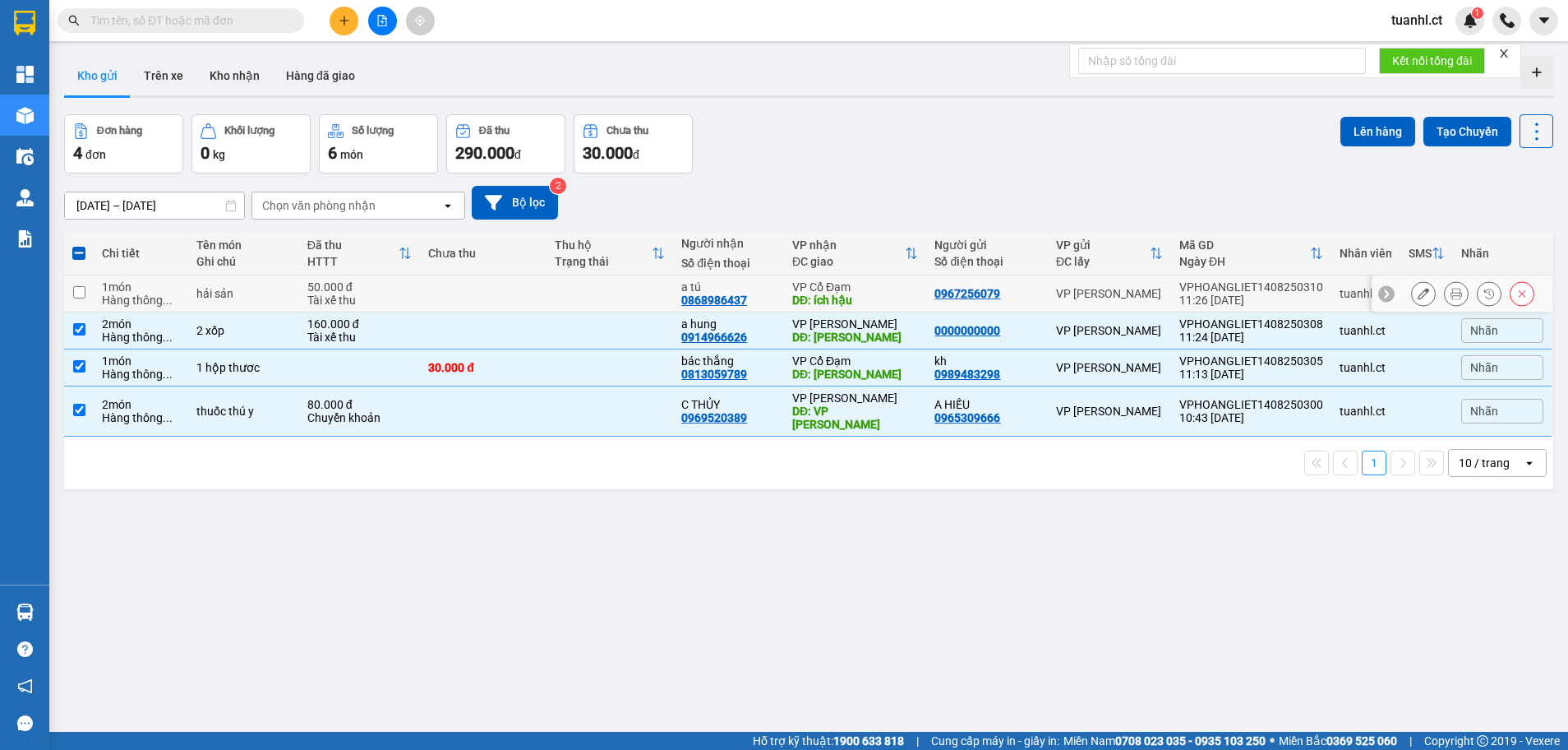
drag, startPoint x: 75, startPoint y: 306, endPoint x: 87, endPoint y: 292, distance: 18.4
click at [79, 298] on td at bounding box center [79, 294] width 30 height 37
checkbox input "true"
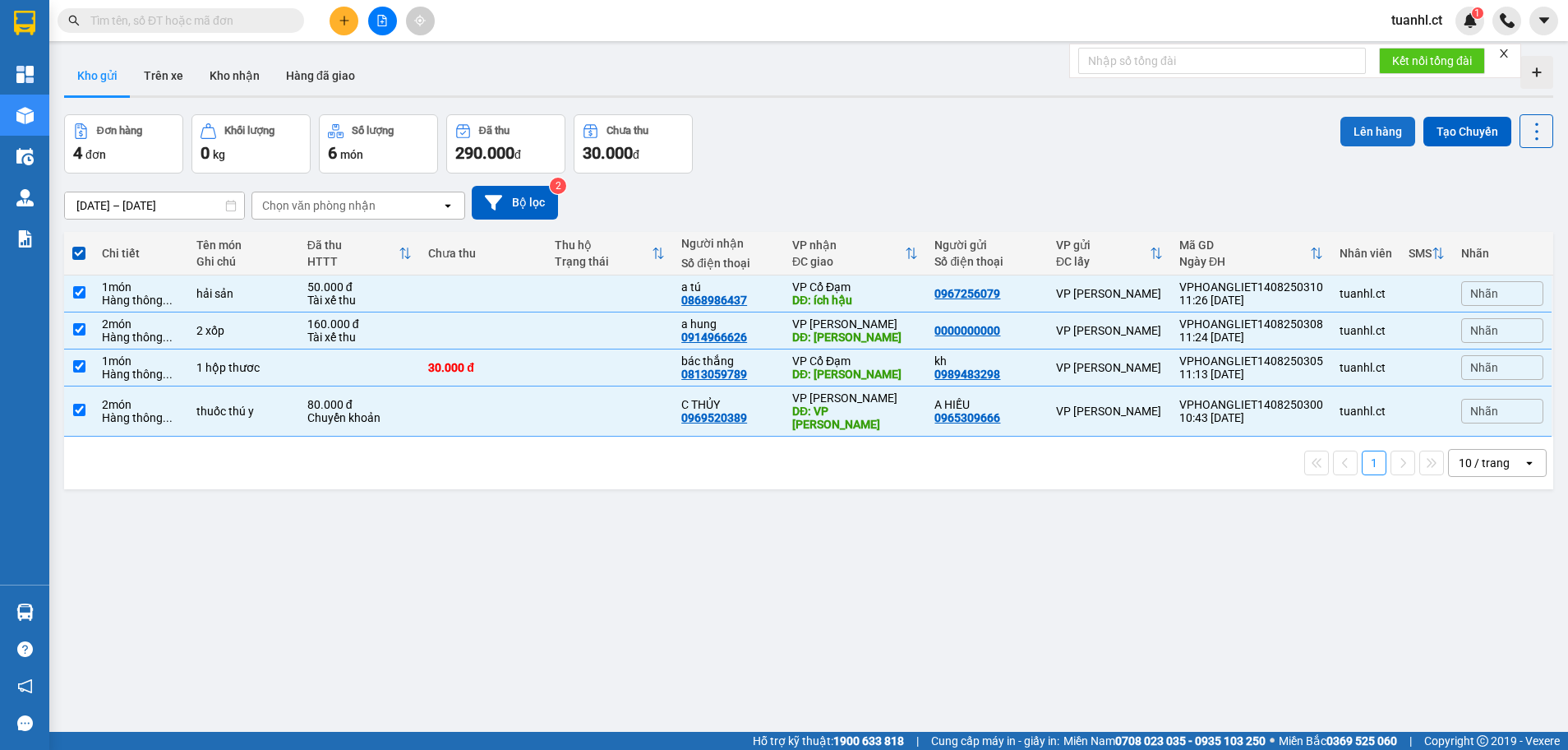
click at [1353, 128] on button "Lên hàng" at bounding box center [1378, 132] width 75 height 30
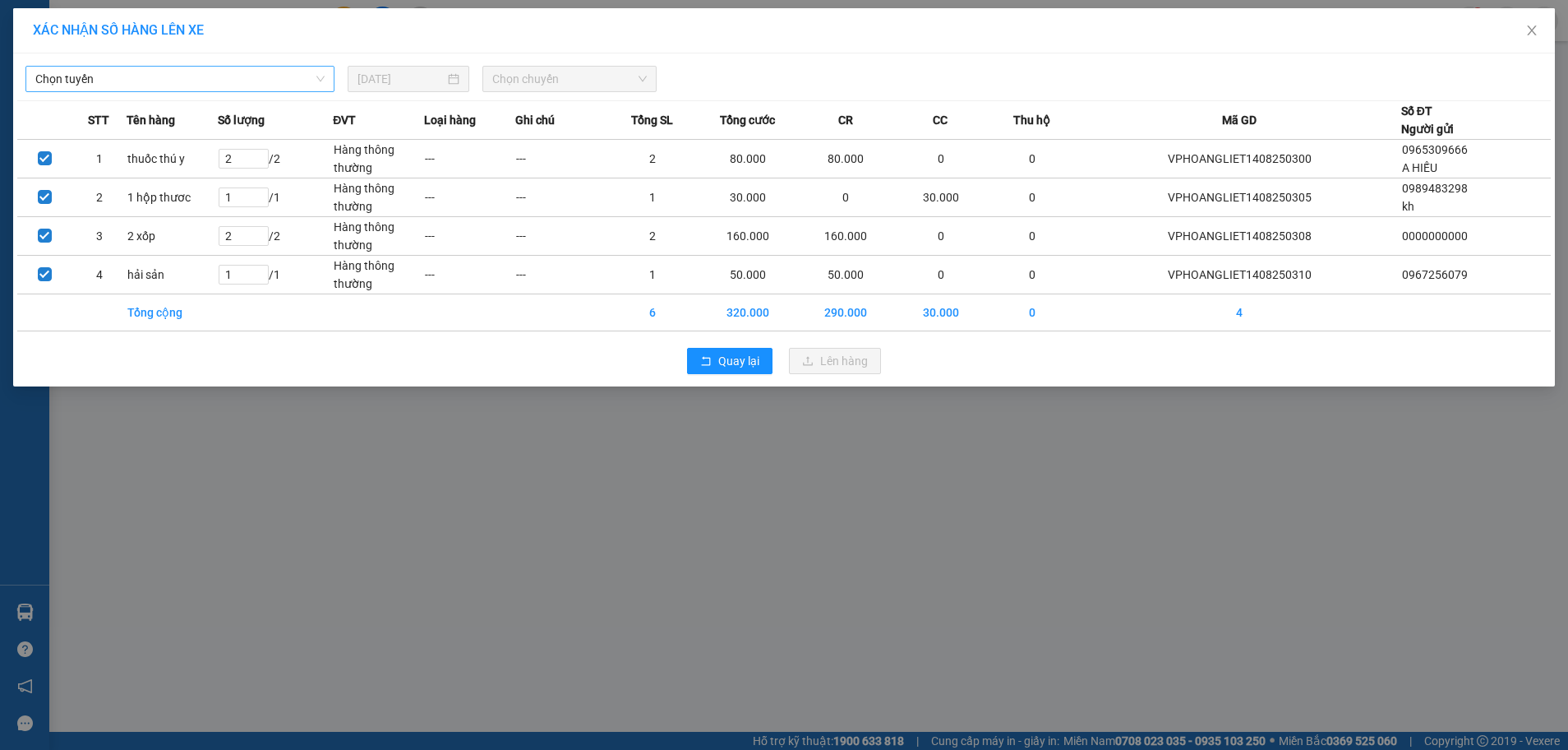
click at [291, 82] on span "Chọn tuyến" at bounding box center [180, 78] width 289 height 24
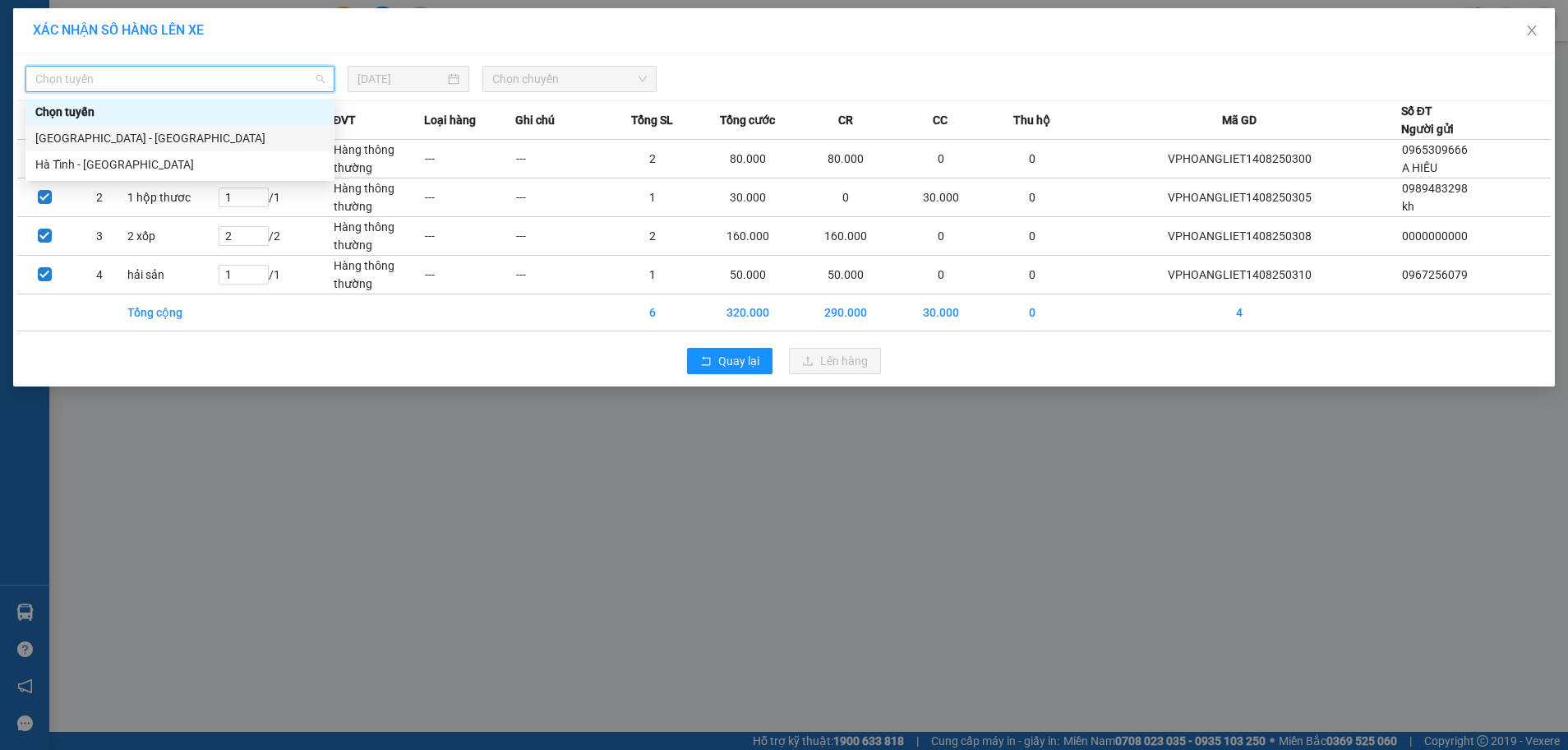
drag, startPoint x: 197, startPoint y: 148, endPoint x: 231, endPoint y: 132, distance: 37.6
click at [197, 148] on div "[GEOGRAPHIC_DATA] - [GEOGRAPHIC_DATA]" at bounding box center [179, 138] width 309 height 26
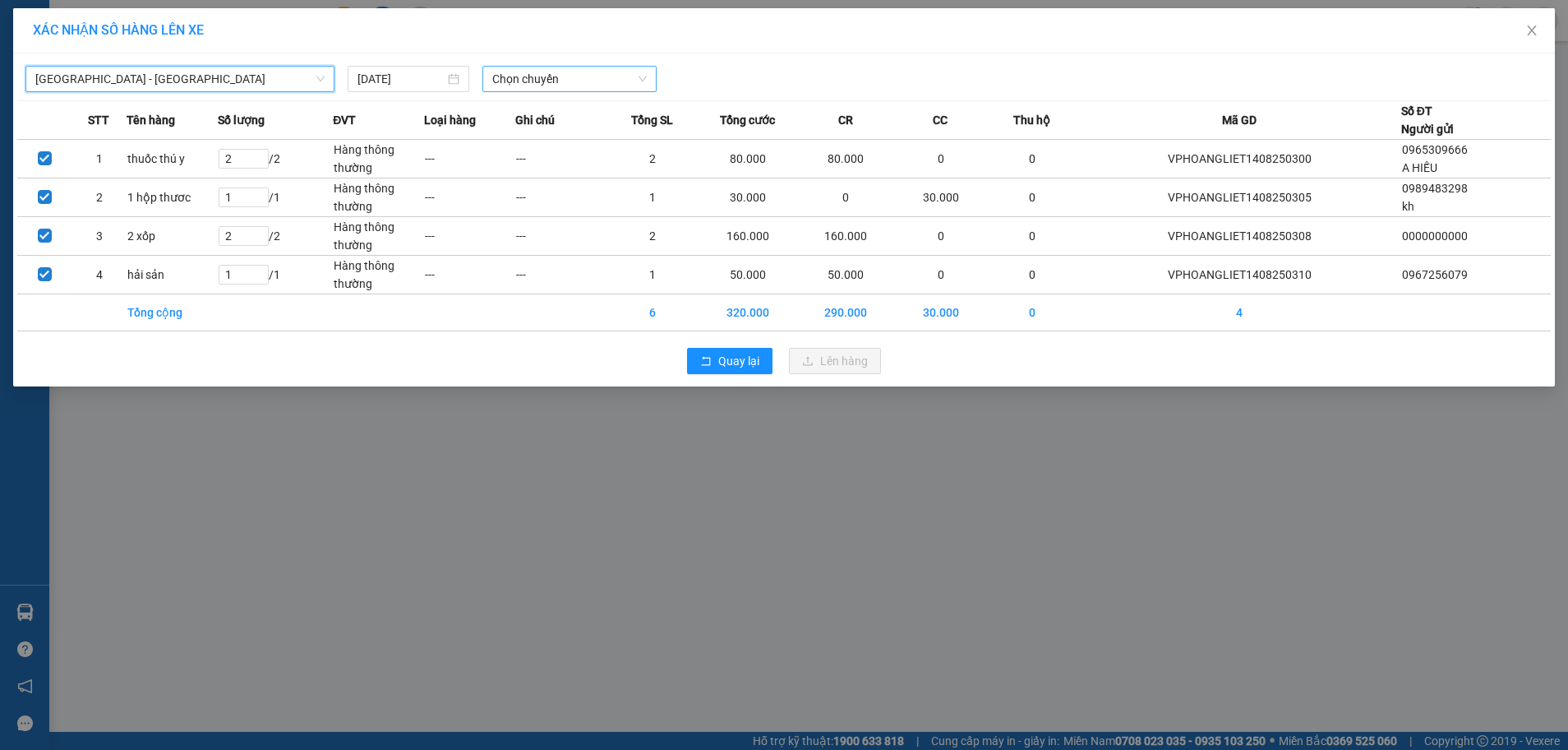
click at [594, 74] on span "Chọn chuyến" at bounding box center [570, 78] width 156 height 24
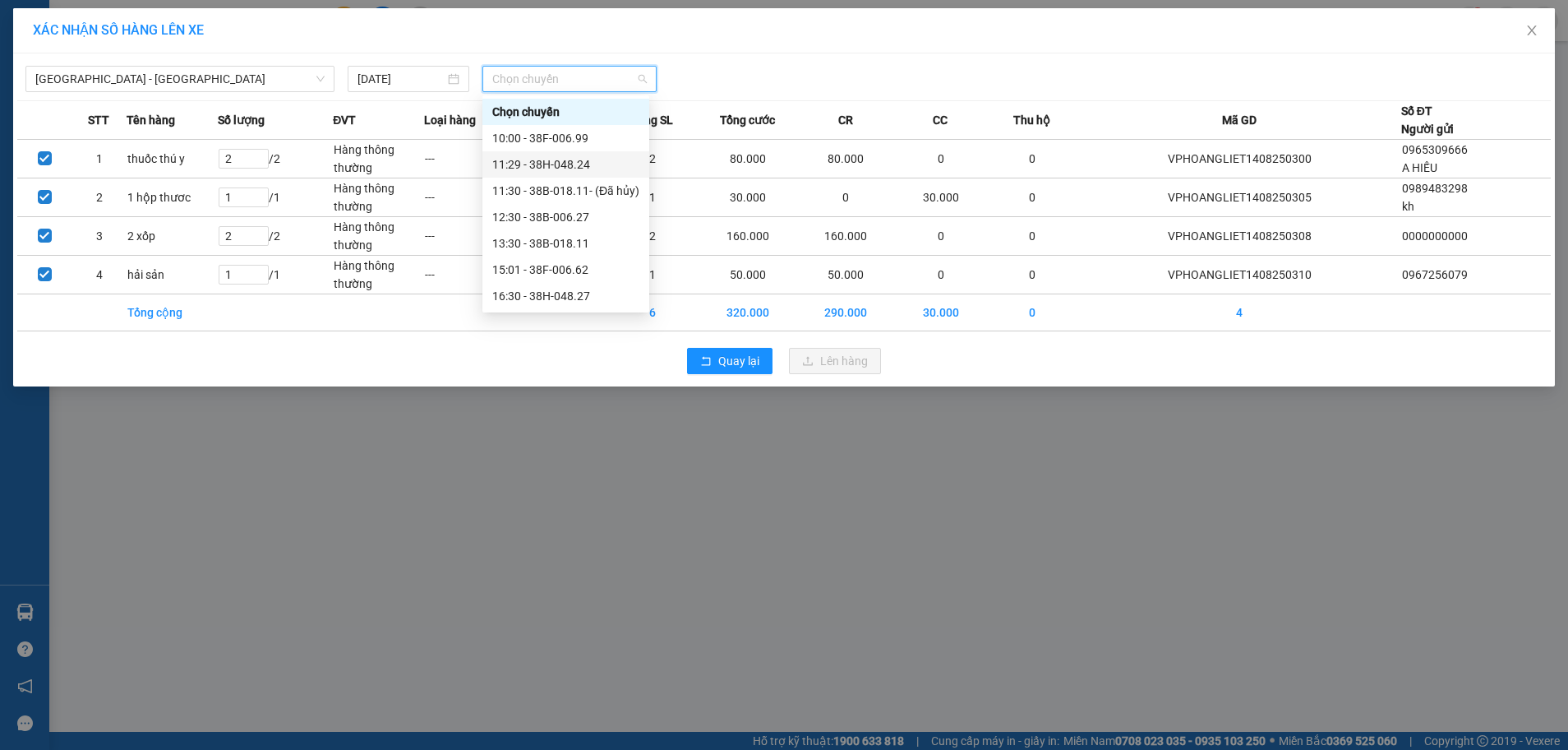
click at [585, 165] on div "11:29 - 38H-048.24" at bounding box center [566, 164] width 147 height 18
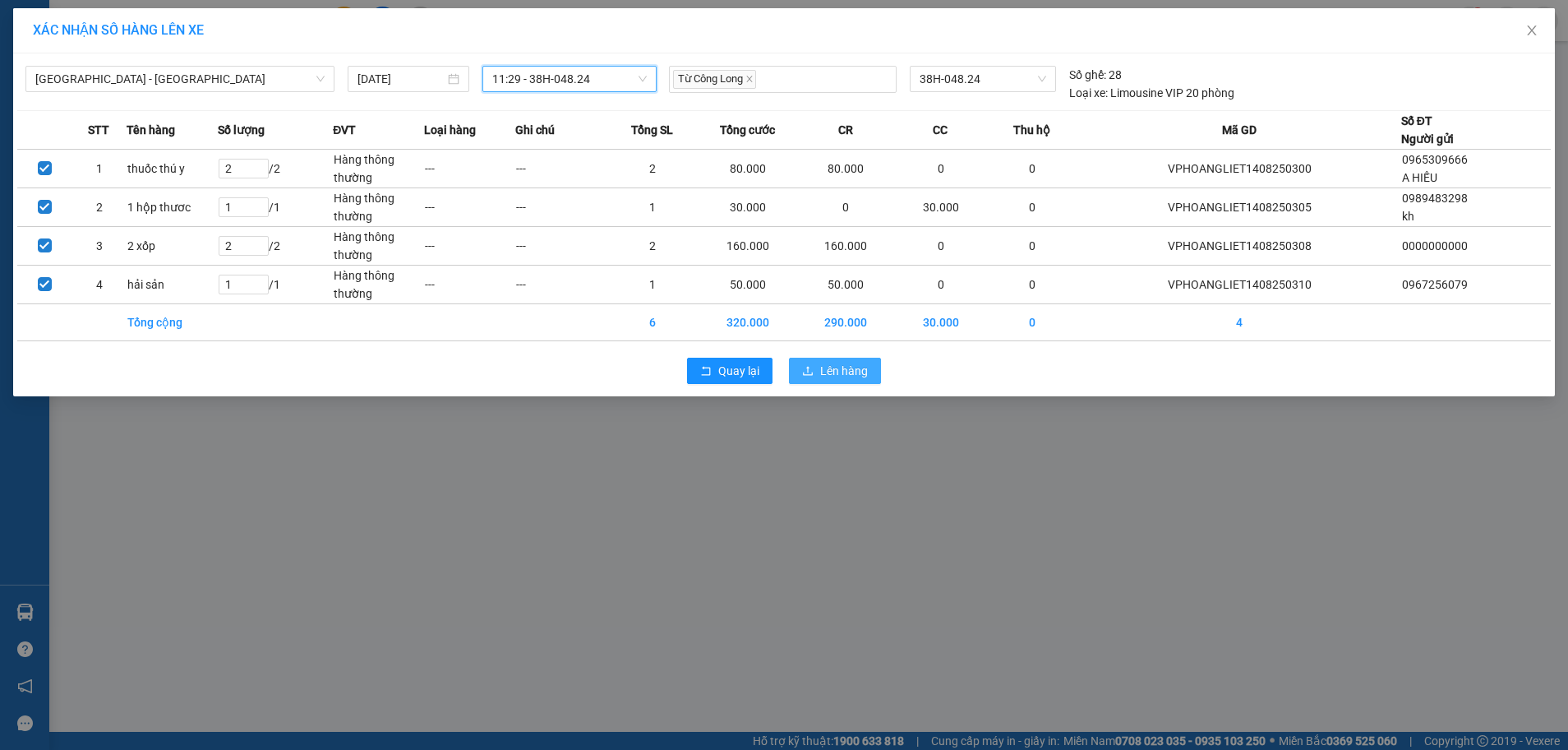
click at [833, 366] on span "Lên hàng" at bounding box center [843, 370] width 48 height 18
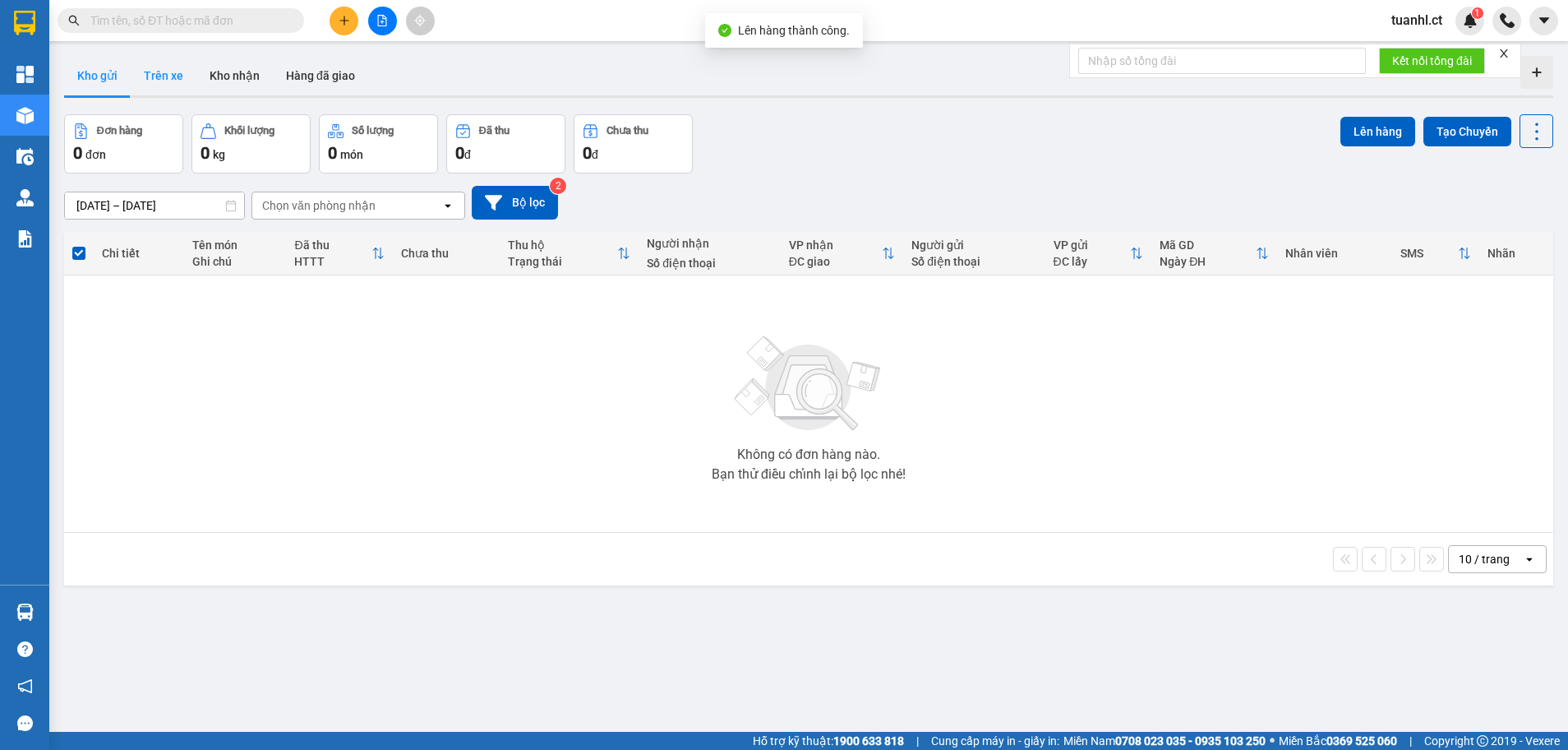
click at [174, 86] on button "Trên xe" at bounding box center [163, 76] width 65 height 39
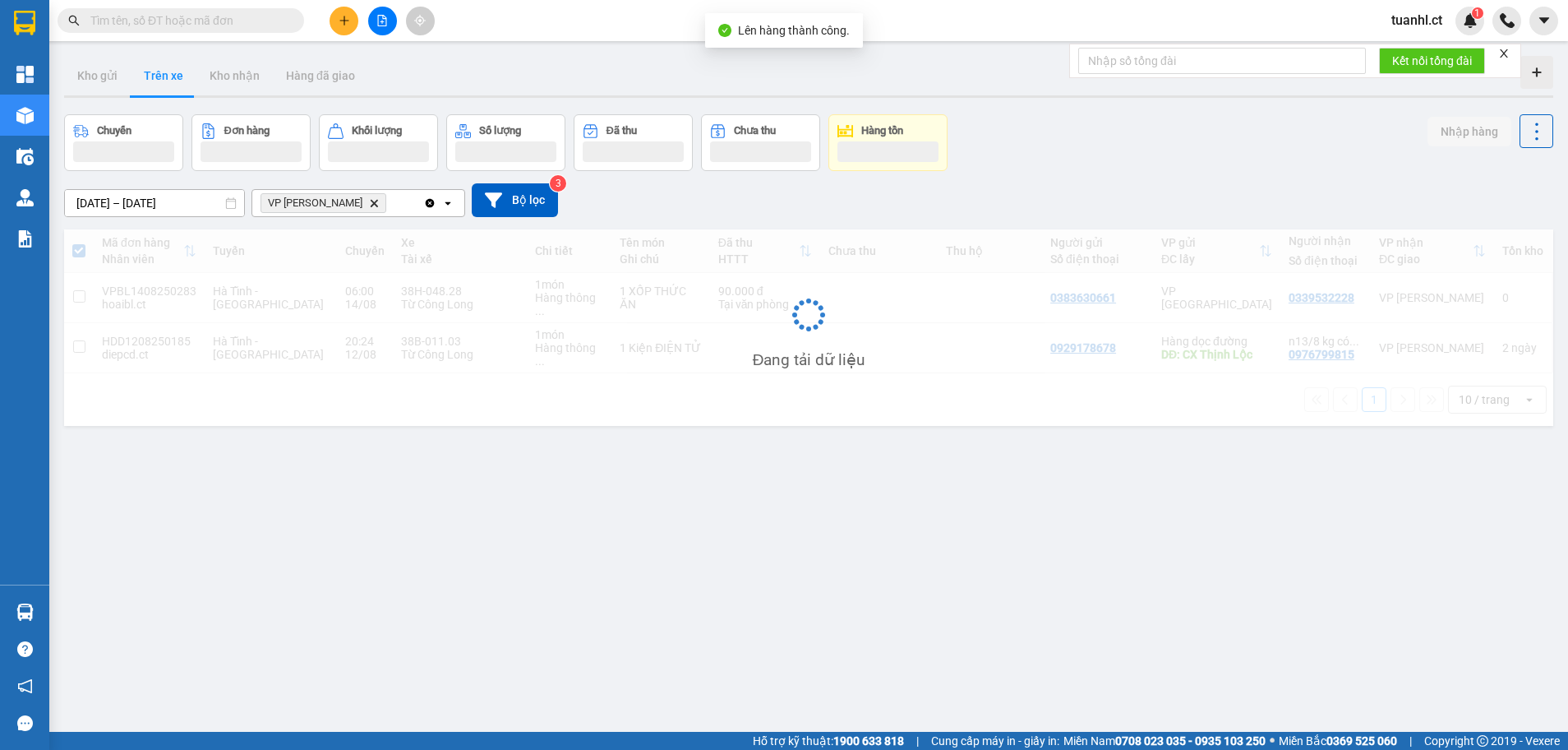
click at [369, 205] on icon "Delete" at bounding box center [374, 202] width 10 height 10
click at [352, 205] on div "Chọn văn phòng nhận" at bounding box center [319, 203] width 114 height 17
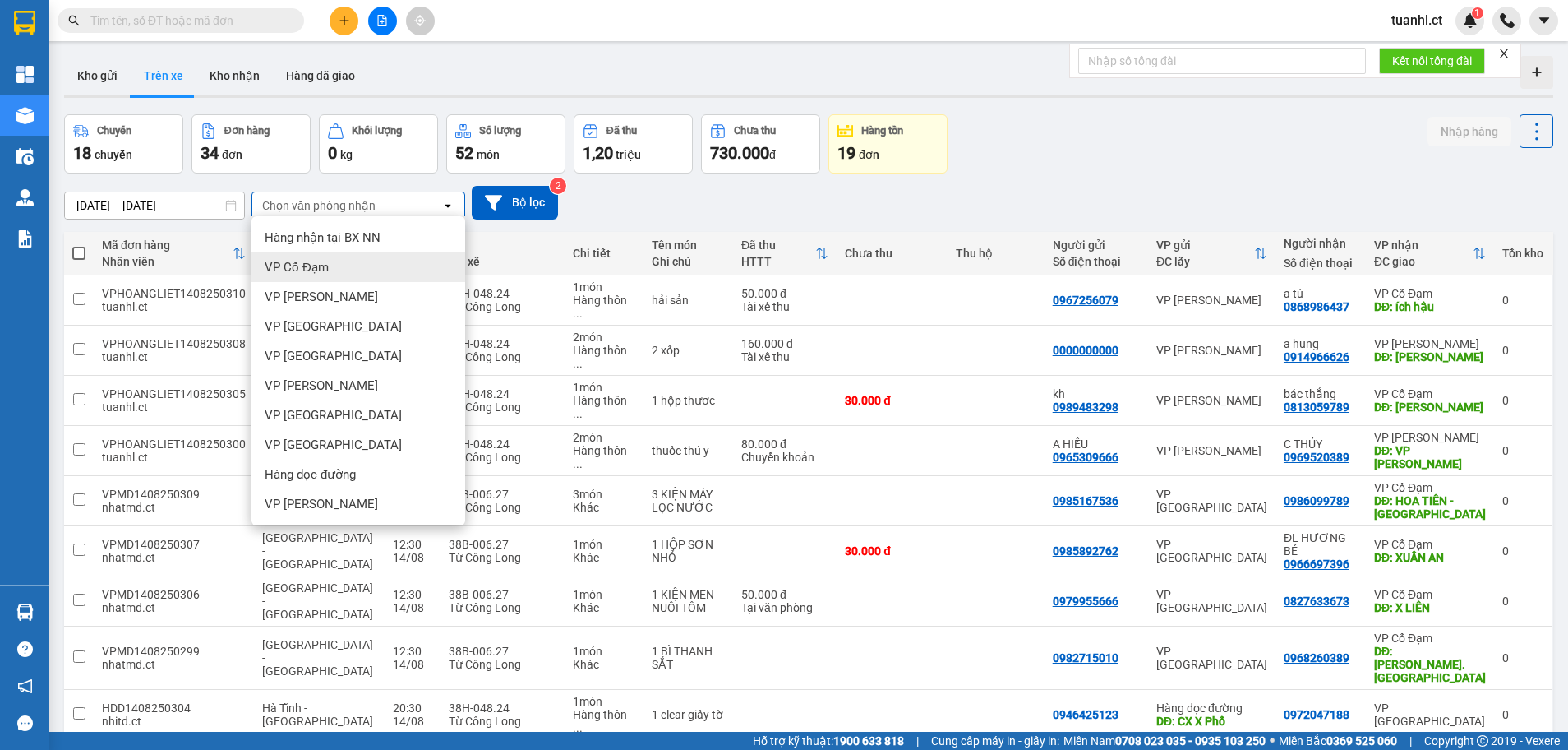
click at [334, 271] on div "VP Cổ Đạm" at bounding box center [358, 268] width 214 height 30
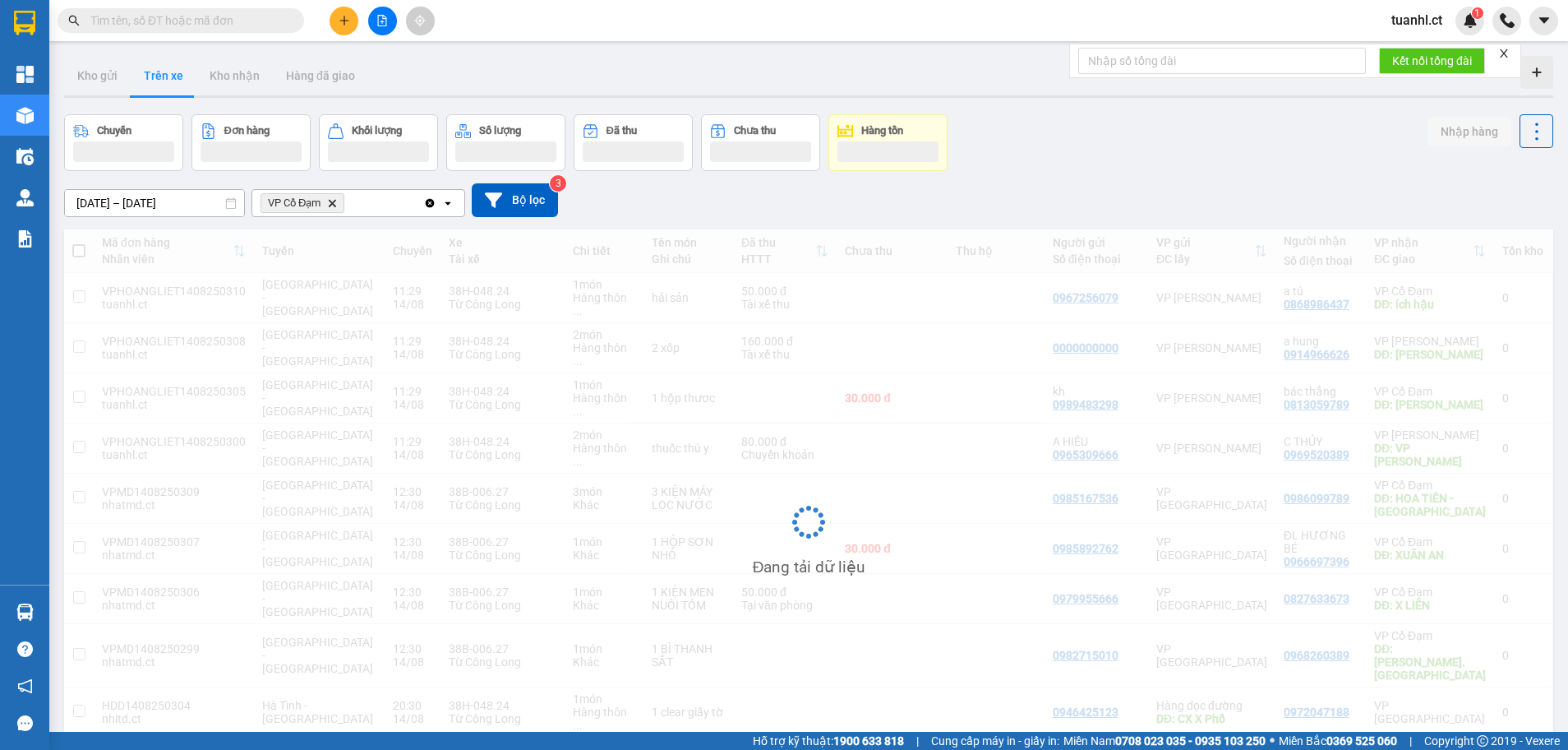
click at [389, 204] on div "VP Cổ Đạm Delete" at bounding box center [338, 203] width 171 height 26
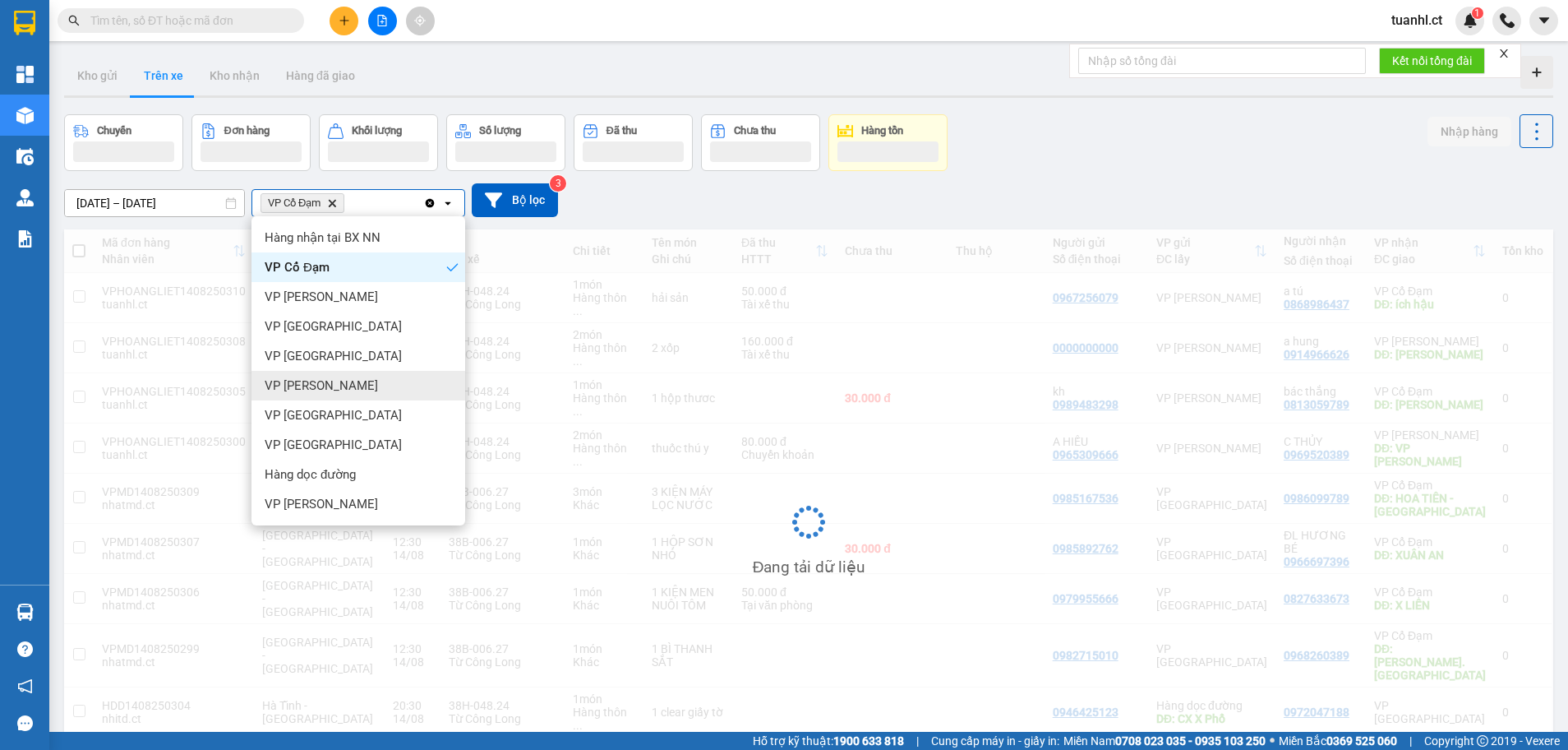
click at [338, 386] on span "VP [PERSON_NAME]" at bounding box center [322, 385] width 114 height 17
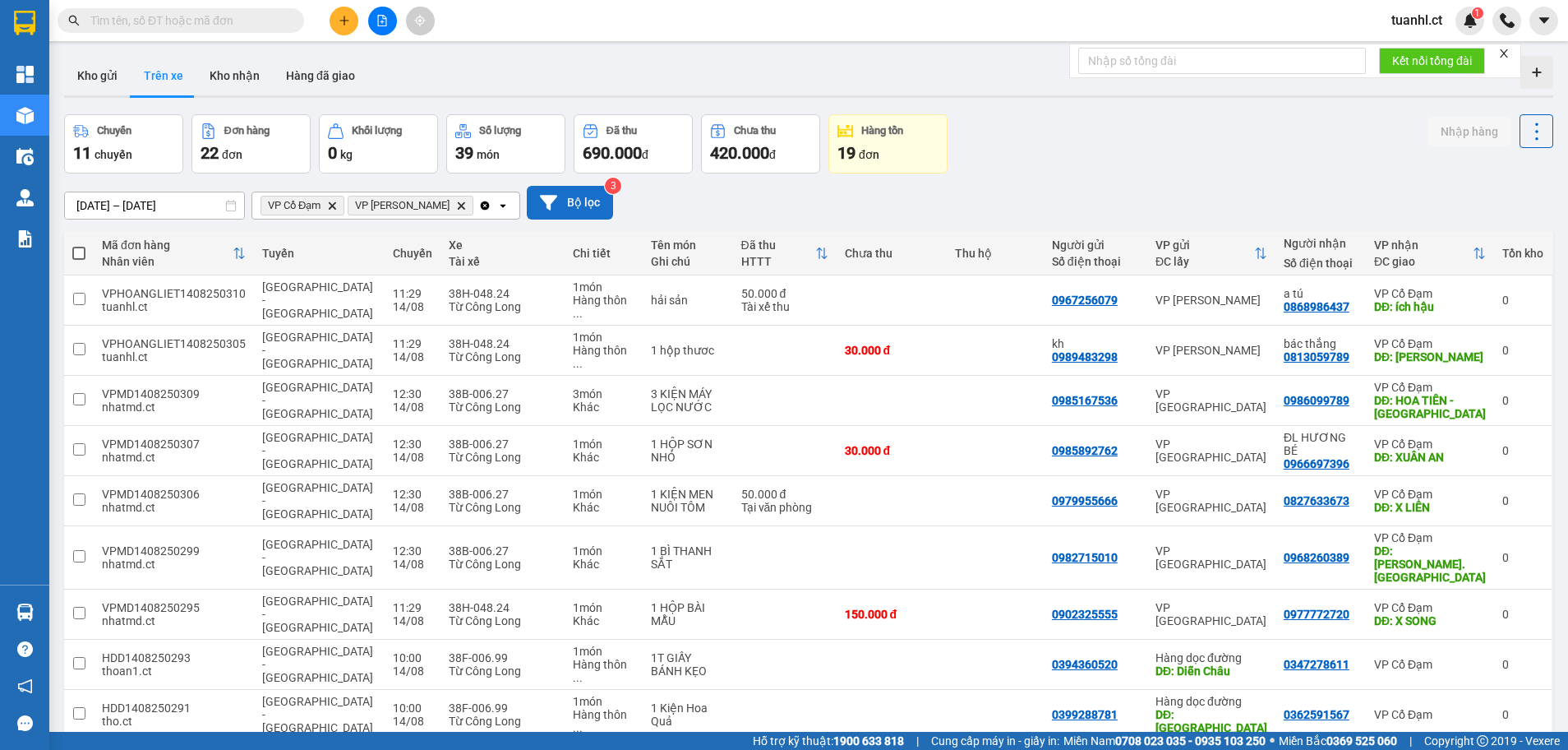
click at [533, 197] on button "Bộ lọc" at bounding box center [570, 202] width 87 height 34
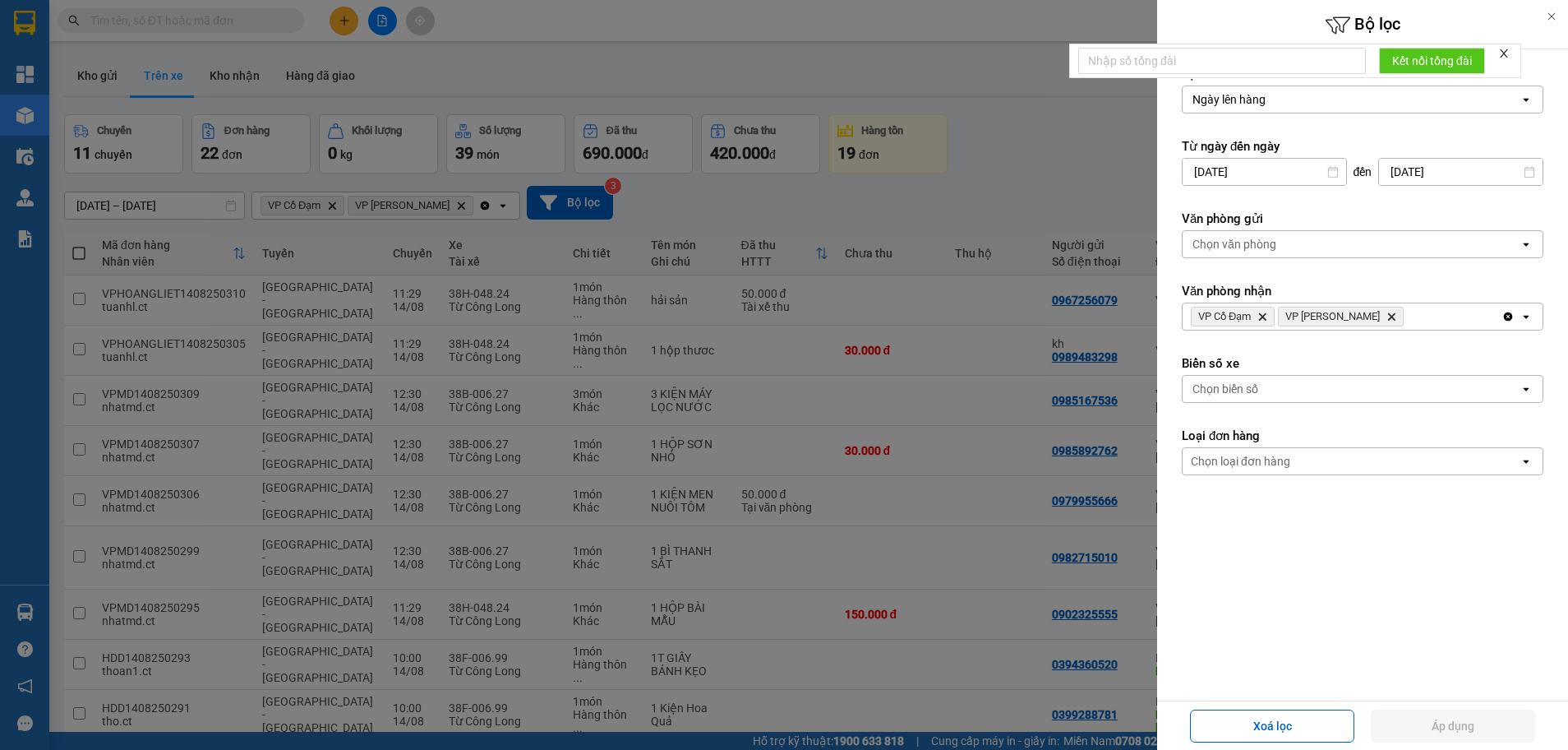
click at [1255, 396] on div "Chọn biển số" at bounding box center [1226, 389] width 65 height 17
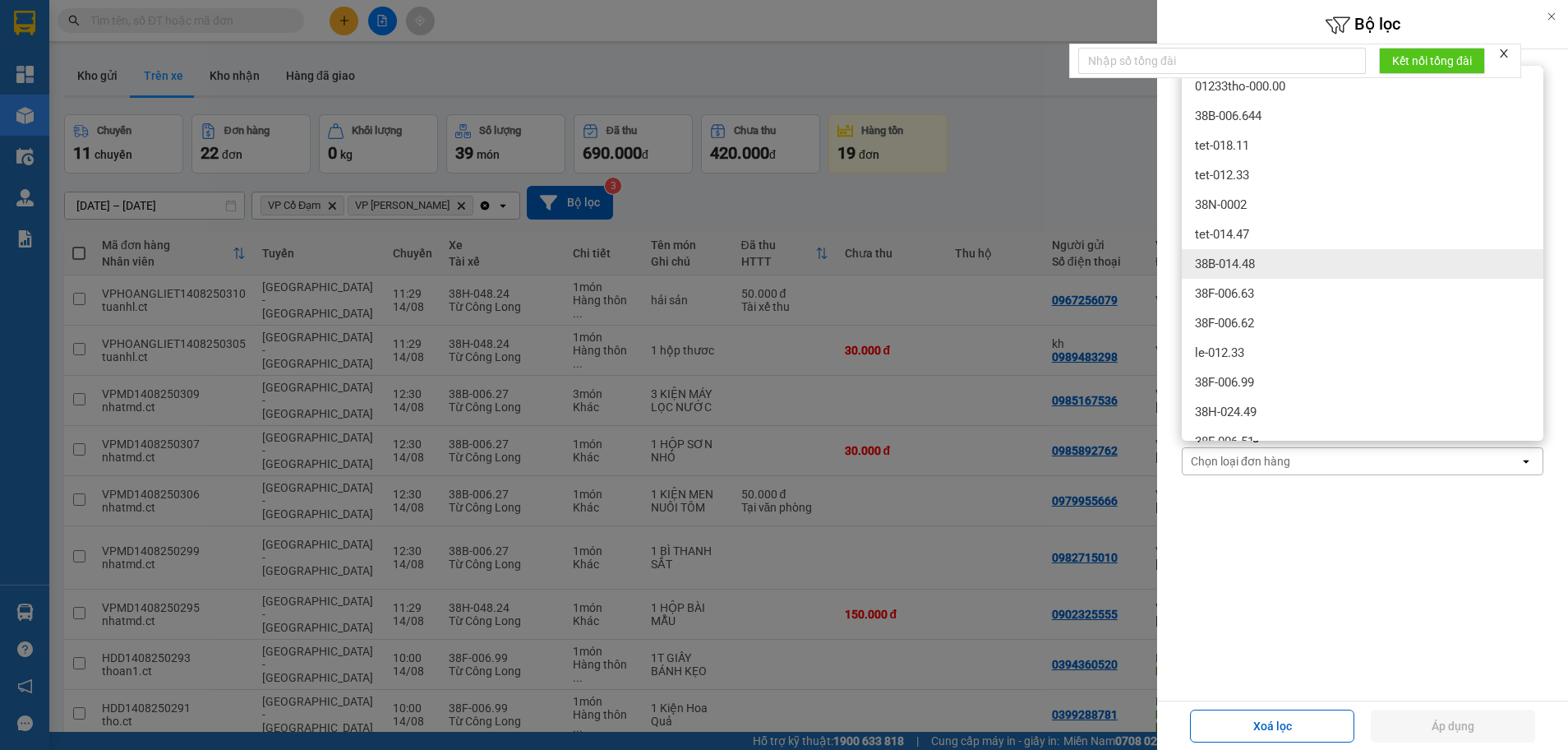
scroll to position [408, 0]
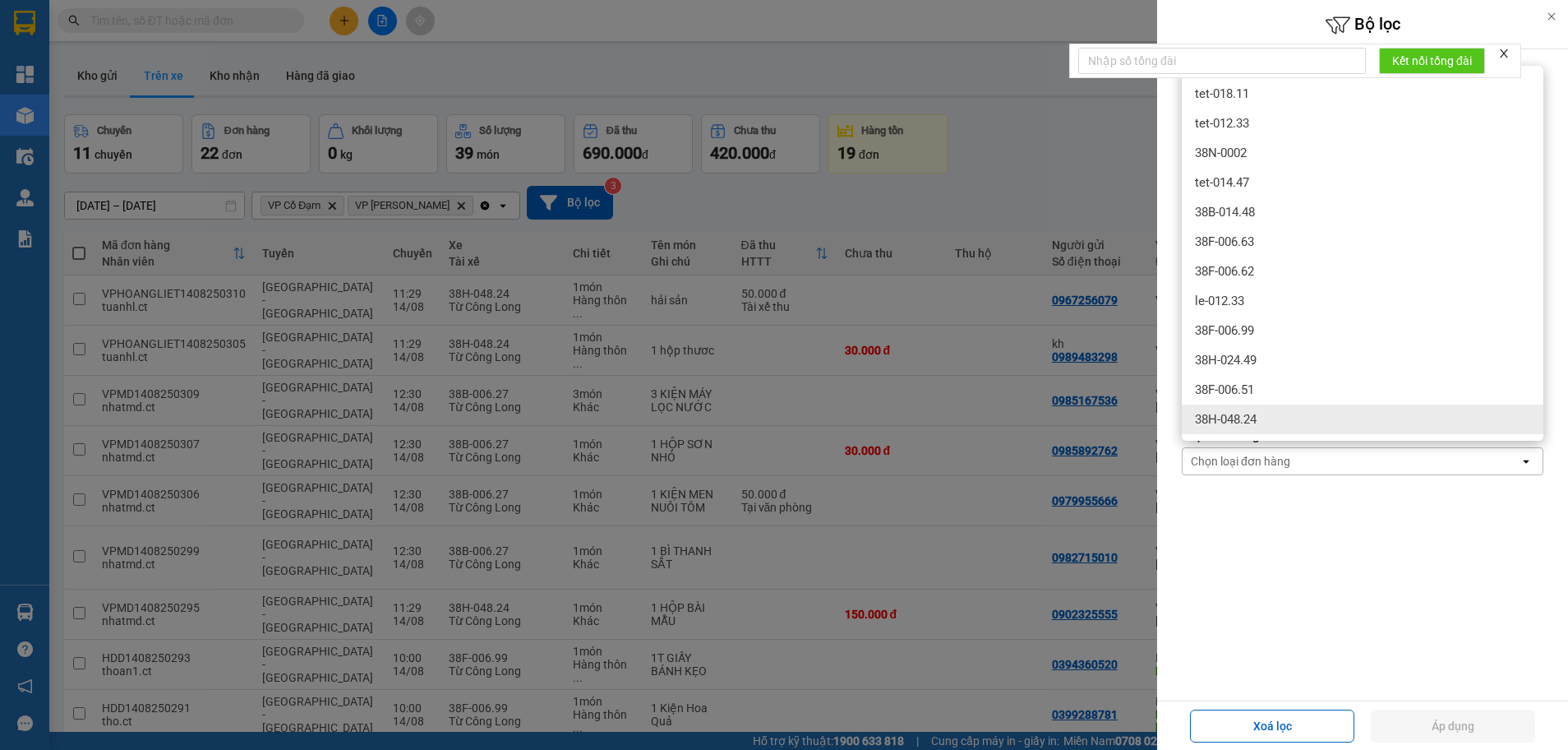
click at [1260, 418] on div "38H-048.24" at bounding box center [1363, 420] width 362 height 30
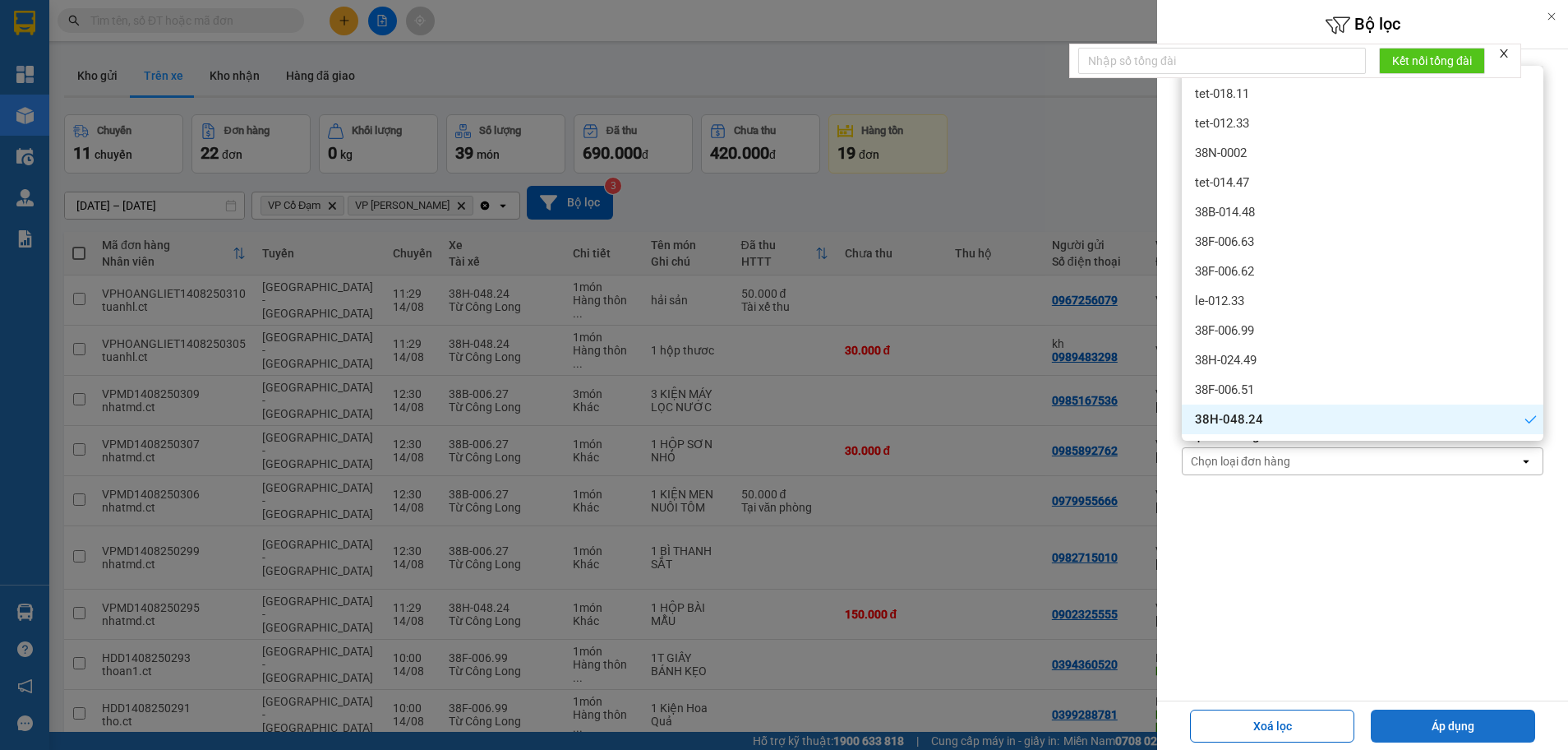
click at [1423, 729] on button "Áp dụng" at bounding box center [1453, 726] width 164 height 33
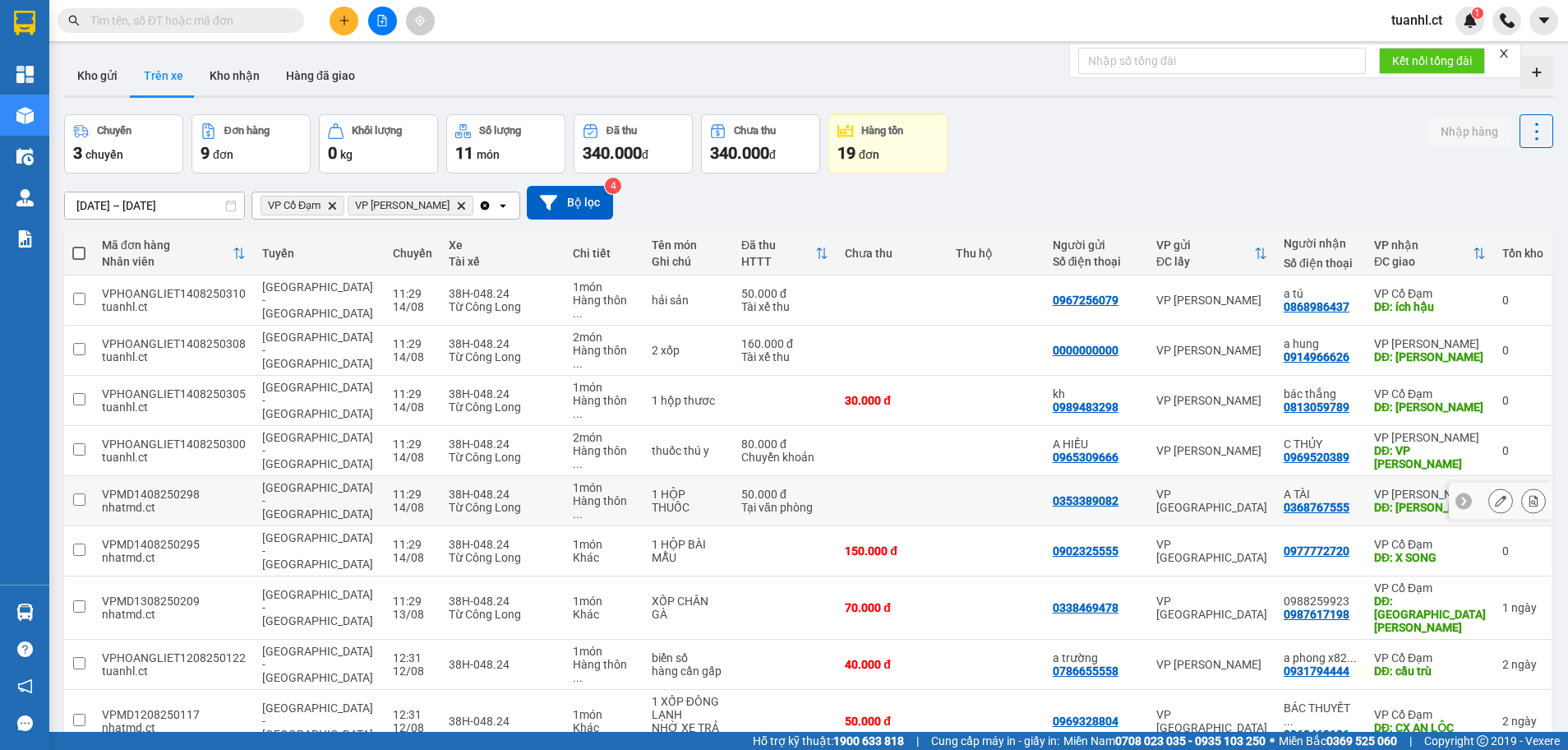
click at [1521, 488] on div at bounding box center [1533, 500] width 24 height 24
click at [1530, 445] on icon at bounding box center [1534, 451] width 9 height 11
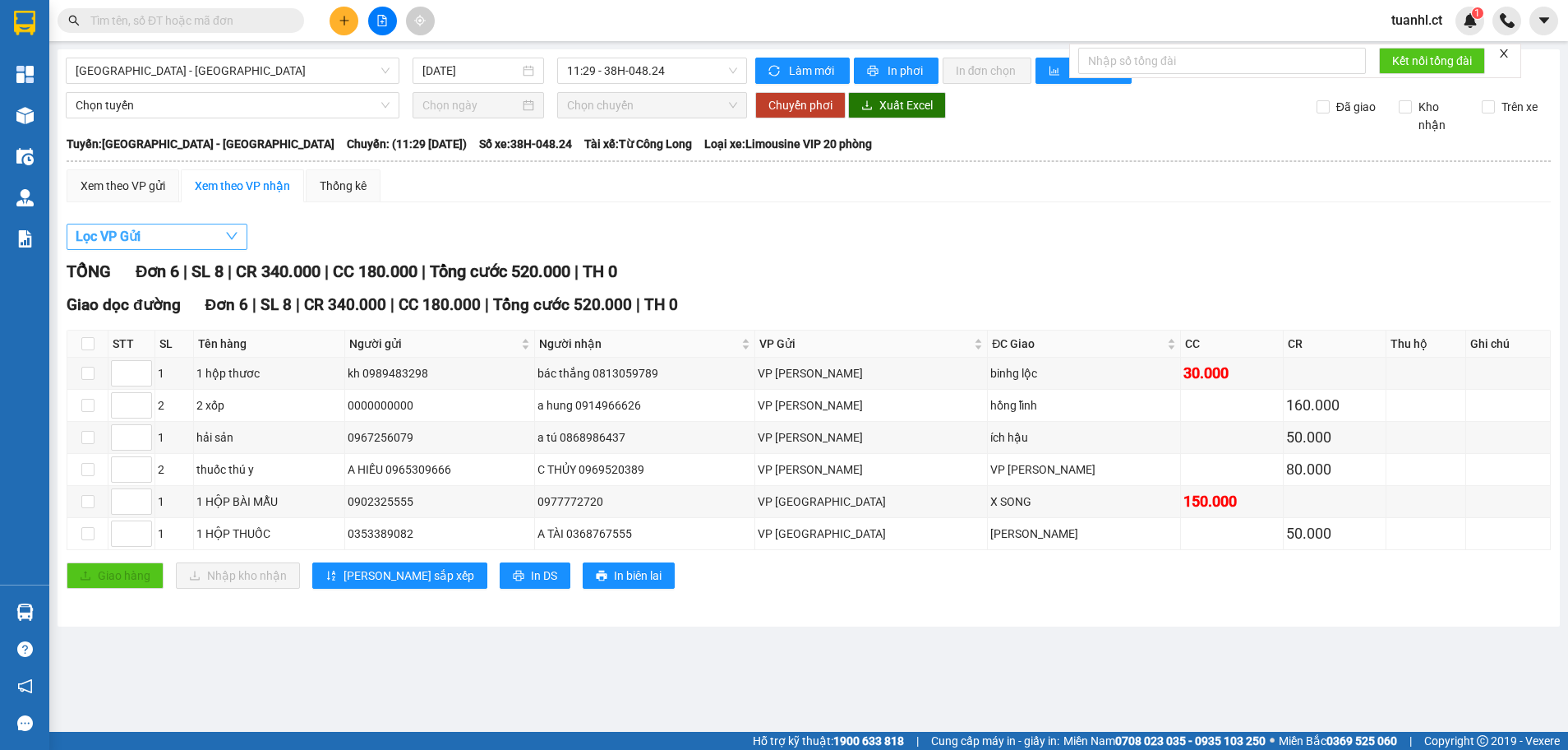
click at [188, 234] on button "Lọc VP Gửi" at bounding box center [157, 237] width 181 height 26
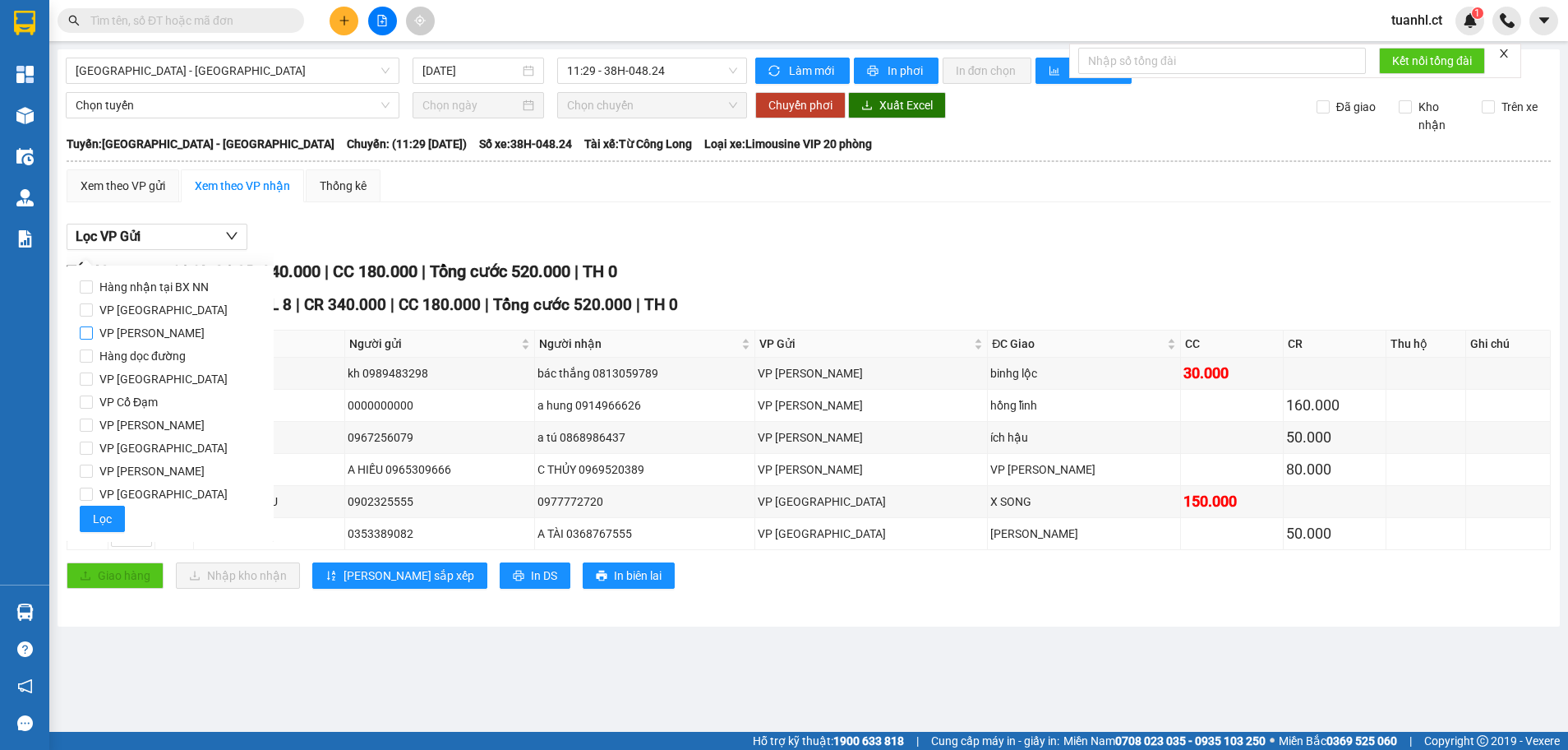
click at [93, 333] on span "VP [PERSON_NAME]" at bounding box center [152, 333] width 118 height 23
click at [93, 333] on input "VP [PERSON_NAME]" at bounding box center [86, 333] width 13 height 13
checkbox input "true"
click at [531, 576] on span "In DS" at bounding box center [544, 575] width 26 height 18
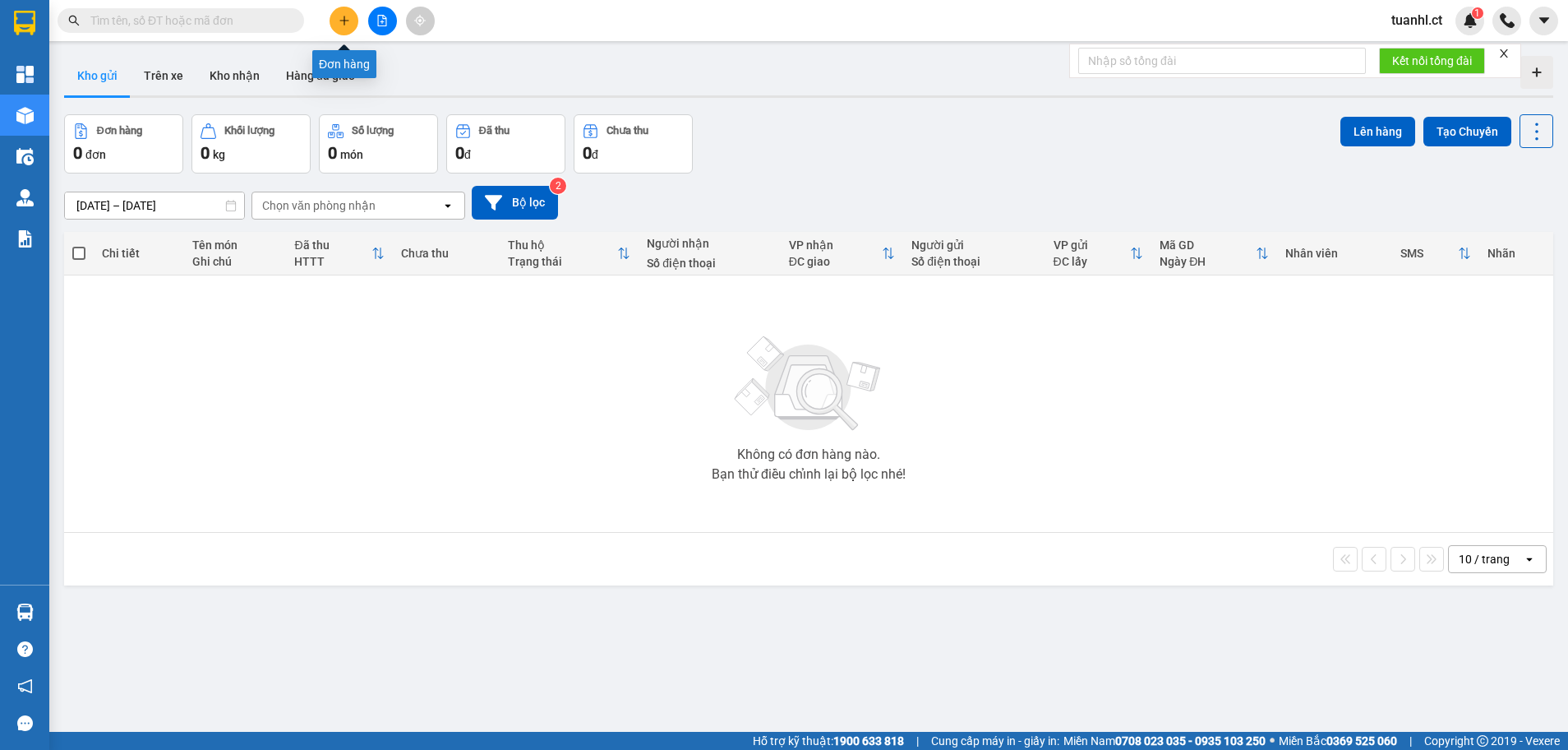
click at [352, 16] on button at bounding box center [343, 21] width 29 height 29
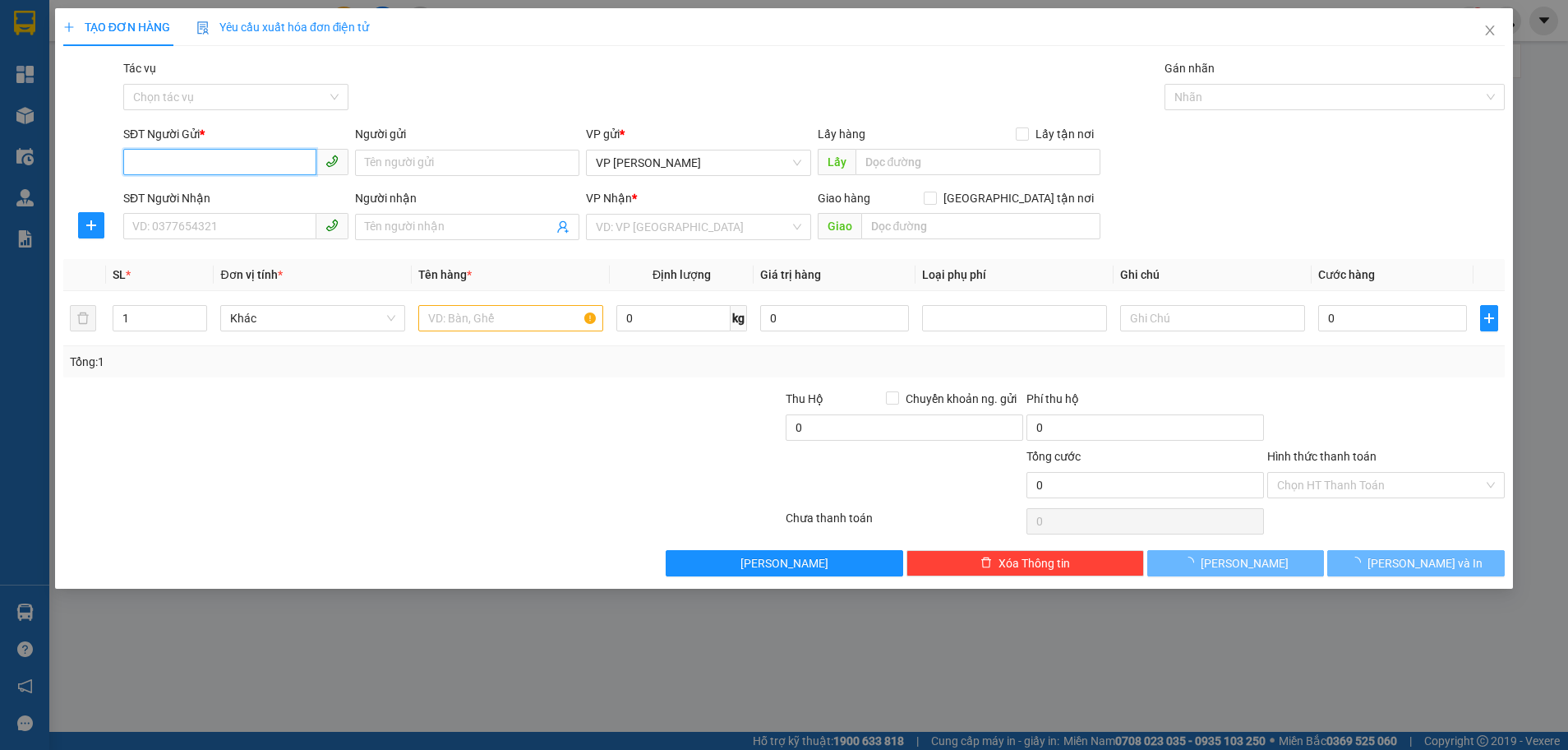
click at [177, 166] on input "SĐT Người Gửi *" at bounding box center [219, 162] width 193 height 26
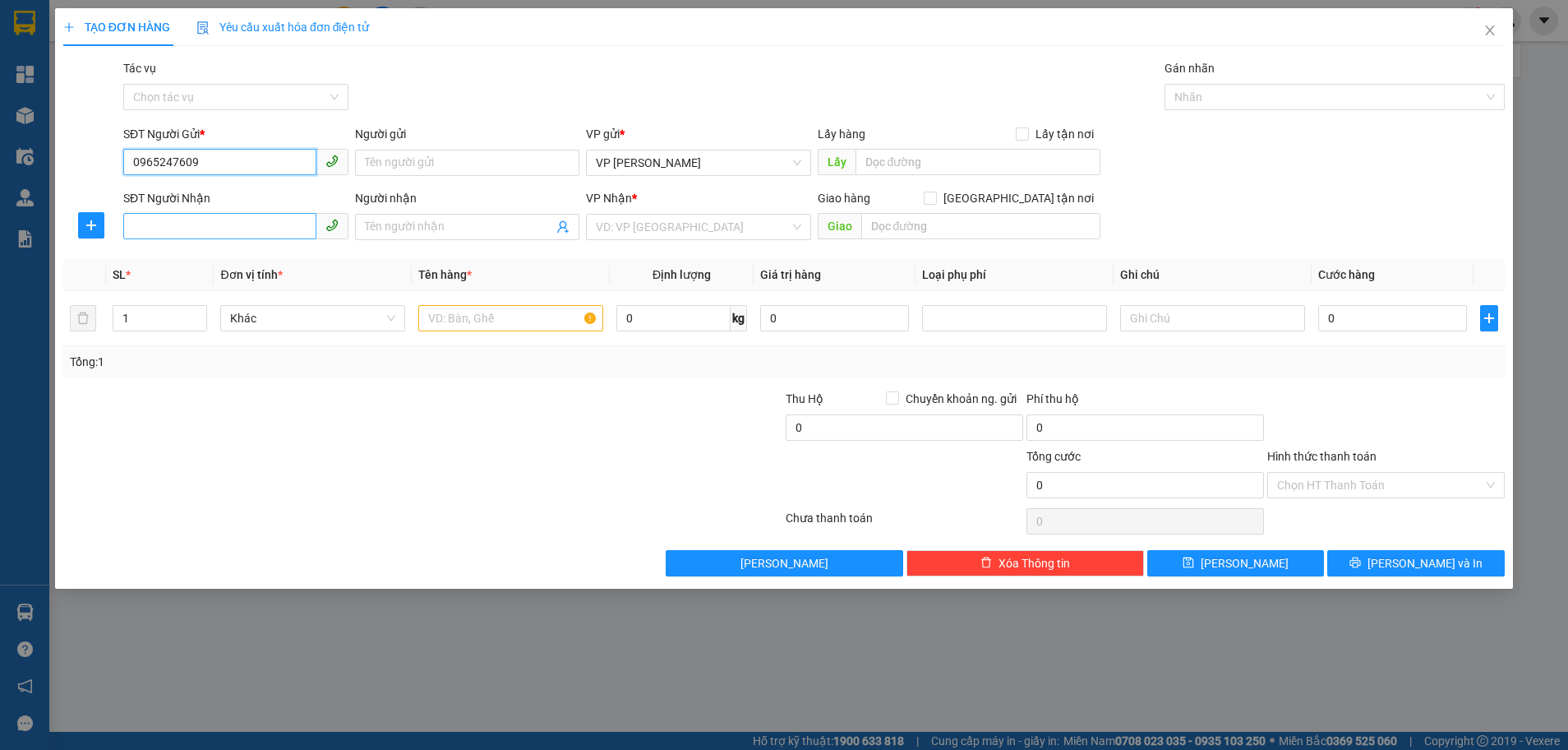
type input "0965247609"
click at [153, 229] on input "SĐT Người Nhận" at bounding box center [219, 226] width 193 height 26
click at [207, 259] on div "0913951269 - KHÁCH" at bounding box center [236, 259] width 205 height 18
type input "0913951269"
type input "KHÁCH"
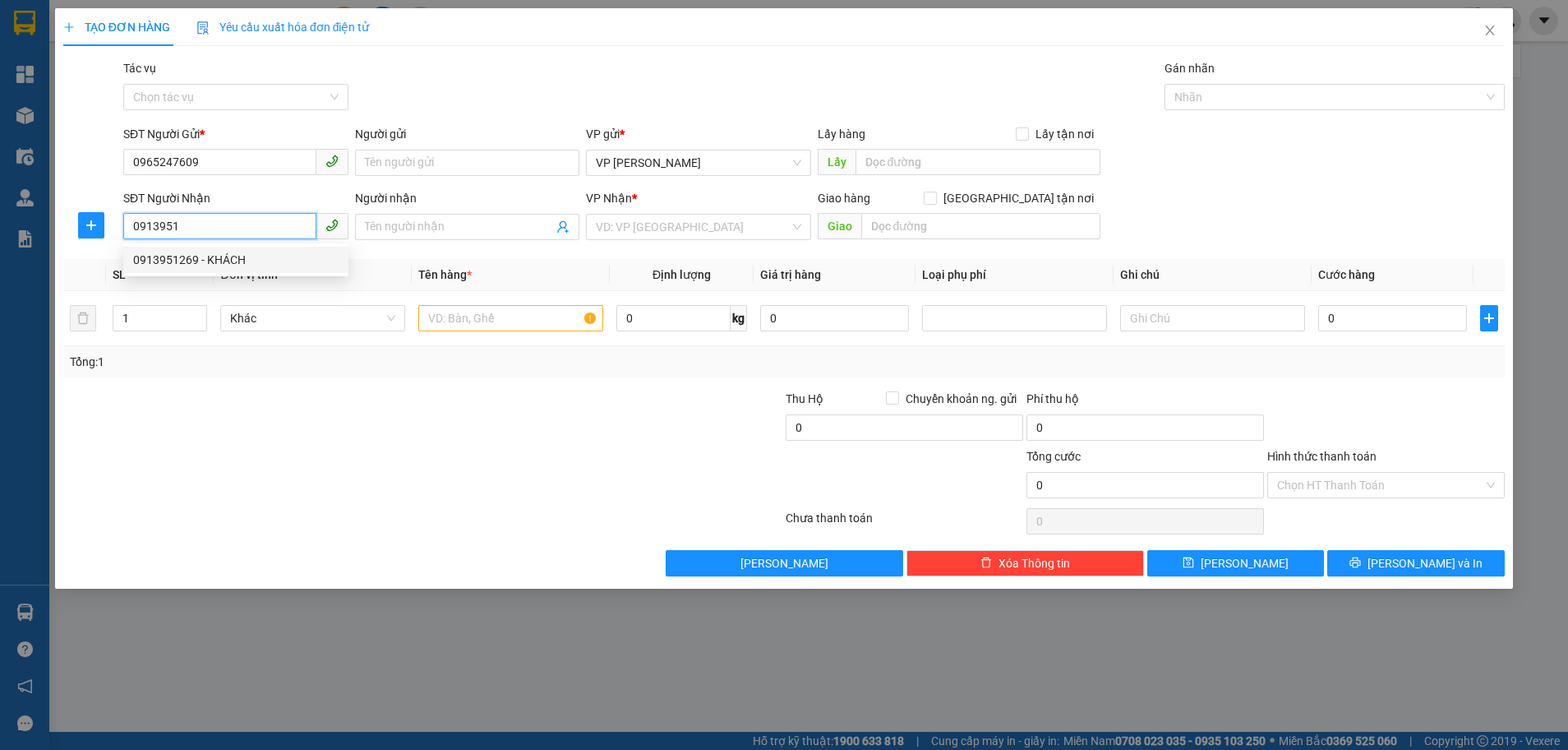
type input "TIÊN ĐIỀN"
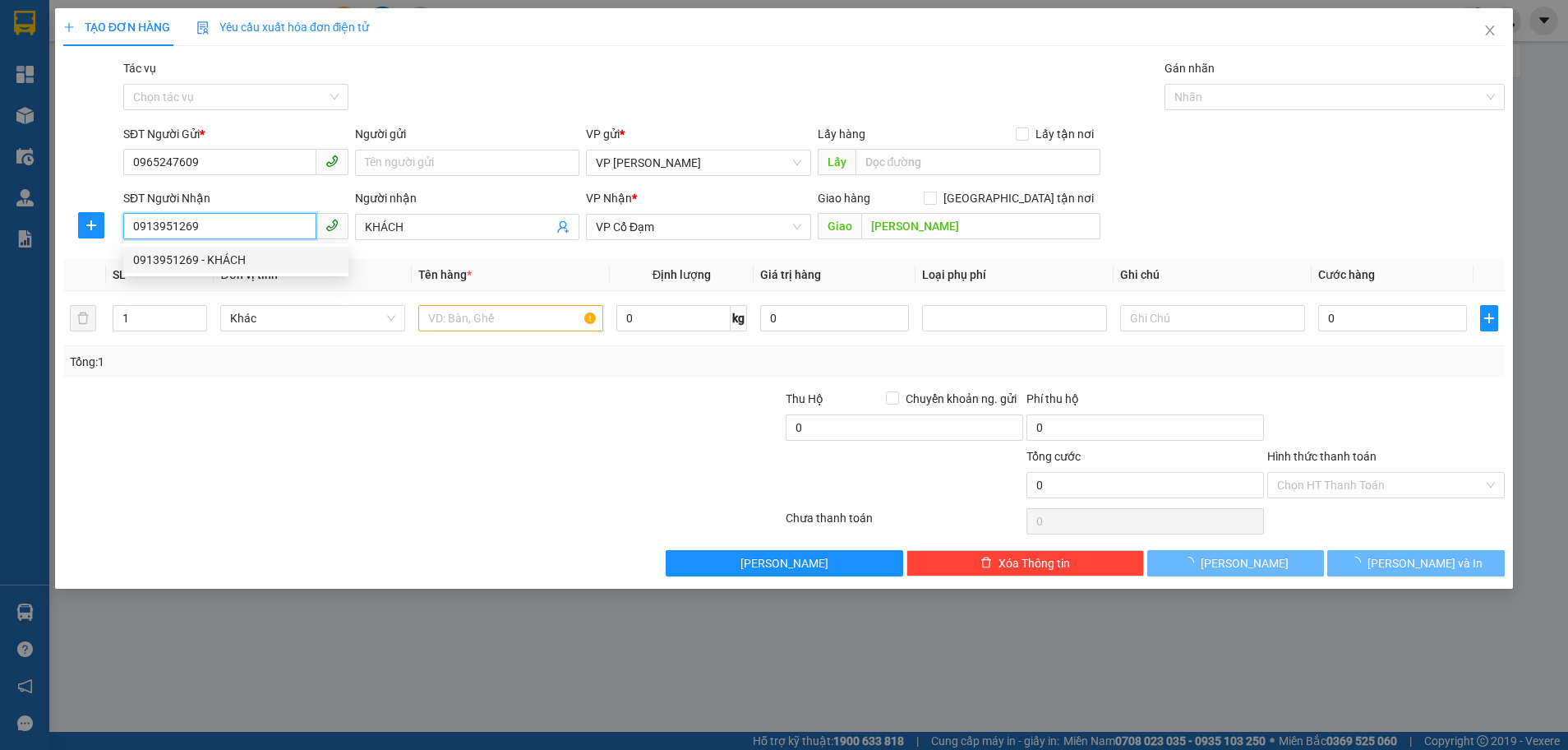
type input "200.000"
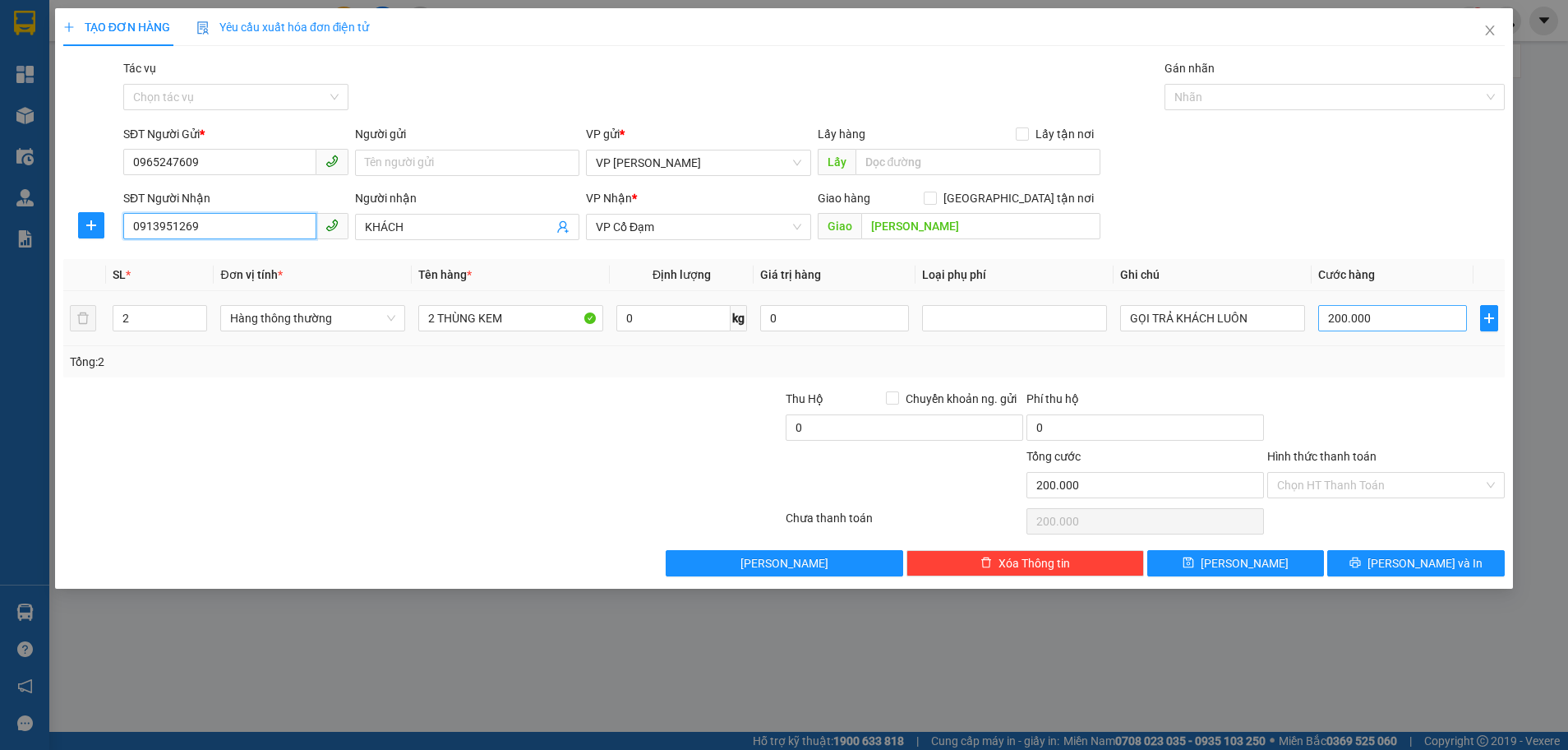
type input "0913951269"
click at [1391, 322] on input "200.000" at bounding box center [1394, 318] width 149 height 26
type input "0"
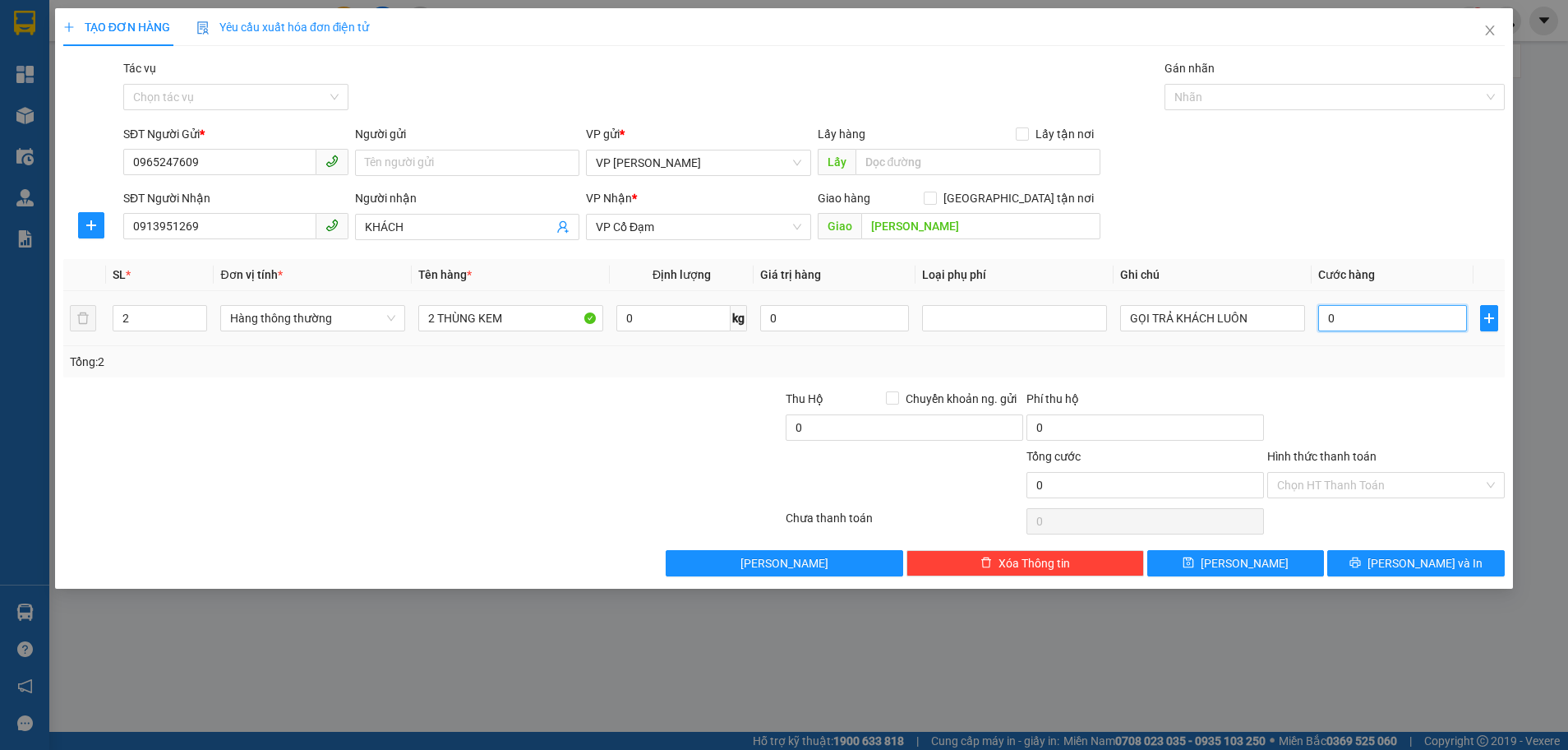
click at [1332, 321] on input "0" at bounding box center [1394, 318] width 149 height 26
type input "2"
type input "02"
type input "25"
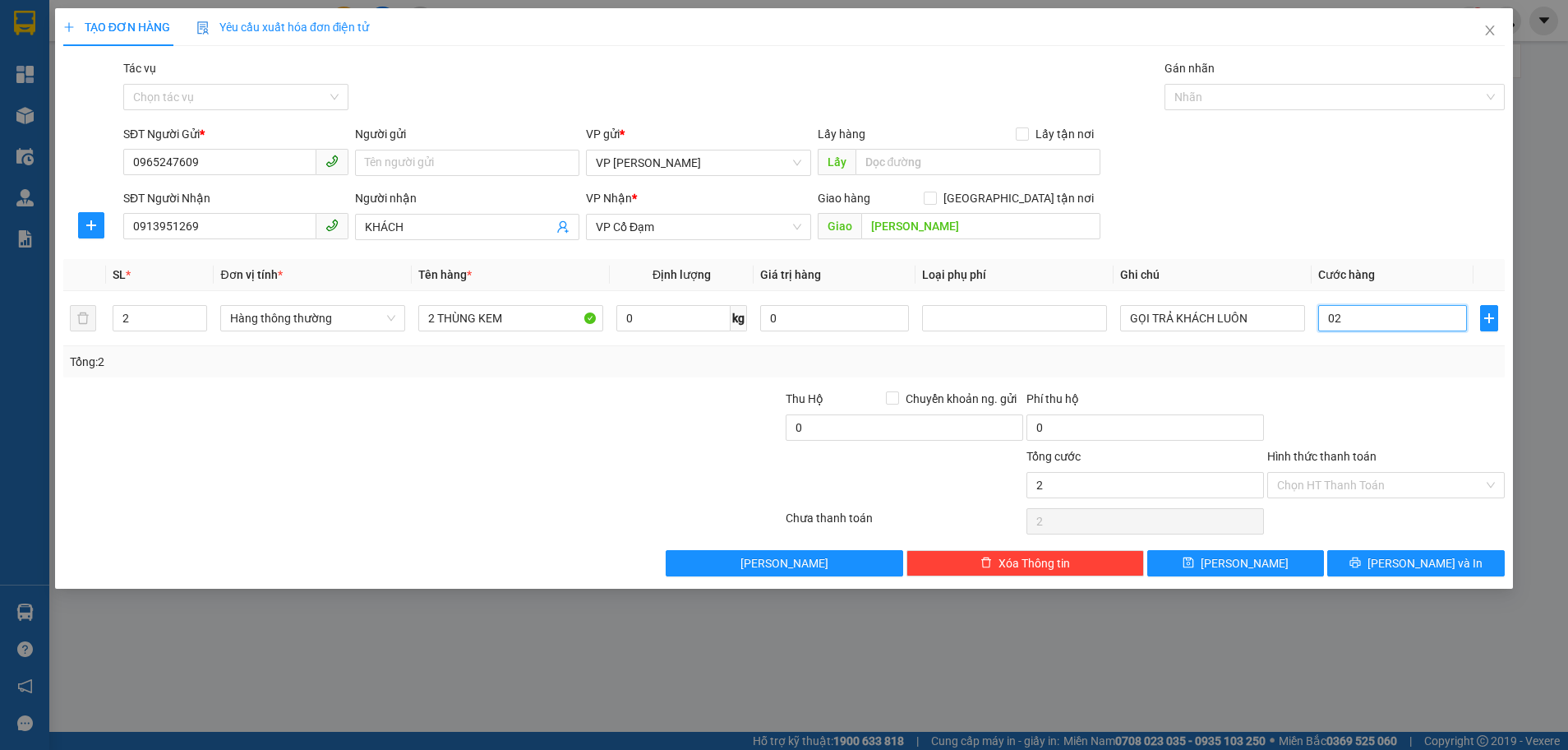
type input "25"
type input "025"
type input "2"
type input "02"
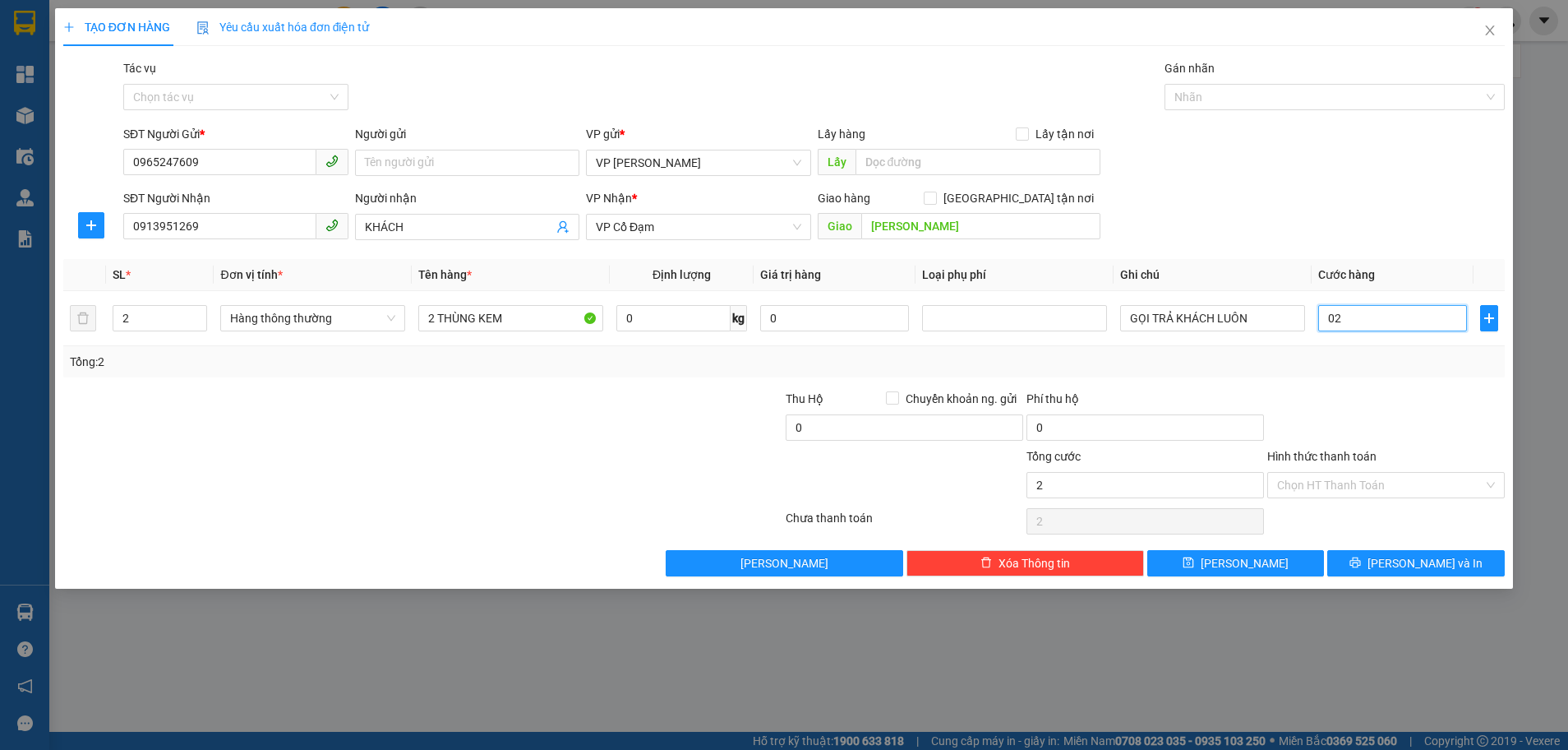
type input "0"
click at [1327, 312] on input "0" at bounding box center [1394, 318] width 149 height 26
type input "20"
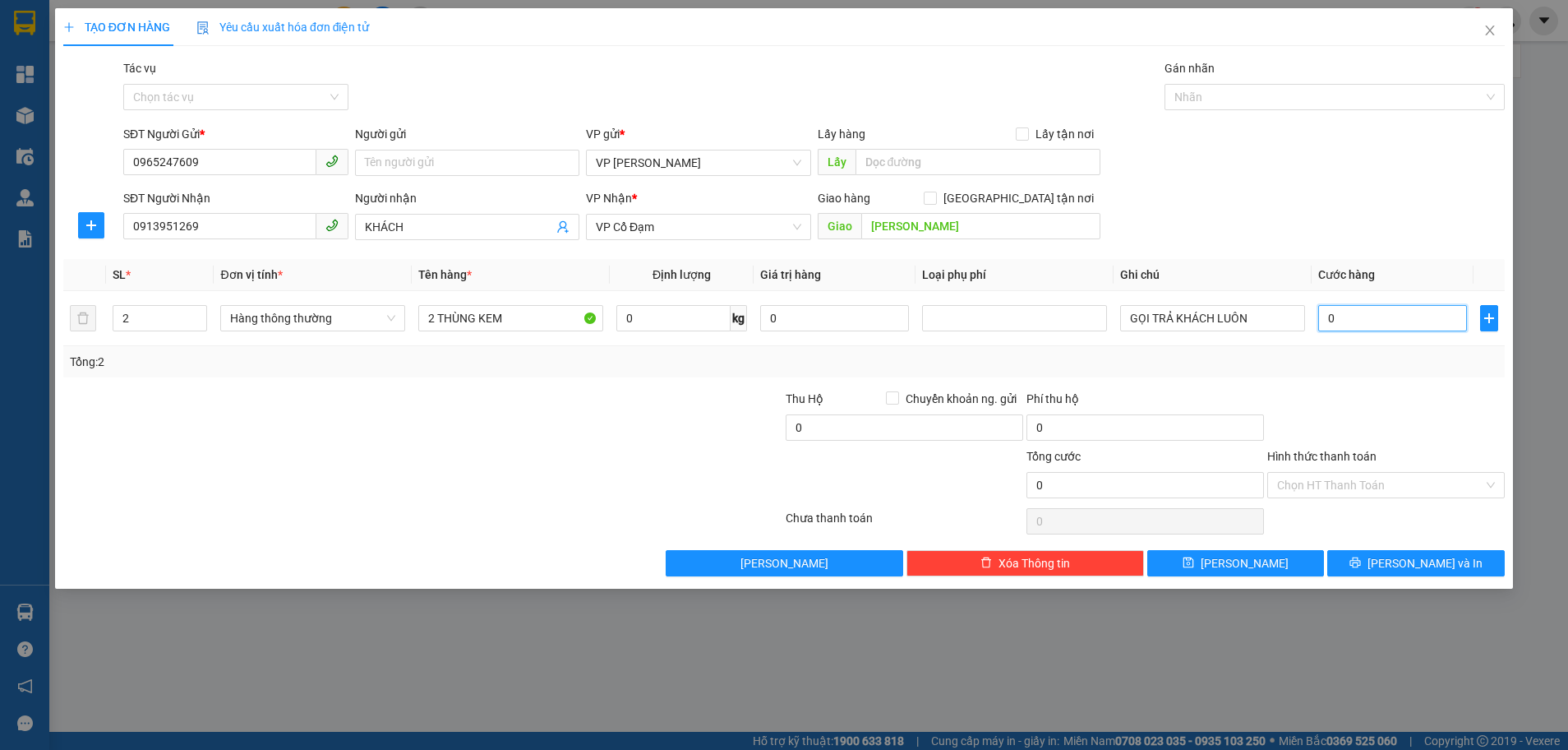
type input "20"
type input "260"
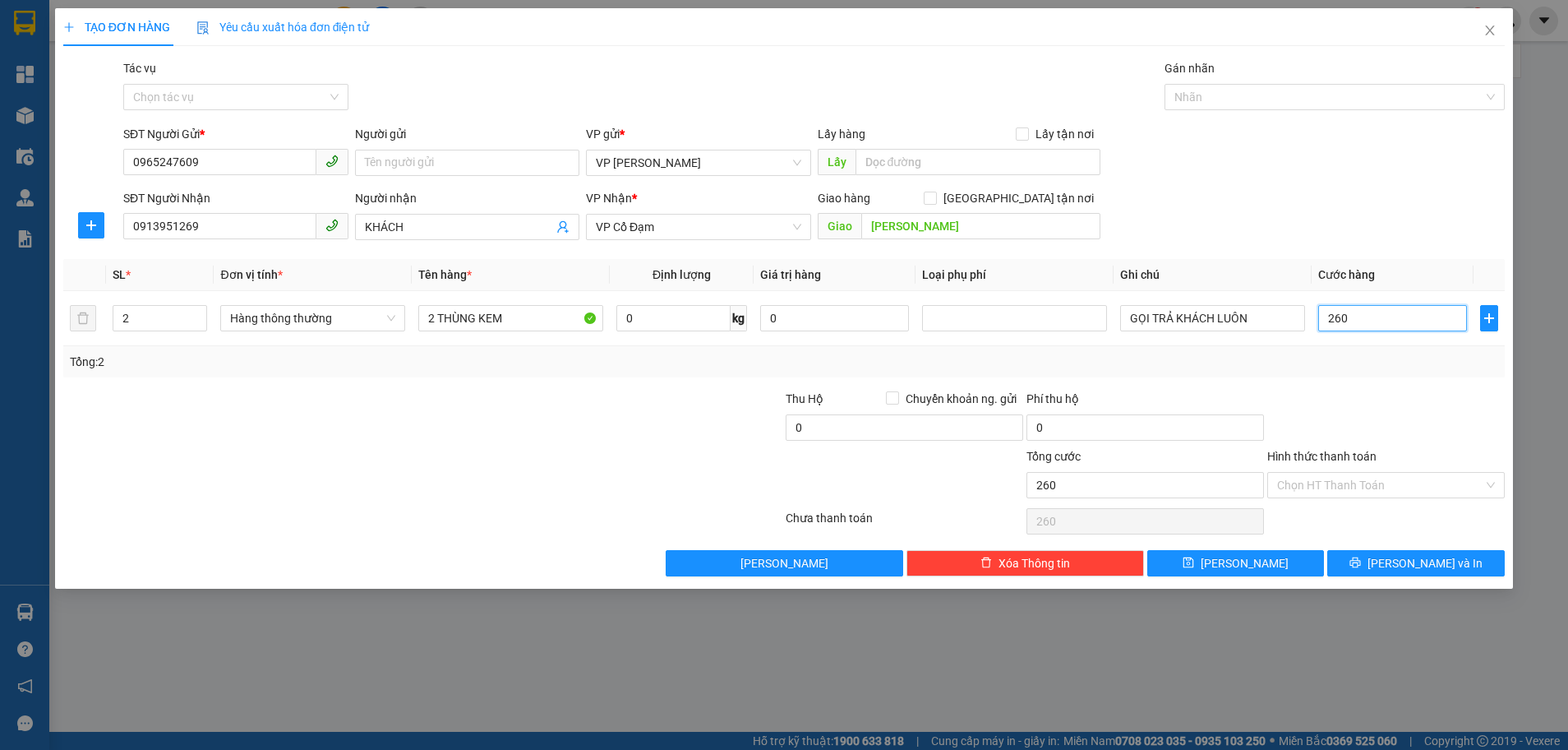
type input "2.600"
type input "260"
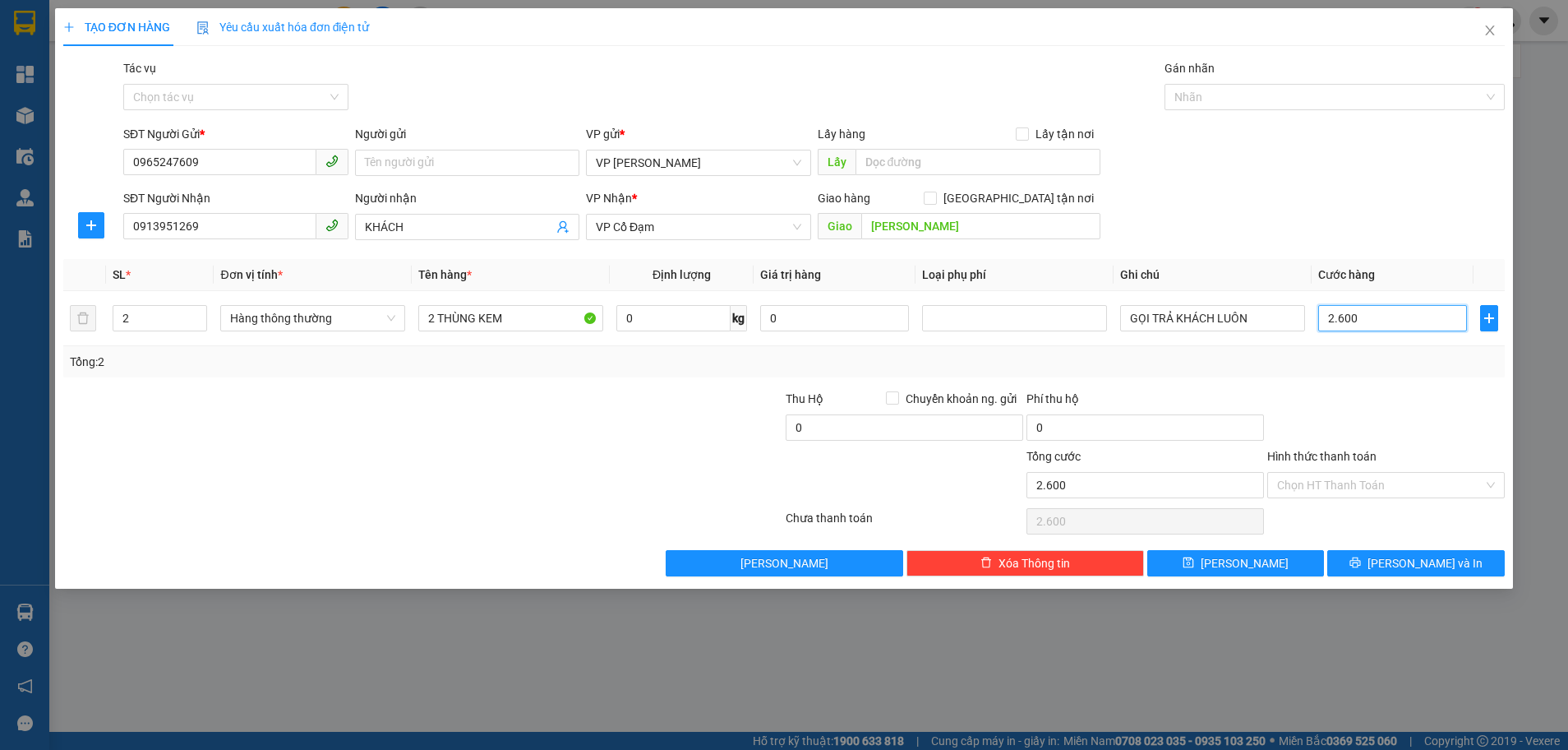
type input "260"
type input "26"
type input "2"
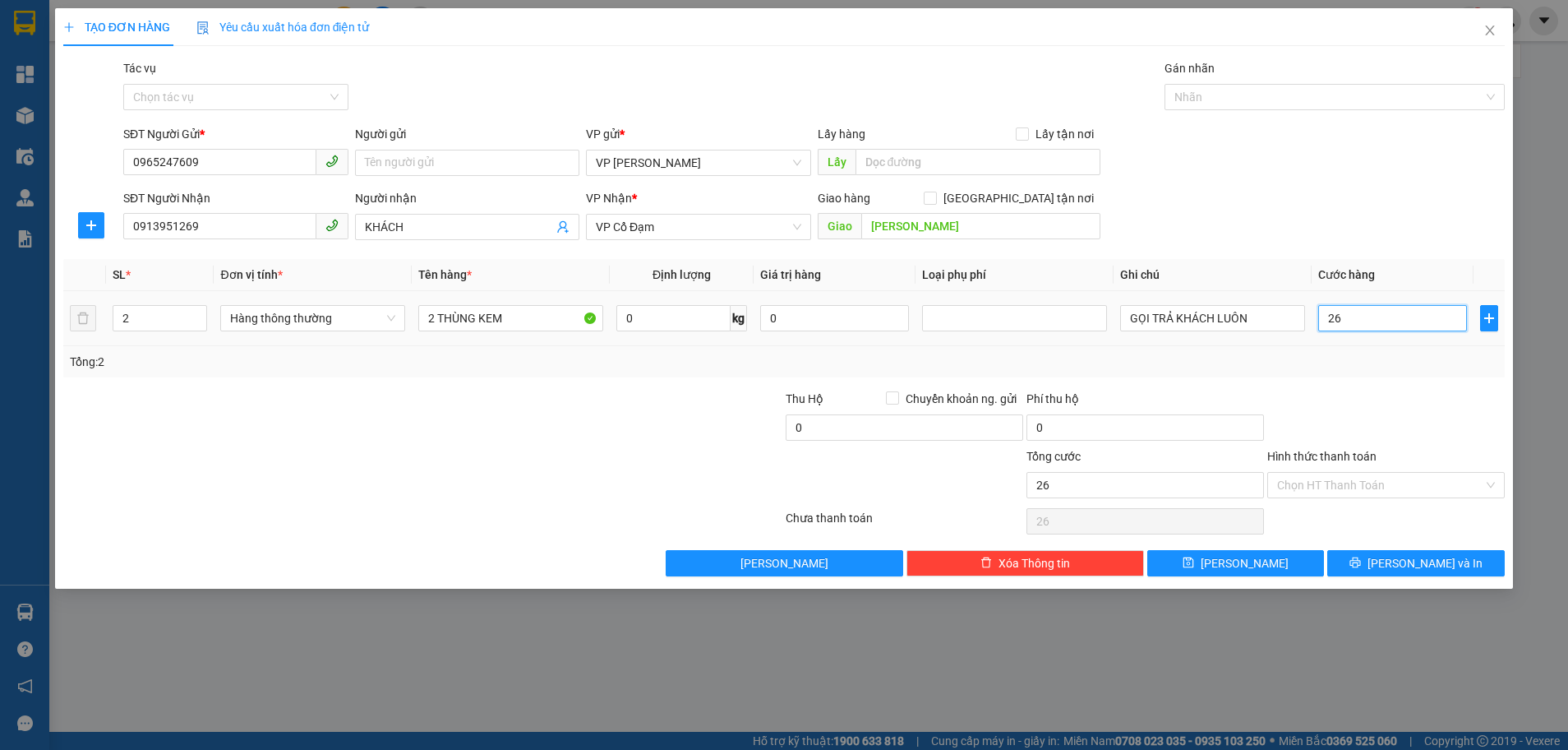
type input "2"
type input "23"
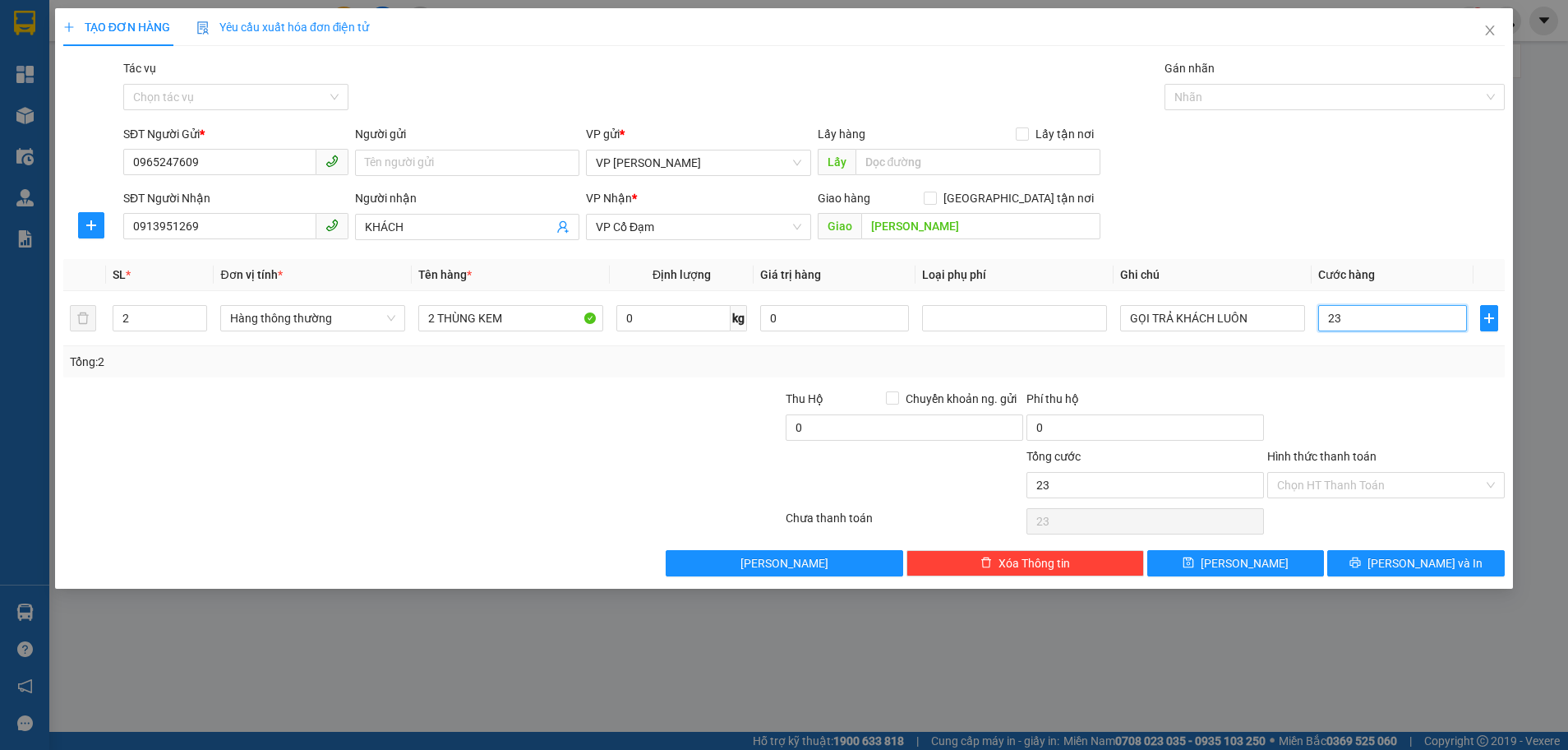
type input "230"
type input "230.000"
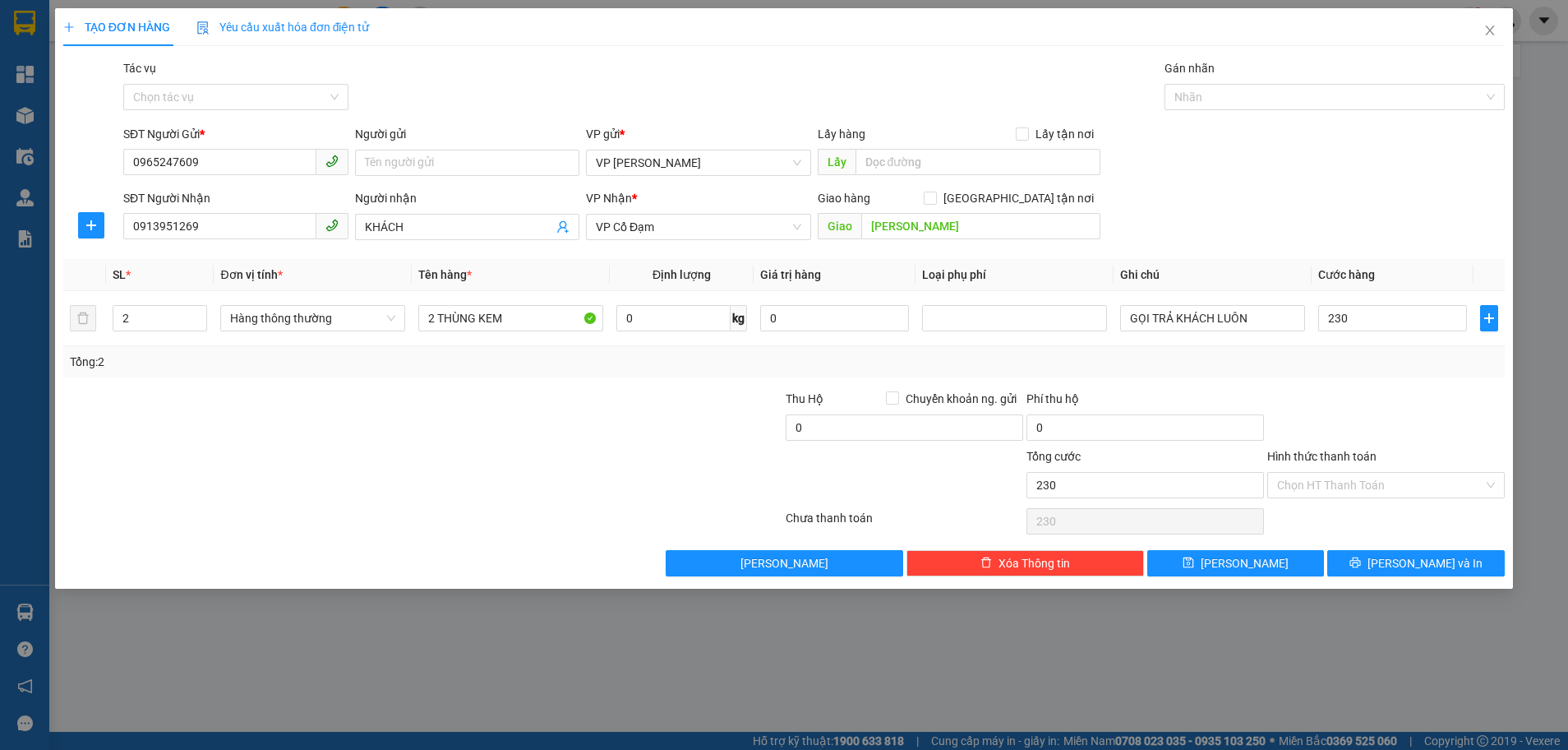
type input "230.000"
click at [1350, 372] on div "Tổng: 2" at bounding box center [784, 361] width 1442 height 31
click at [430, 152] on input "Người gửi" at bounding box center [467, 162] width 225 height 26
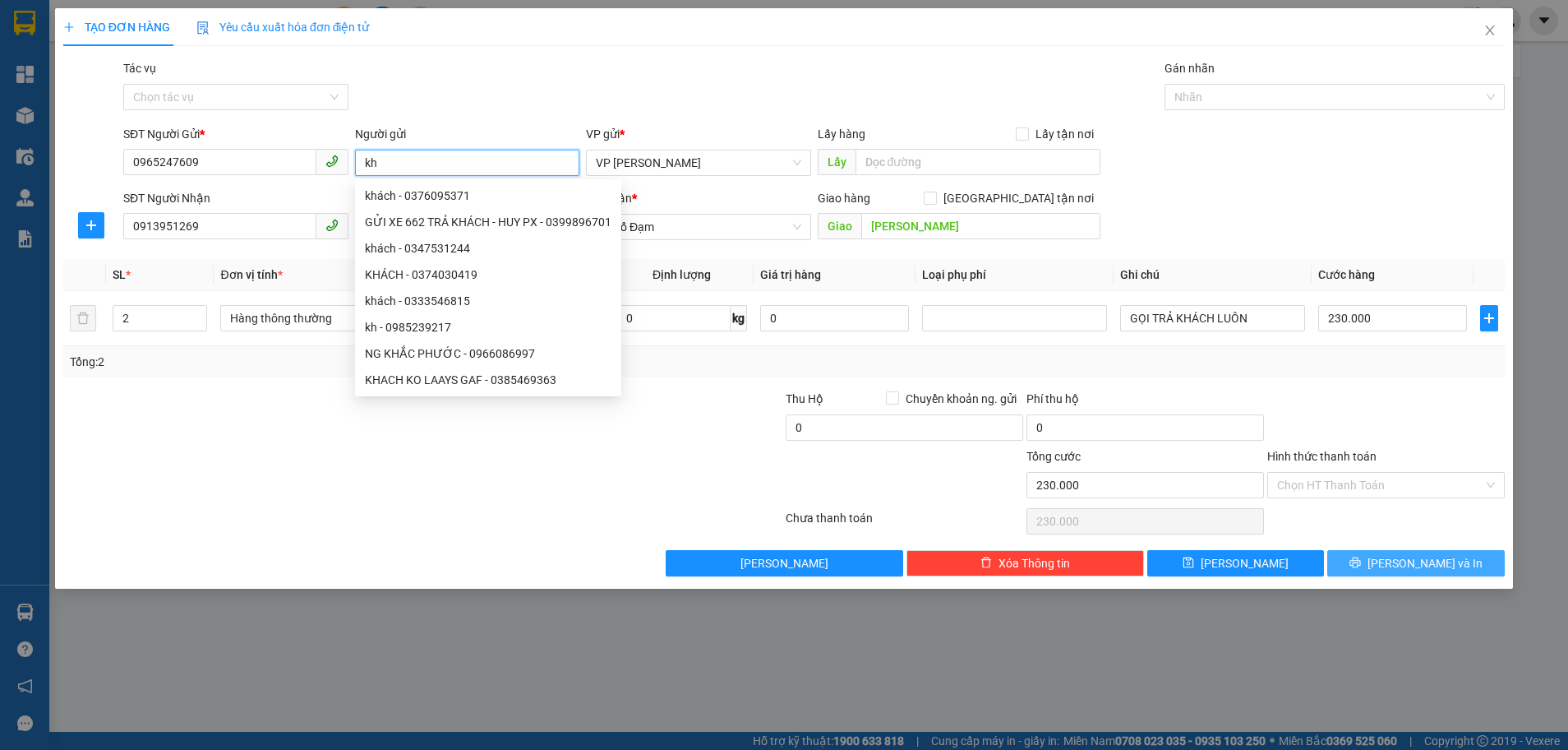
type input "kh"
click at [1448, 565] on span "Lưu và In" at bounding box center [1424, 562] width 115 height 18
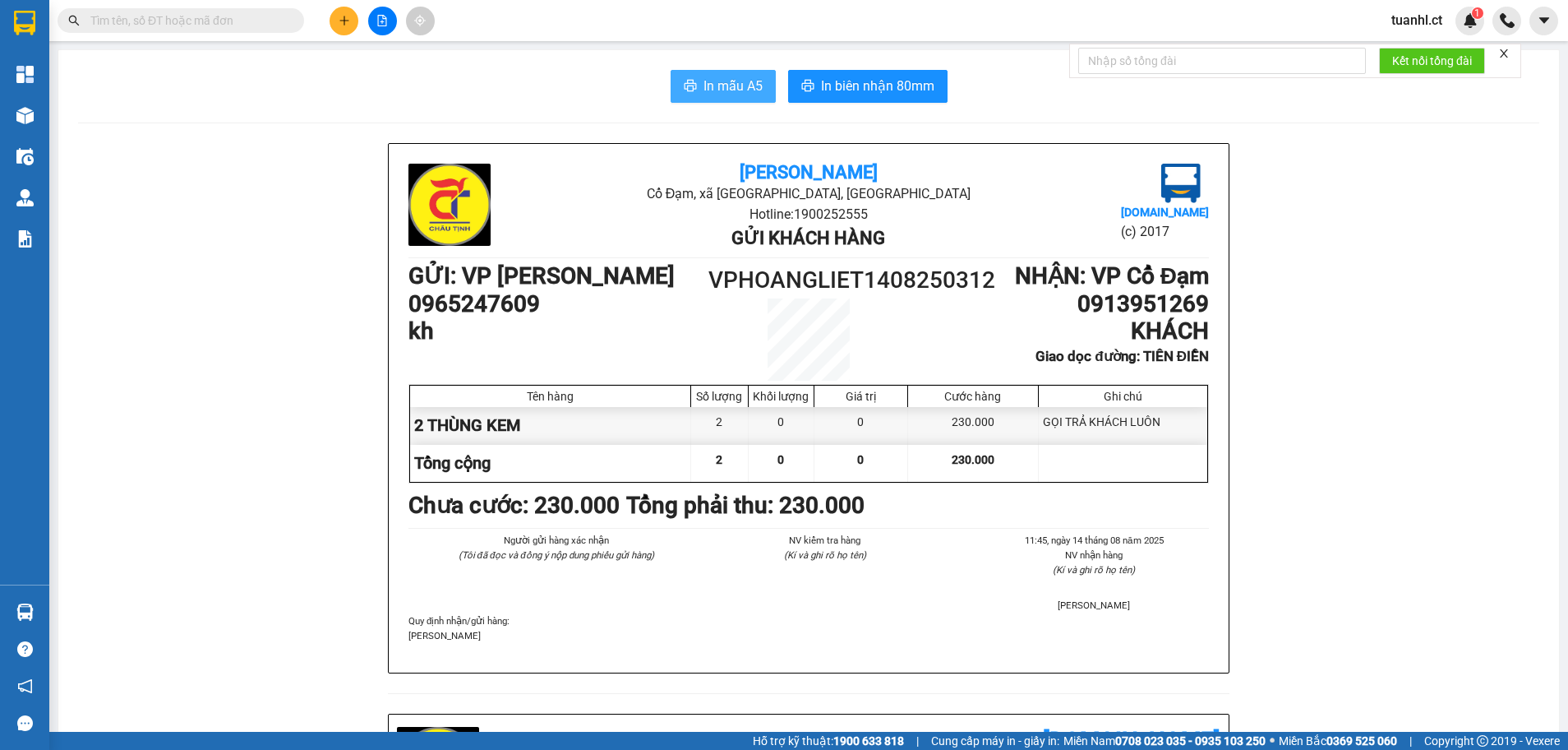
click at [704, 75] on button "In mẫu A5" at bounding box center [723, 86] width 105 height 33
click at [355, 21] on button at bounding box center [343, 21] width 29 height 29
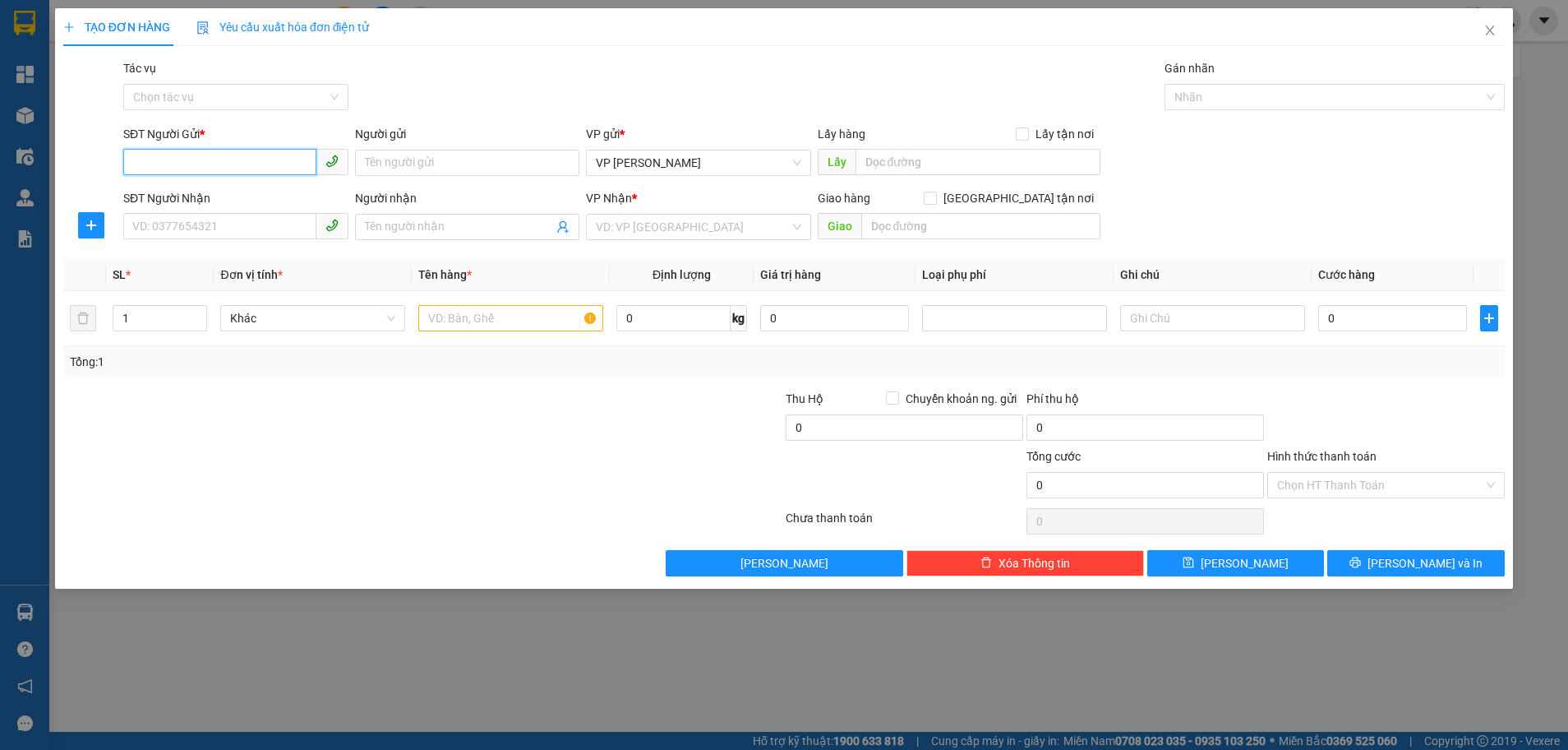
click at [160, 161] on input "SĐT Người Gửi *" at bounding box center [219, 162] width 193 height 26
type input "0868957858"
click at [392, 154] on input "Người gửi" at bounding box center [467, 162] width 225 height 26
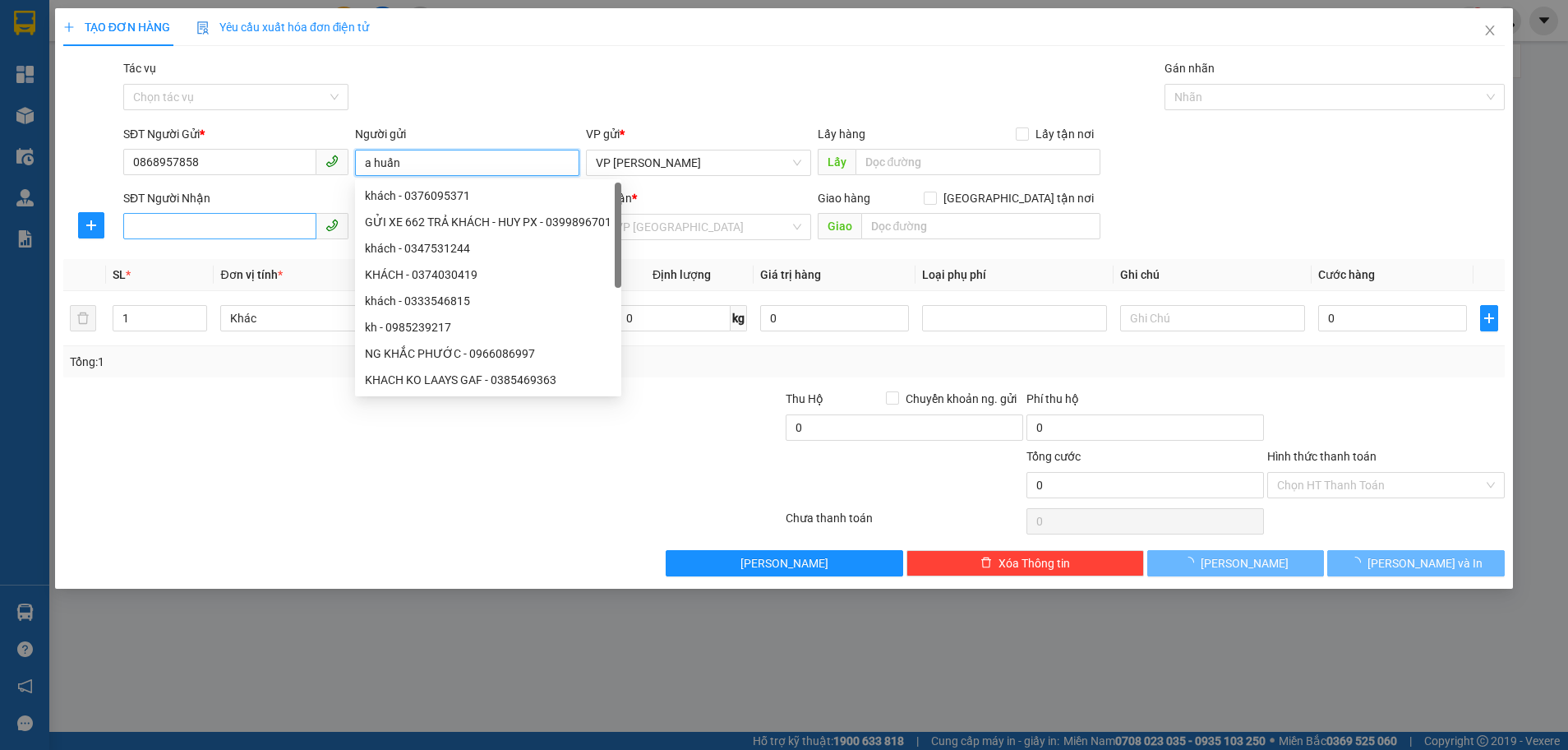
type input "a huấn"
click at [205, 215] on input "SĐT Người Nhận" at bounding box center [219, 226] width 193 height 26
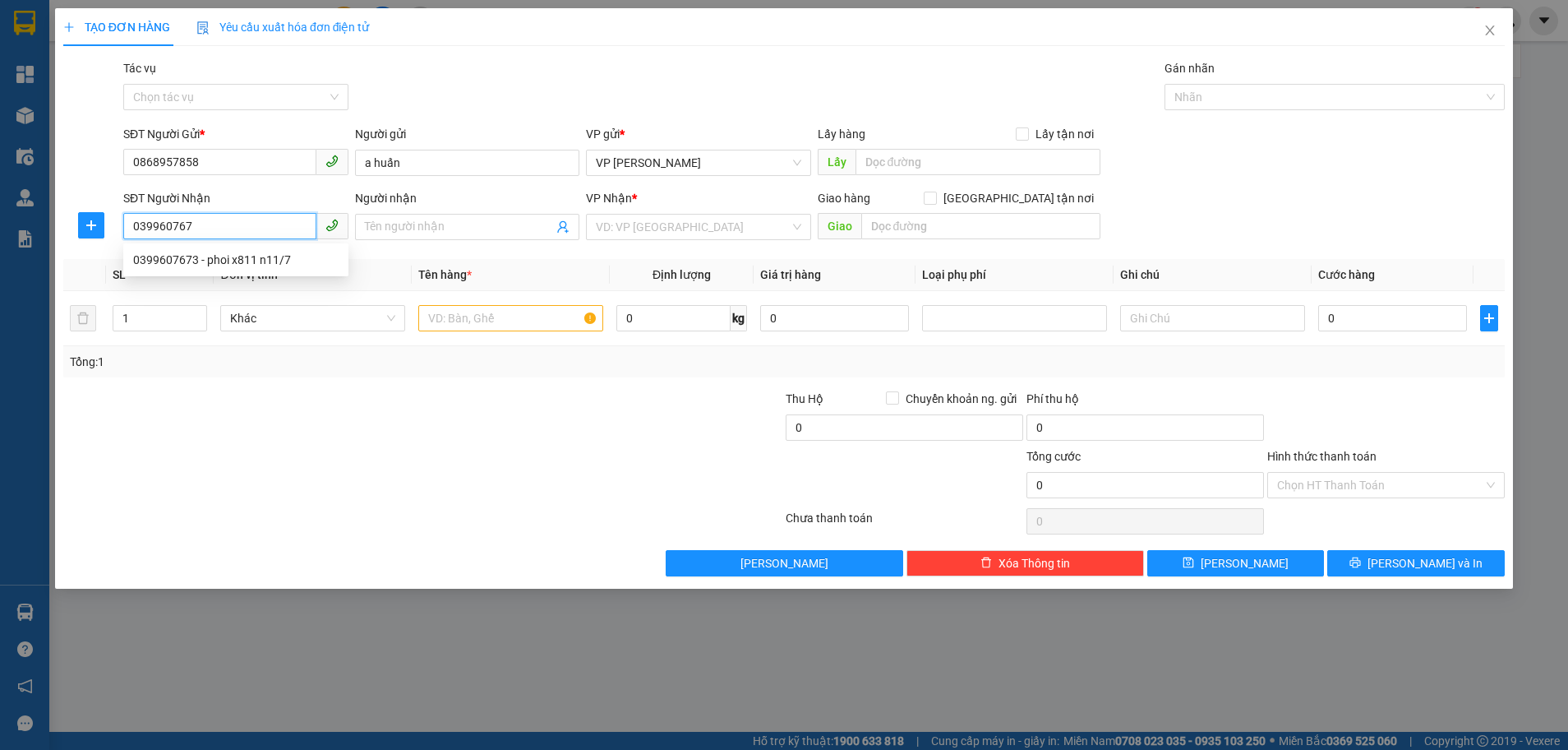
type input "0399607673"
click at [202, 259] on div "0399607673 - phoi x811 n11/7" at bounding box center [236, 259] width 205 height 18
type input "phoi x811 n11/7"
type input "xuân liên"
type input "110.000"
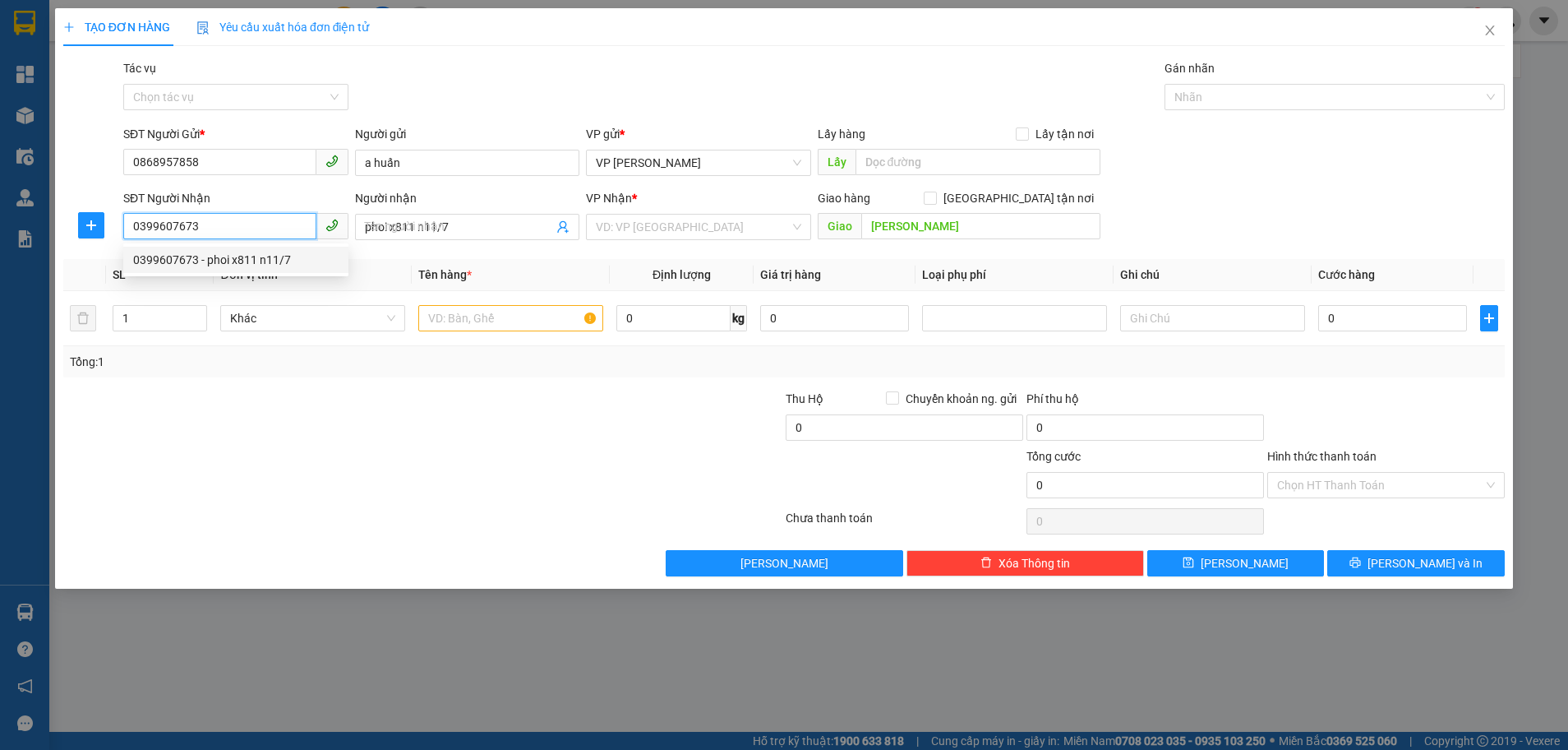
type input "110.000"
type input "0399607673"
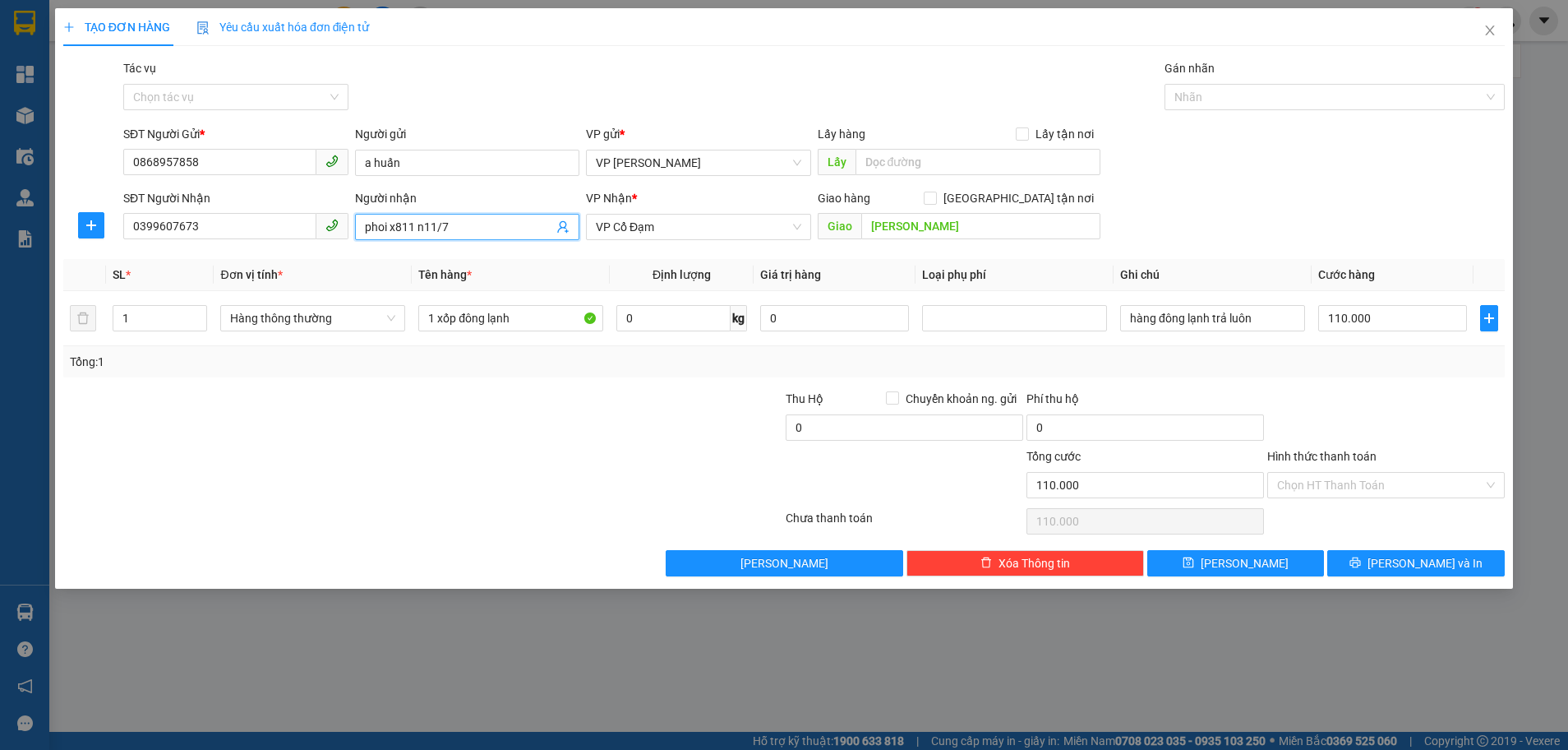
click at [478, 232] on input "phoi x811 n11/7" at bounding box center [459, 227] width 189 height 18
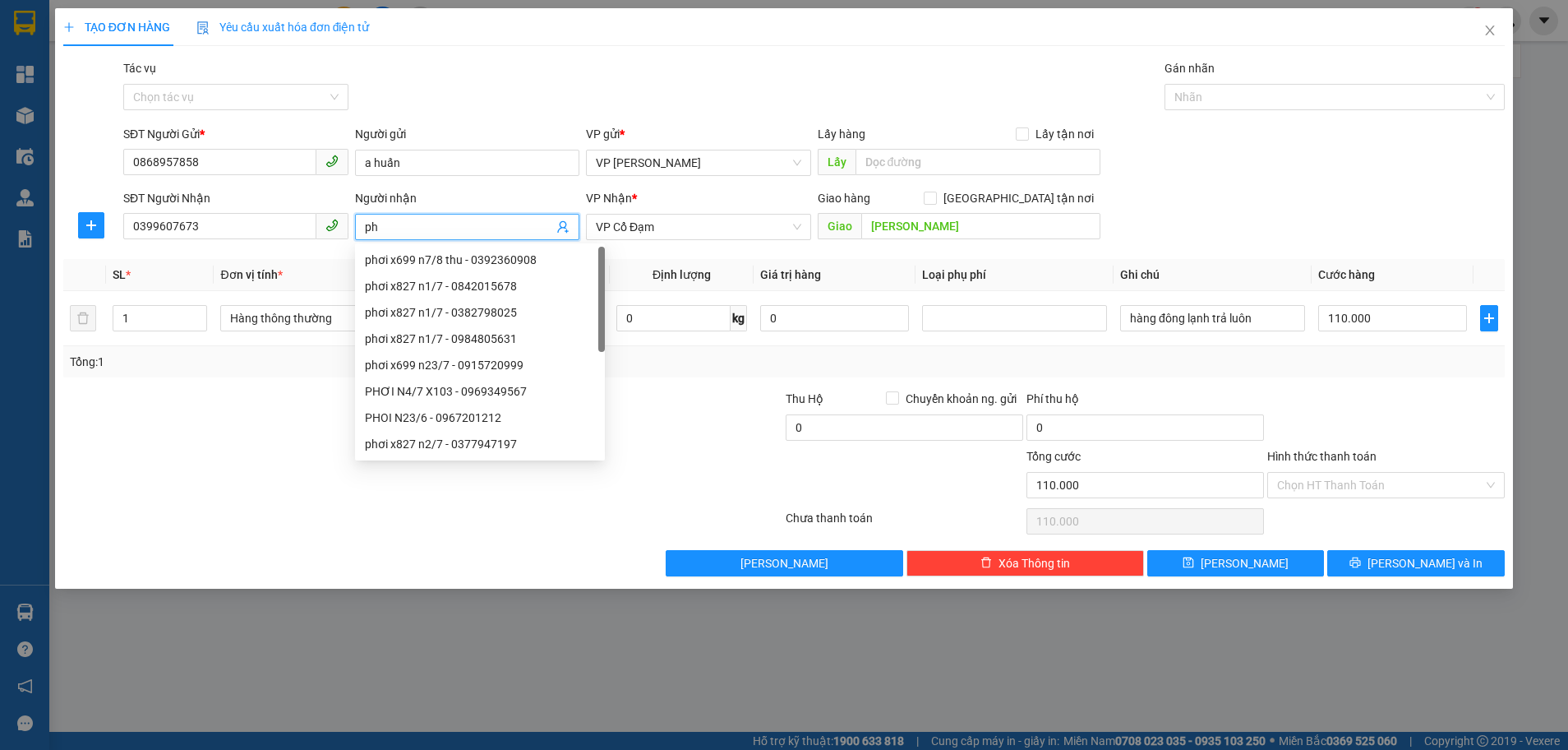
type input "p"
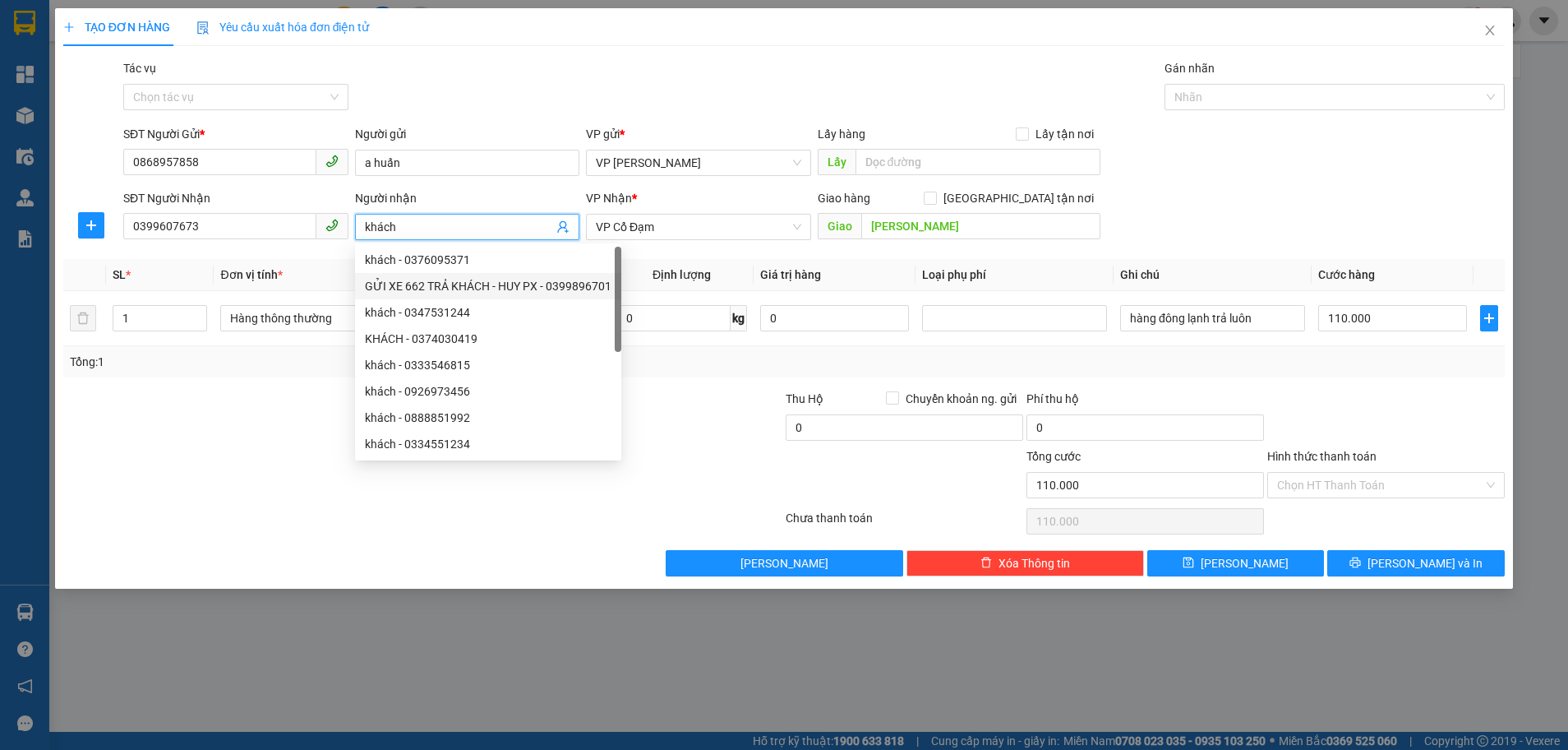
type input "khách"
click at [1225, 160] on div "SĐT Người Gửi * 0868957858 Người gửi a huấn VP gửi * VP Hoàng Liệt Lấy hàng Lấy…" at bounding box center [814, 154] width 1388 height 58
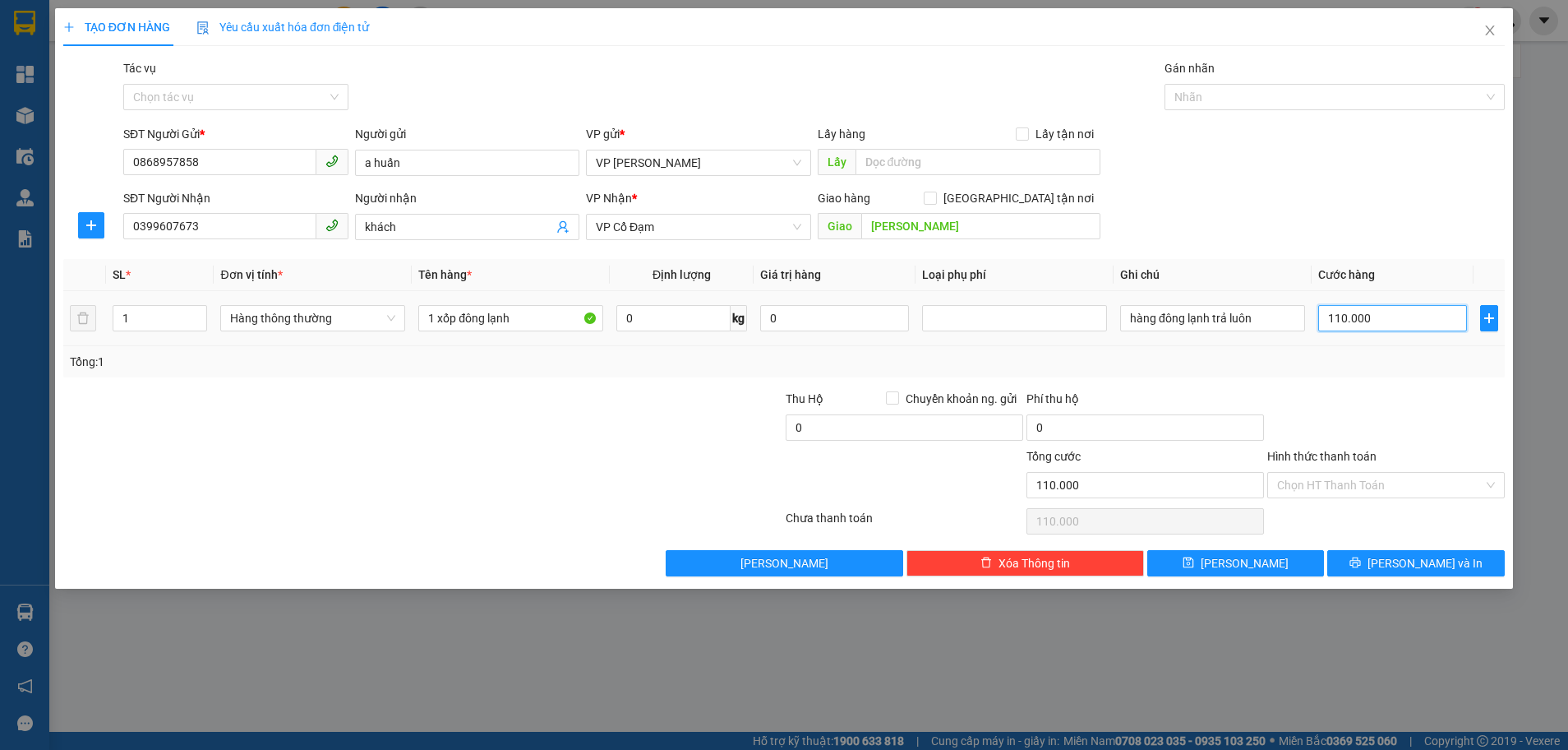
click at [1392, 305] on input "110.000" at bounding box center [1394, 318] width 149 height 26
type input "0"
click at [1325, 305] on input "0" at bounding box center [1394, 318] width 149 height 26
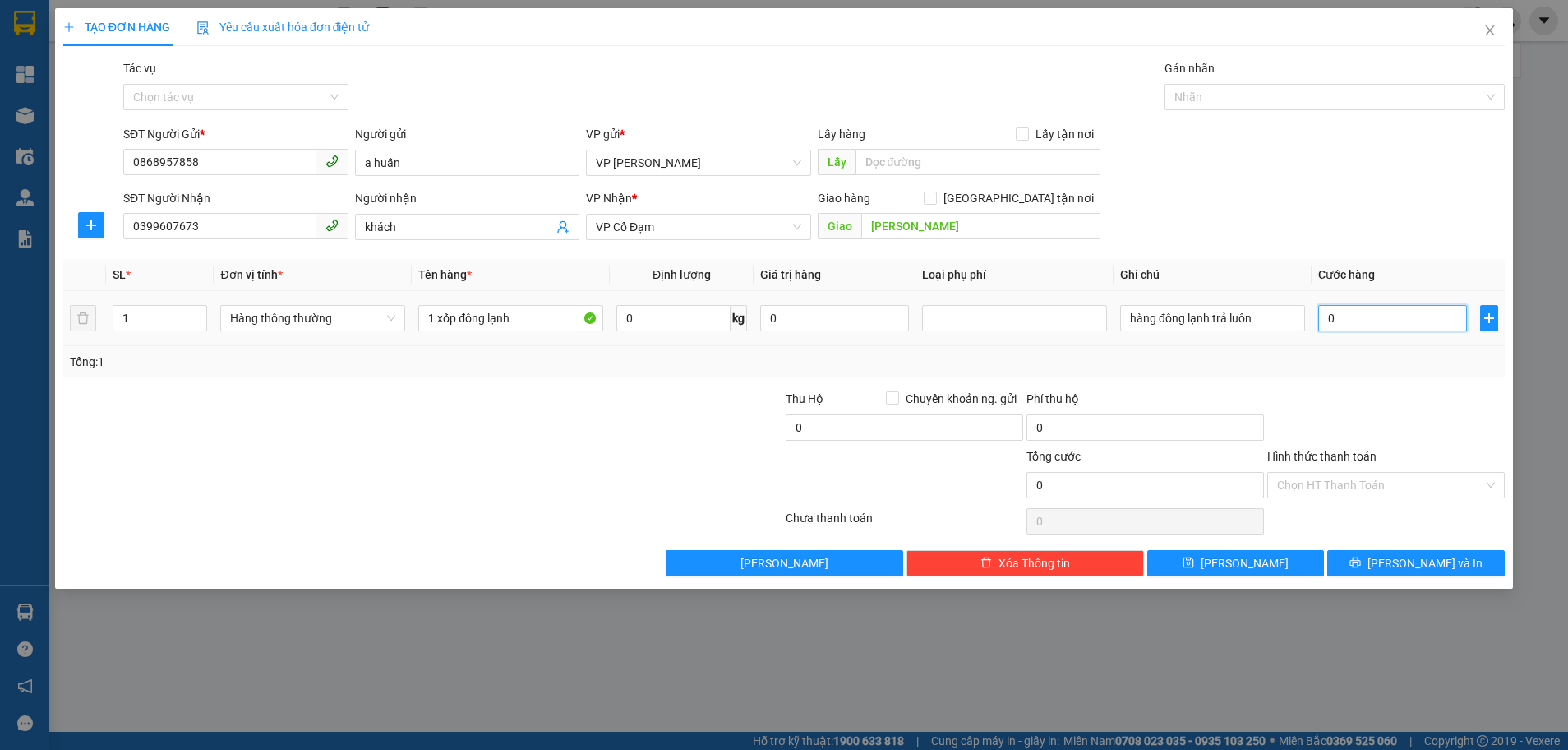
type input "10"
type input "120"
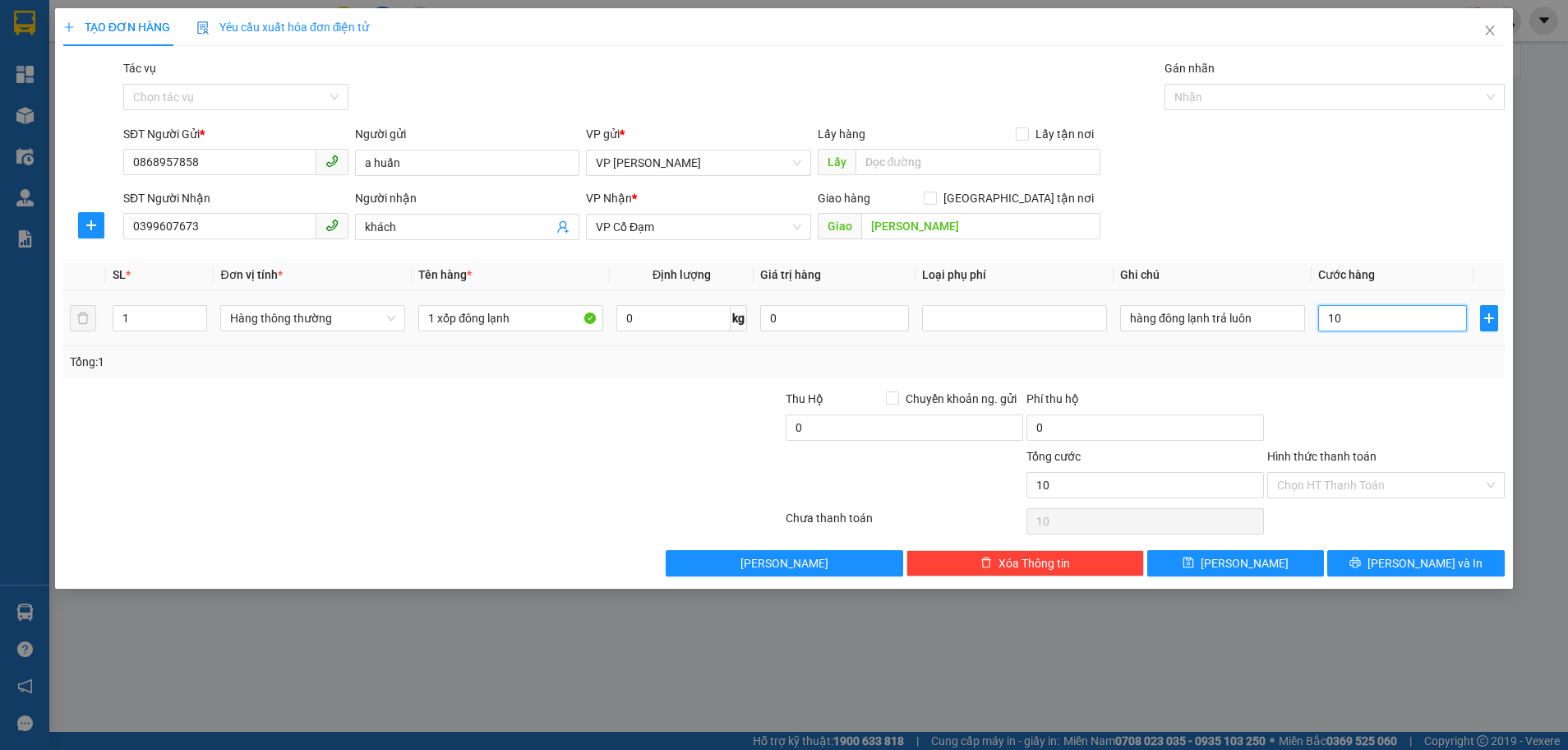
type input "120"
type input "1.200"
type input "120"
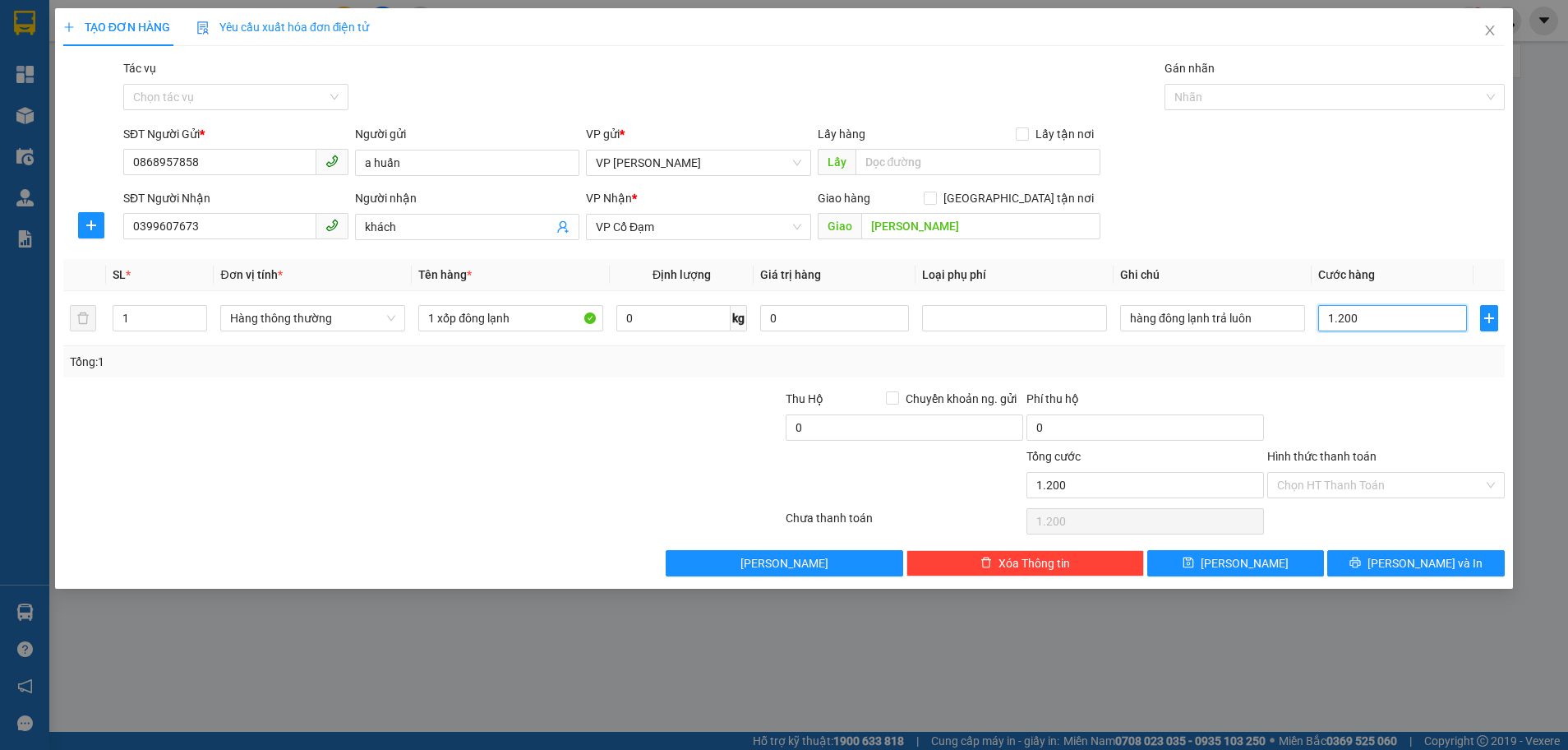
type input "120"
type input "120.000"
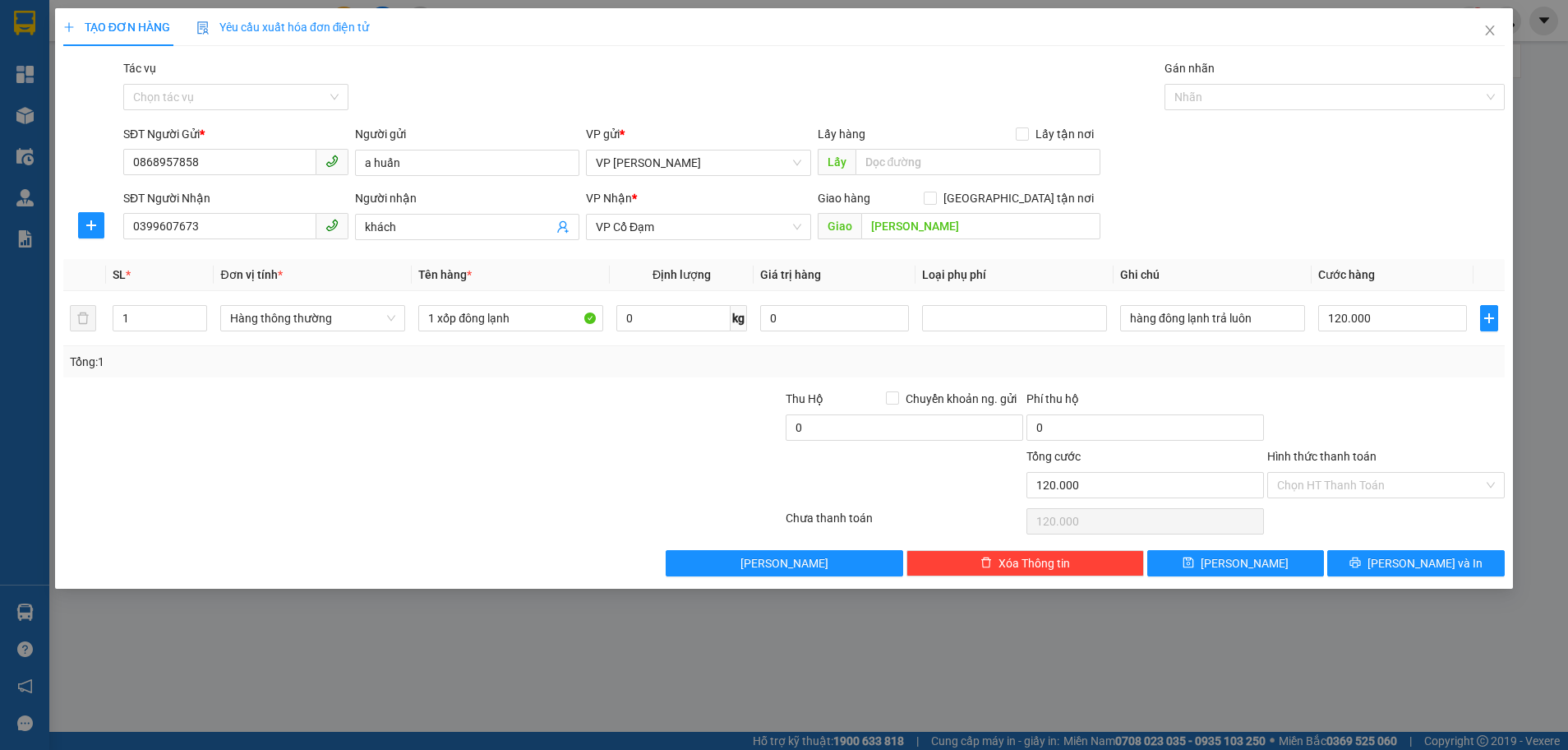
click at [1367, 354] on div "Tổng: 1" at bounding box center [784, 361] width 1429 height 18
click at [1436, 557] on span "Lưu và In" at bounding box center [1424, 562] width 115 height 18
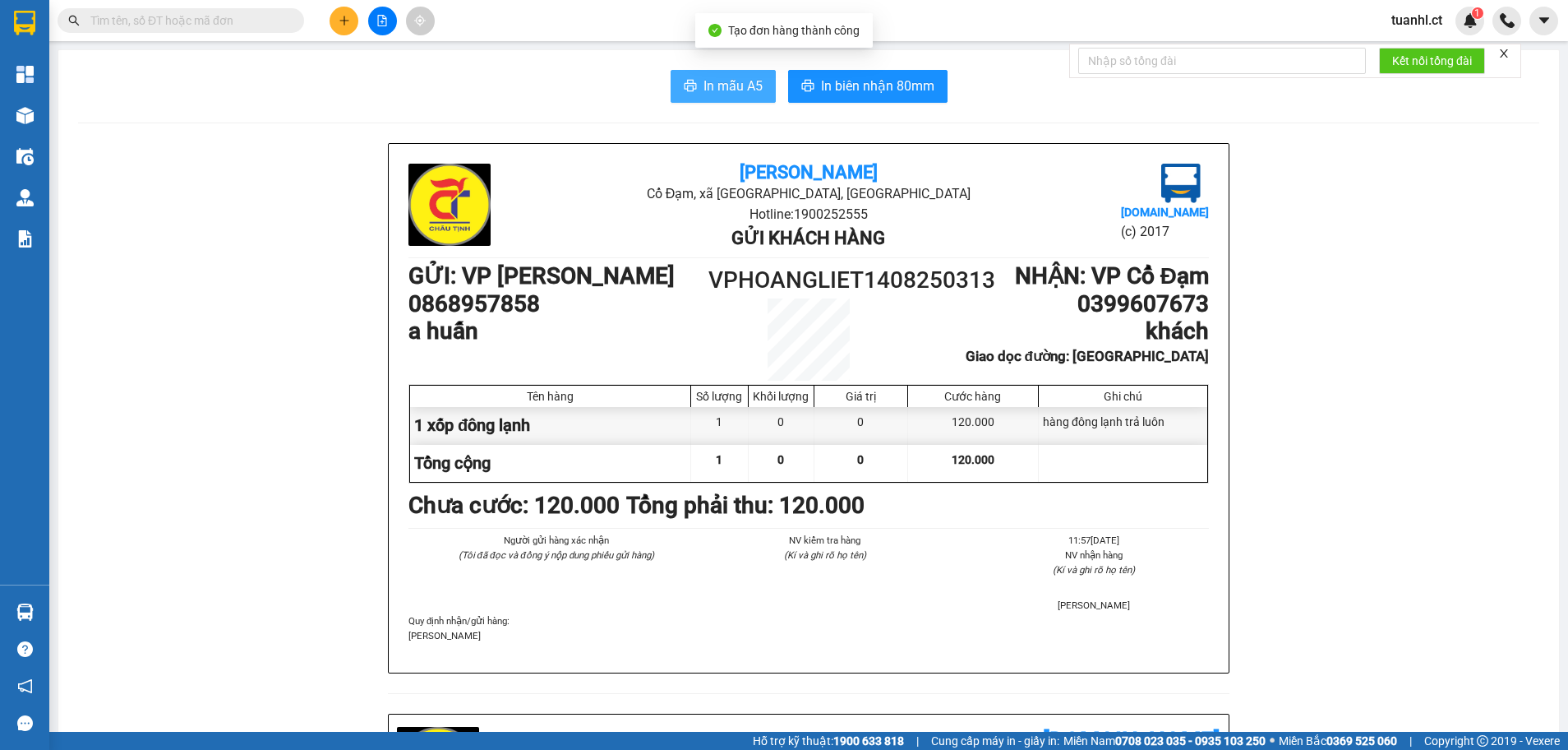
click at [709, 87] on span "In mẫu A5" at bounding box center [732, 86] width 59 height 21
